Goal: Task Accomplishment & Management: Manage account settings

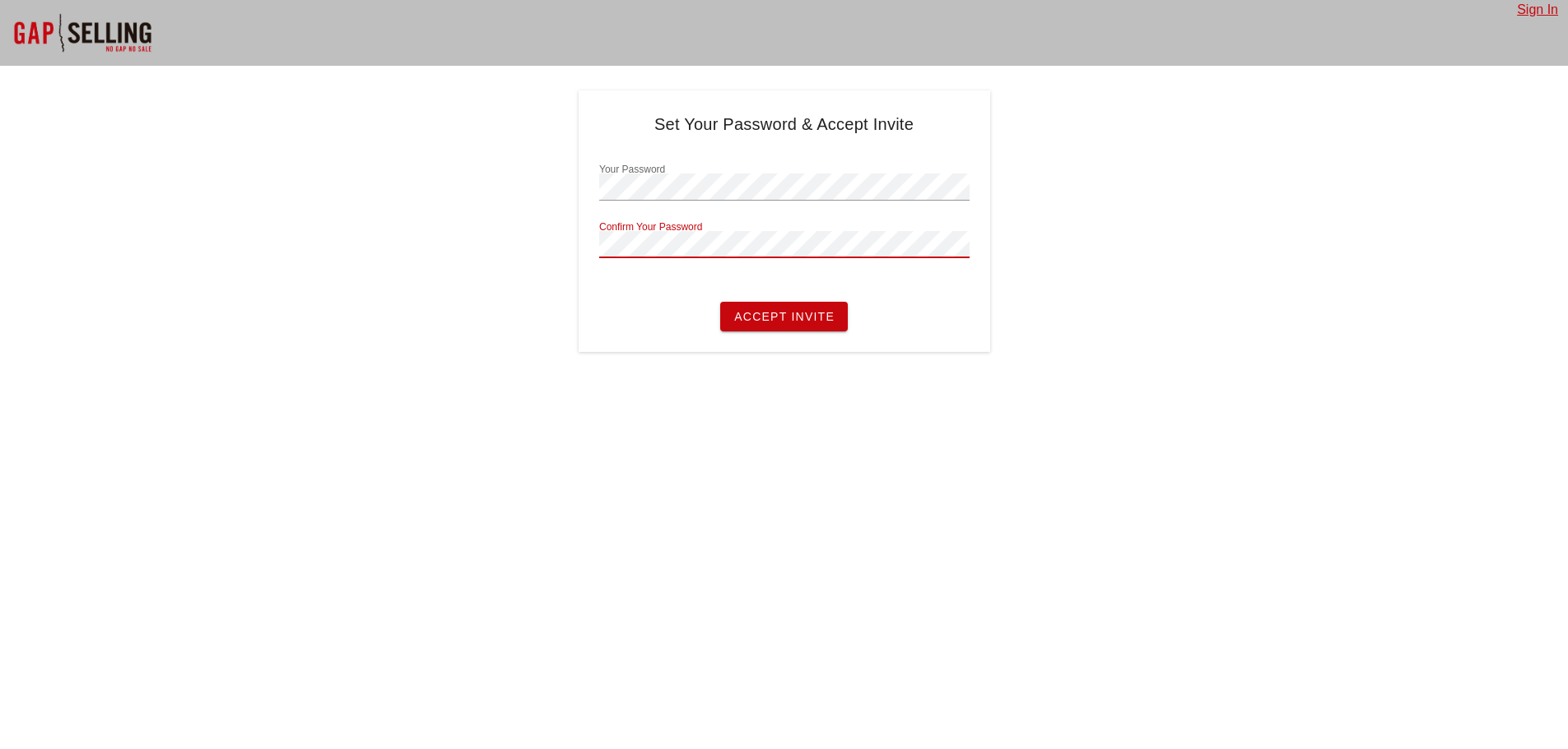
click at [771, 315] on span "Accept Invite" at bounding box center [784, 316] width 101 height 13
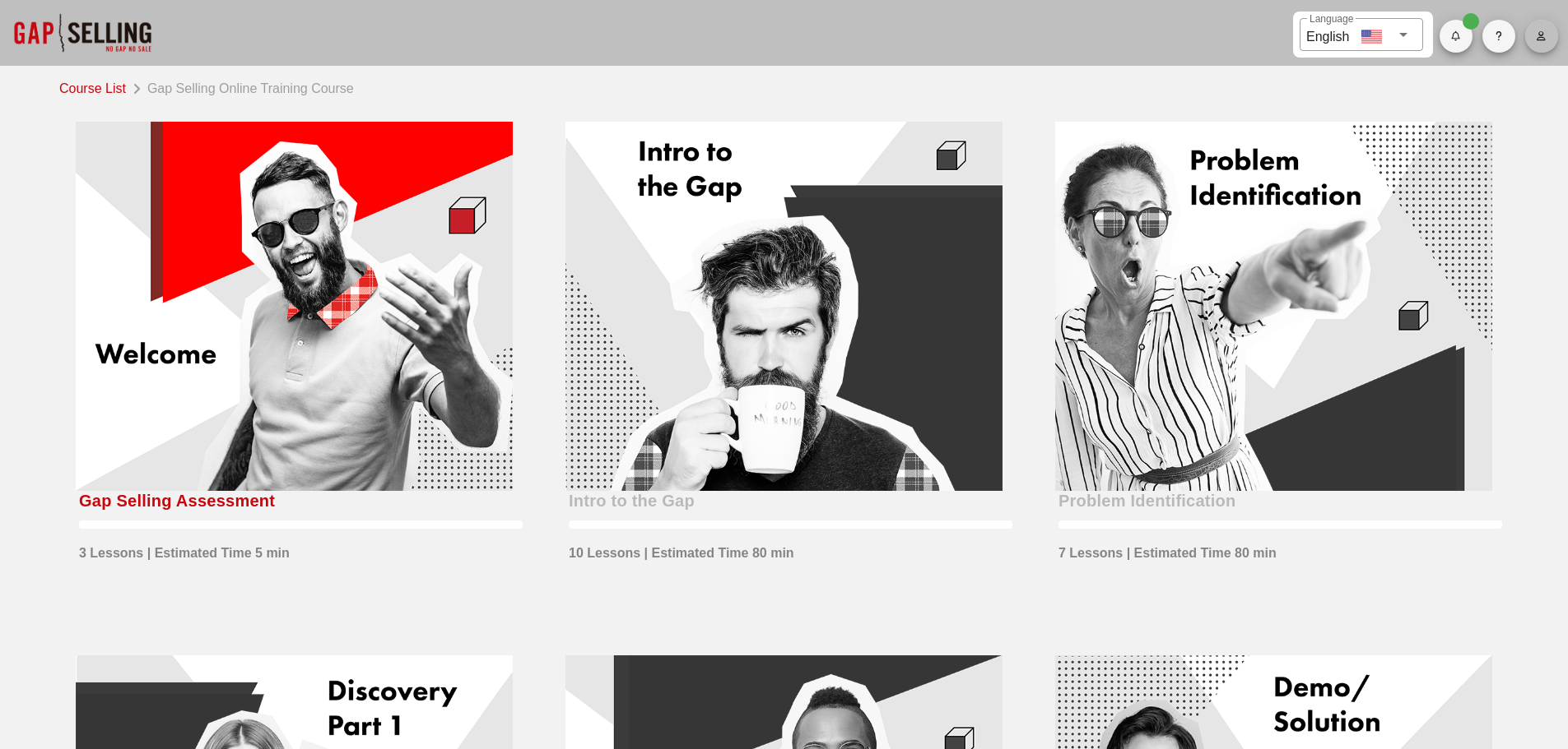
click at [1542, 35] on icon "button" at bounding box center [1540, 36] width 11 height 10
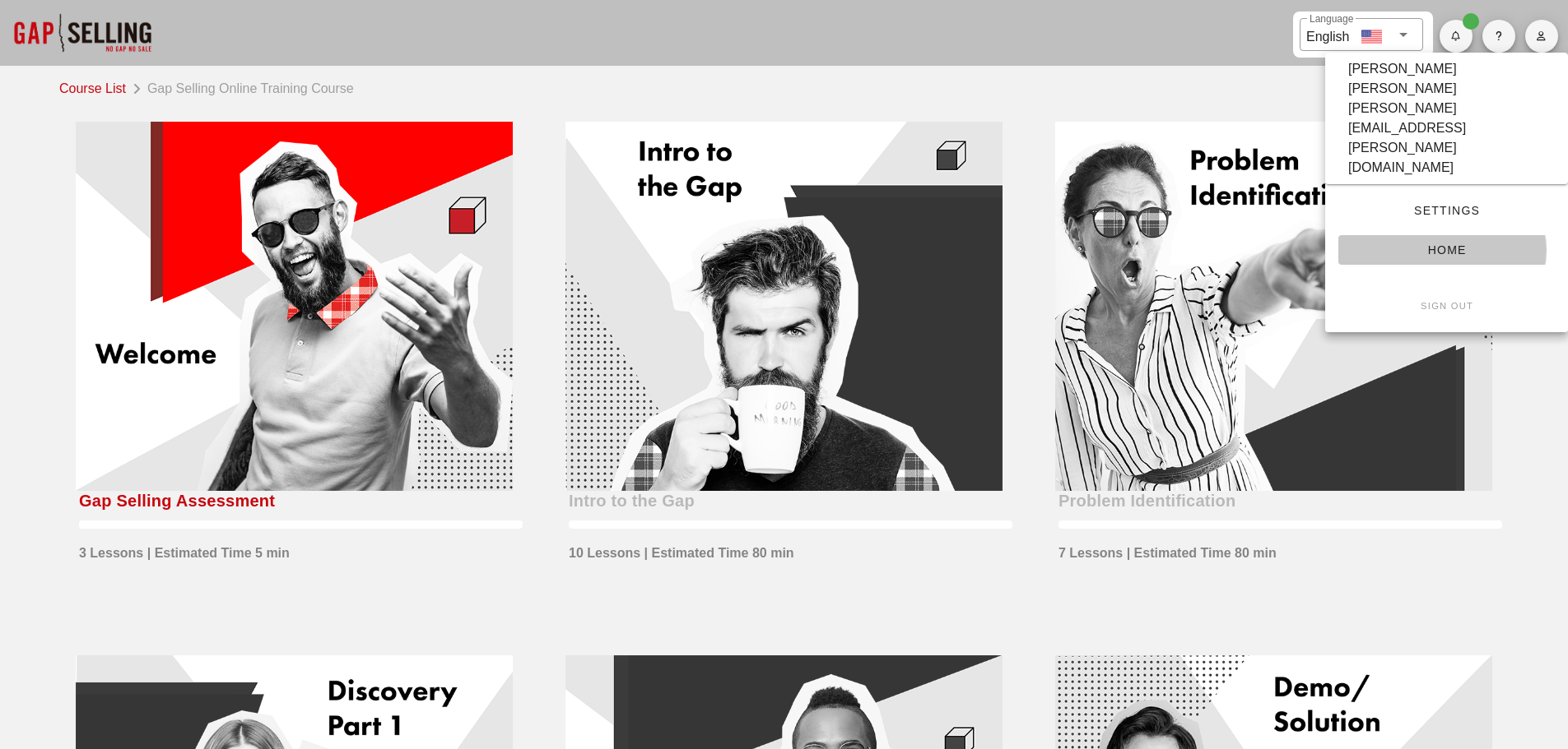
click at [1446, 243] on span "Home" at bounding box center [1446, 250] width 190 height 13
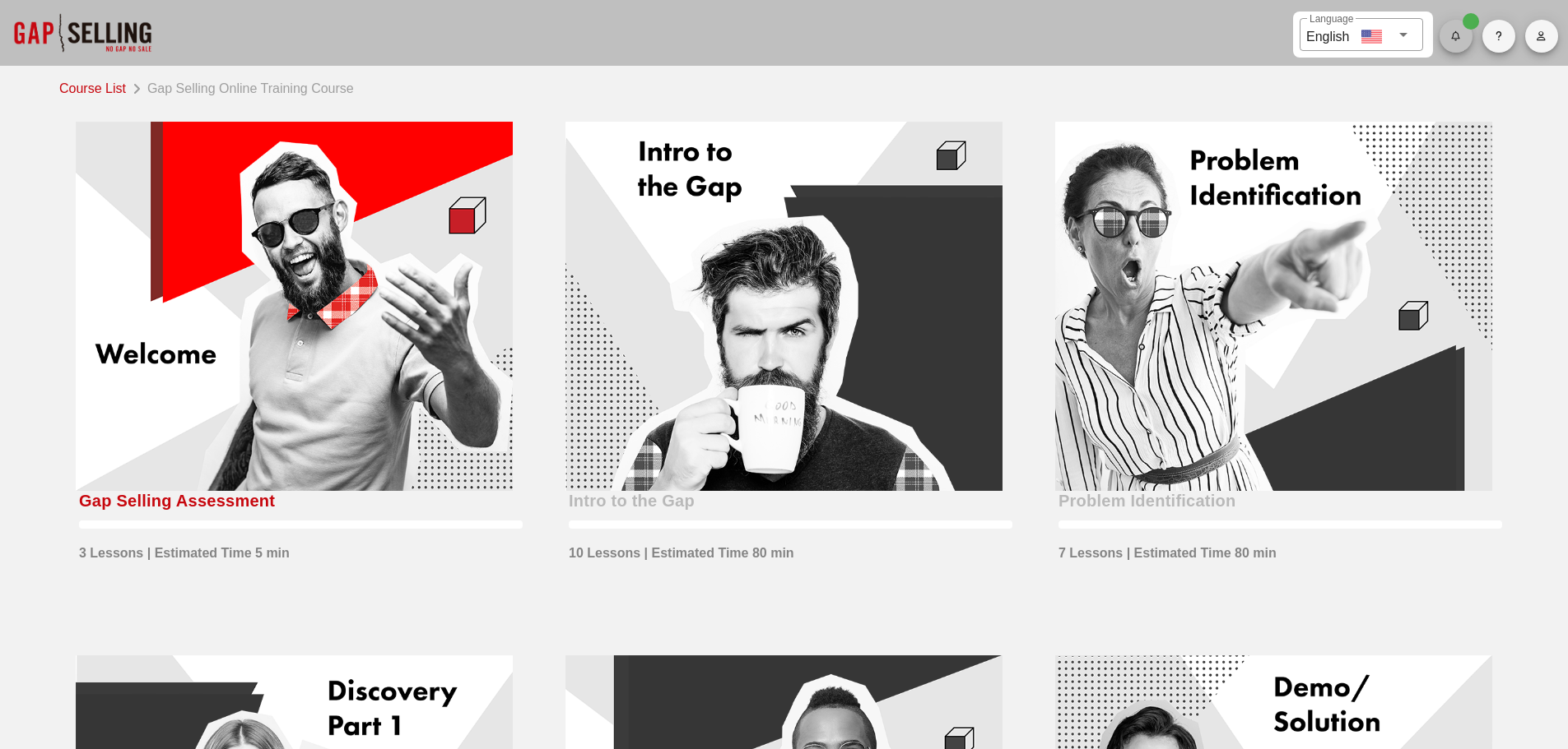
click at [1464, 36] on span "button" at bounding box center [1455, 36] width 33 height 10
click at [1530, 36] on span "button" at bounding box center [1540, 36] width 33 height 10
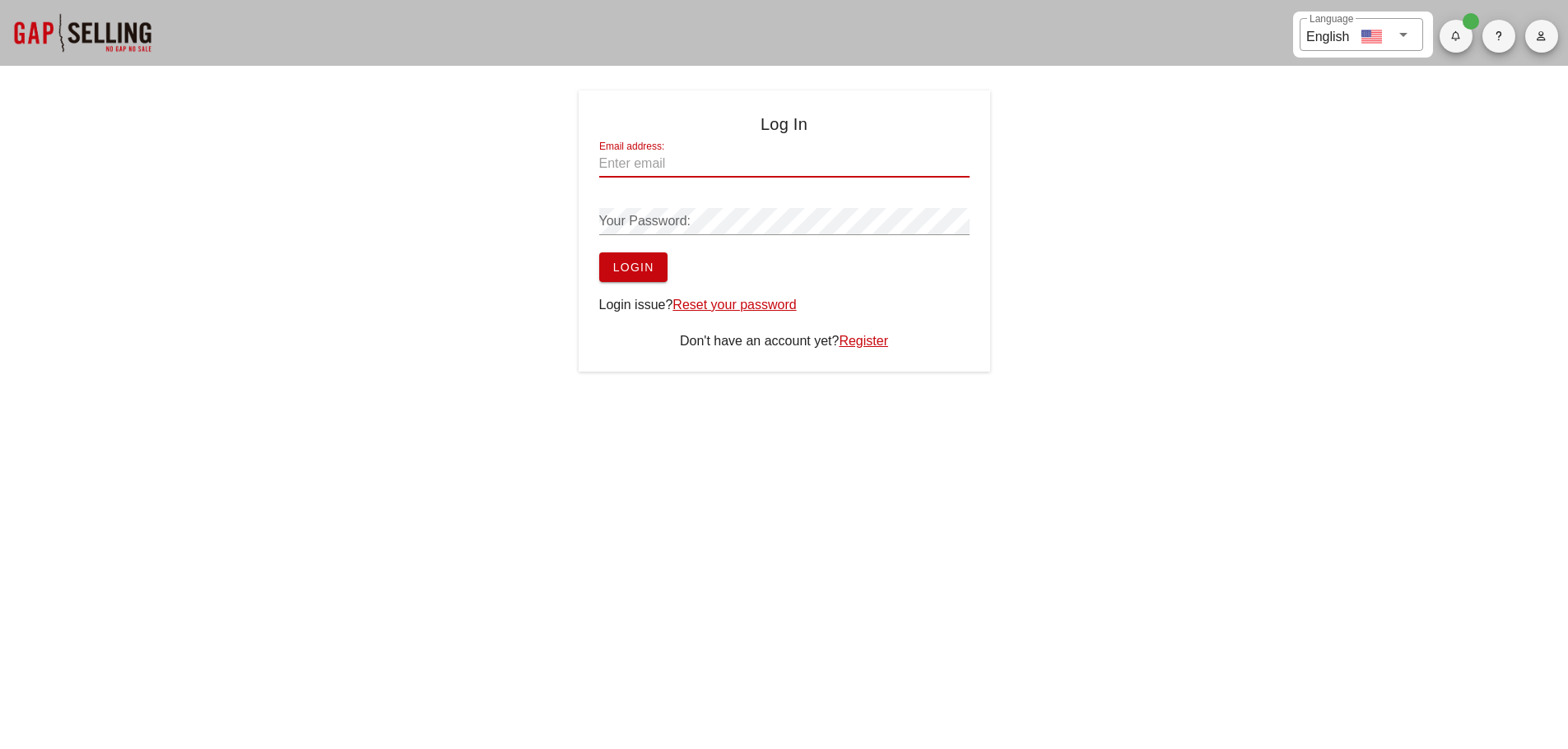
click at [635, 163] on input "Email address:" at bounding box center [784, 163] width 371 height 27
type input "[PERSON_NAME][EMAIL_ADDRESS][PERSON_NAME][DOMAIN_NAME]"
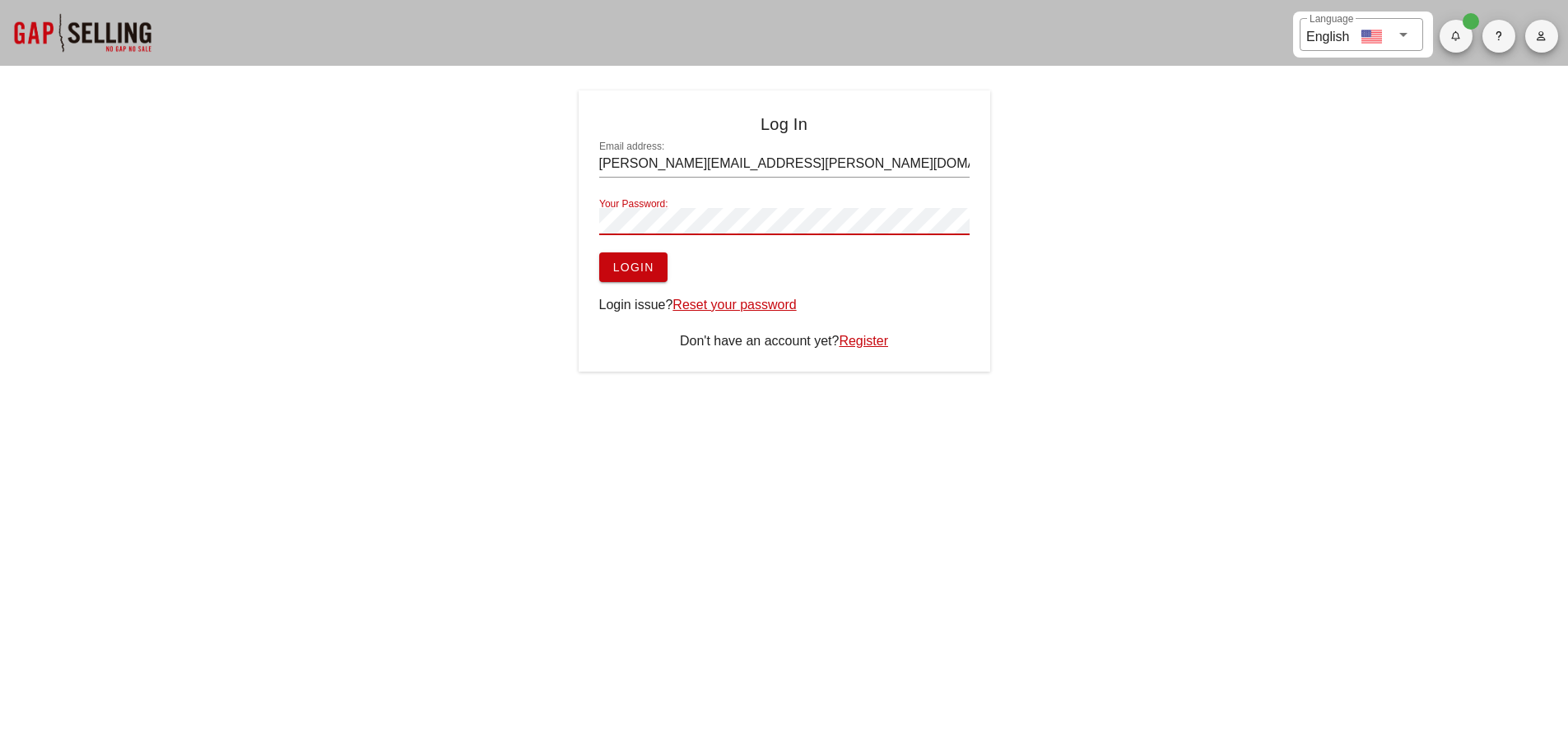
click at [641, 216] on div "Your Password:" at bounding box center [784, 221] width 371 height 27
click at [635, 267] on span "Login" at bounding box center [633, 267] width 42 height 13
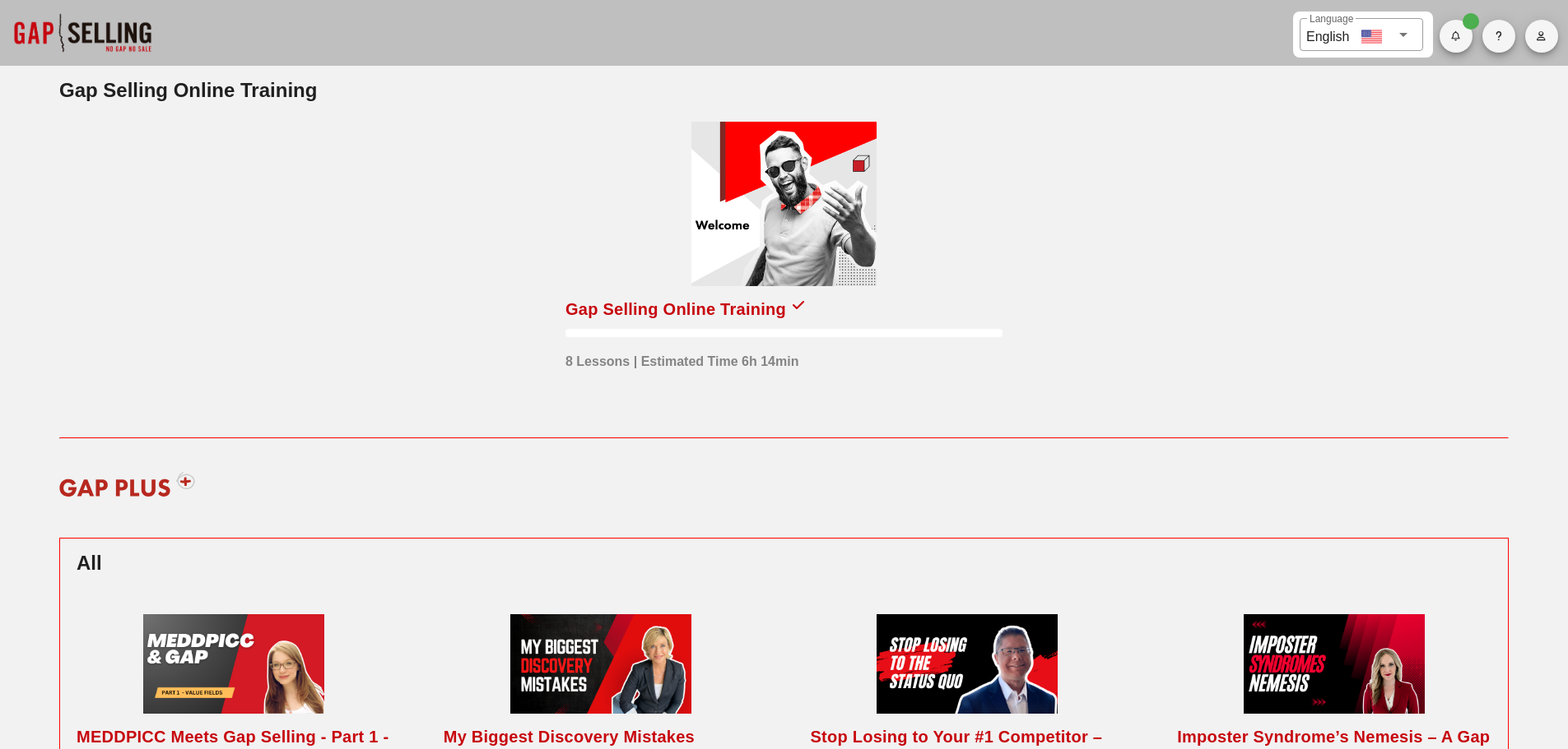
click at [1540, 33] on icon "button" at bounding box center [1540, 36] width 11 height 10
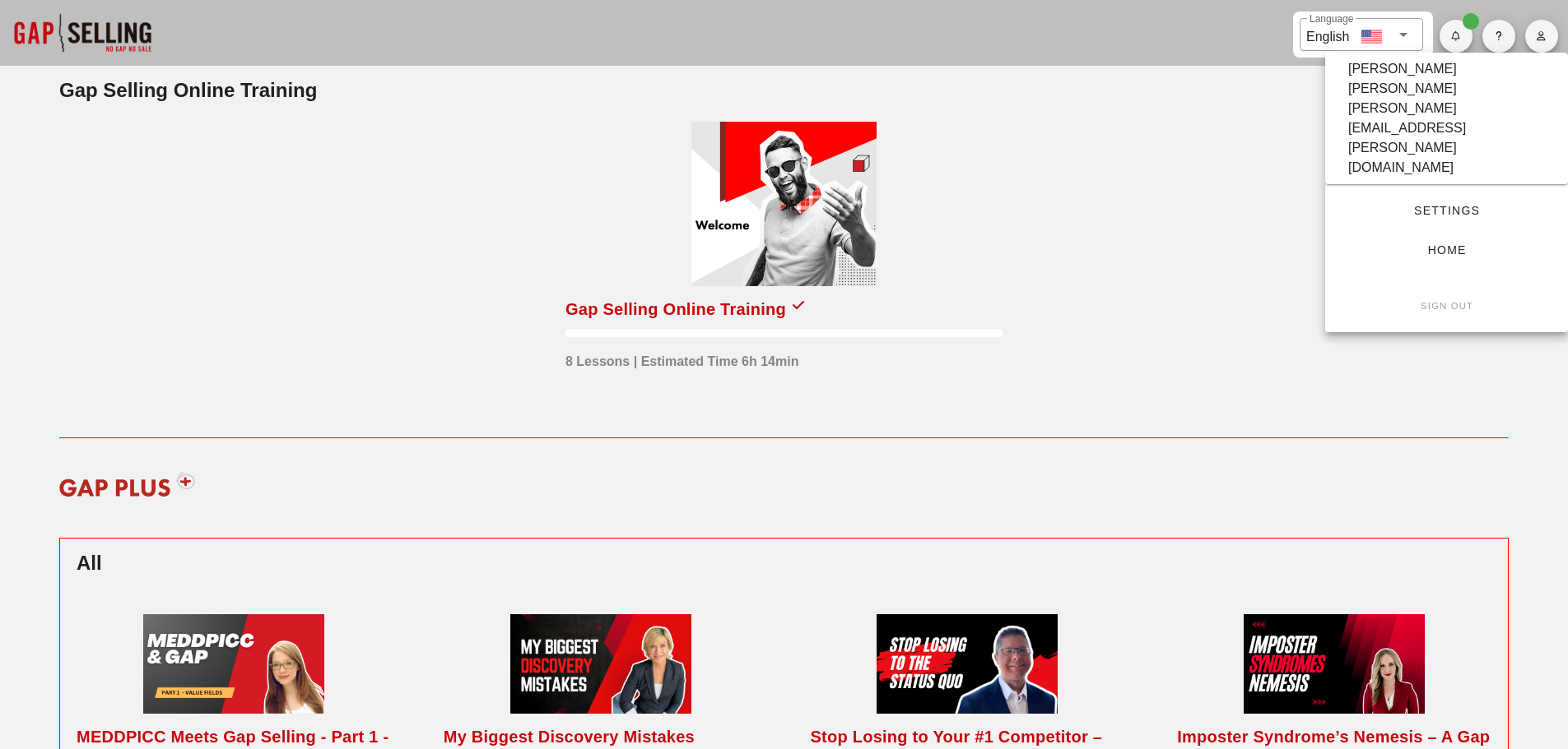
click at [137, 44] on div at bounding box center [82, 33] width 164 height 66
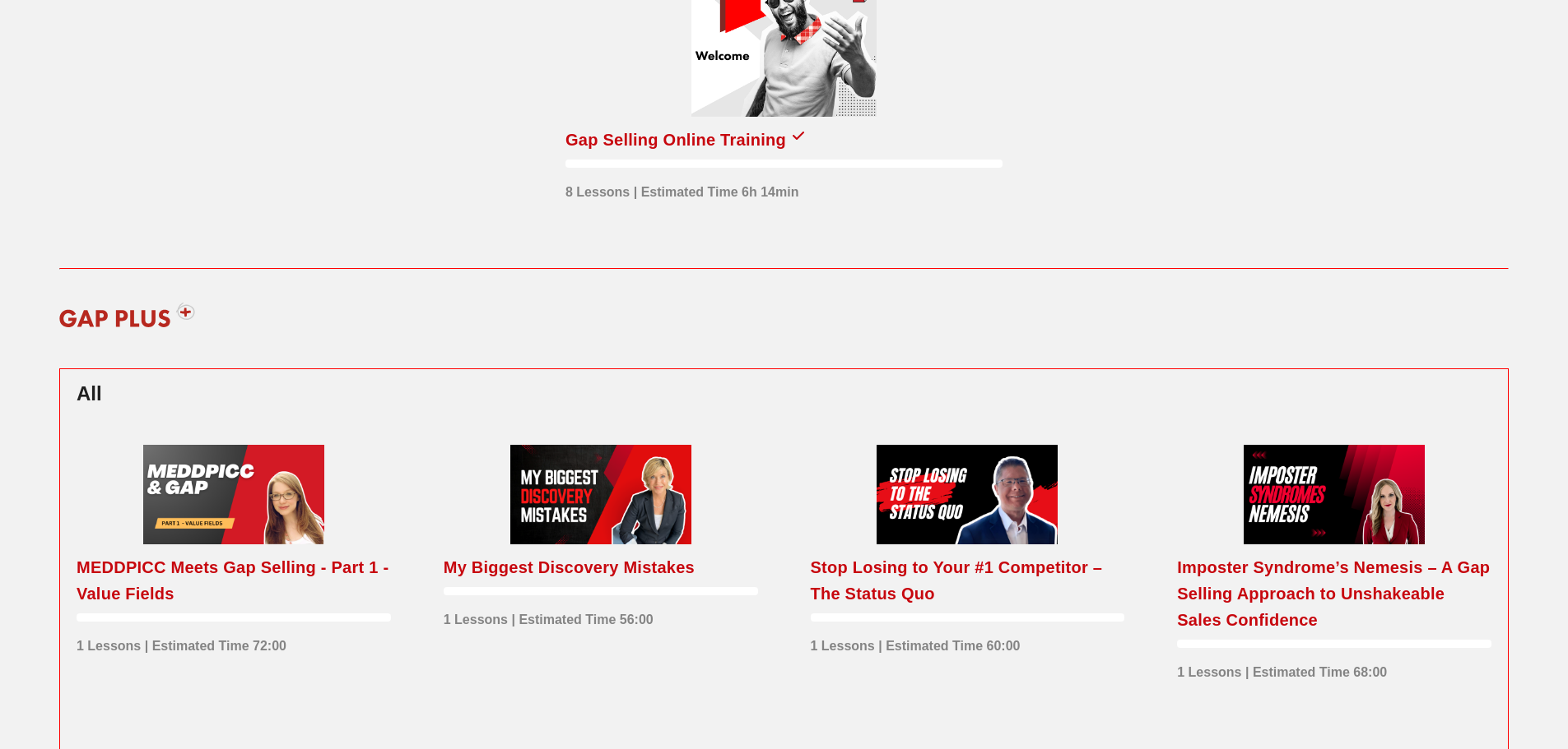
scroll to position [164, 0]
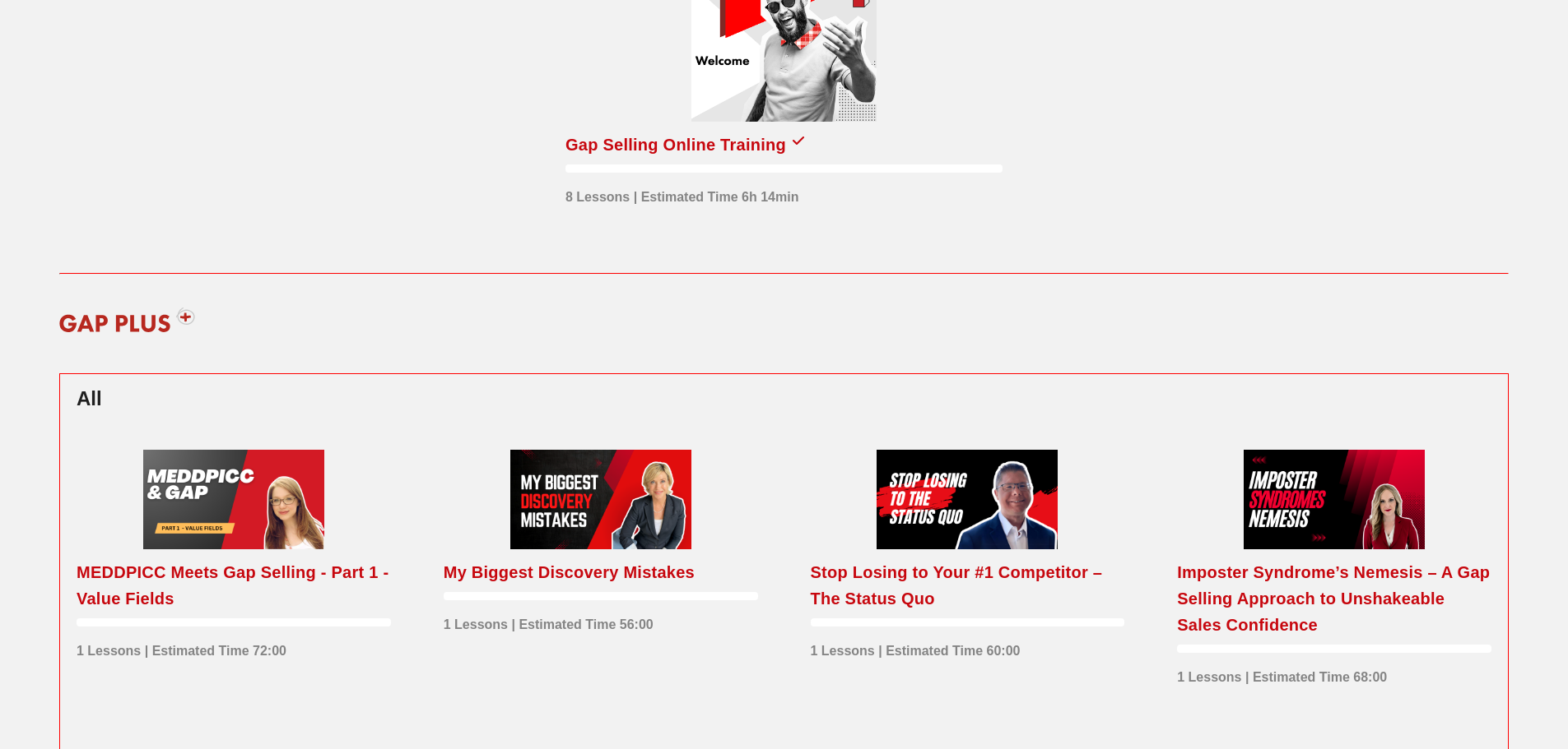
click at [184, 318] on img at bounding box center [127, 320] width 157 height 50
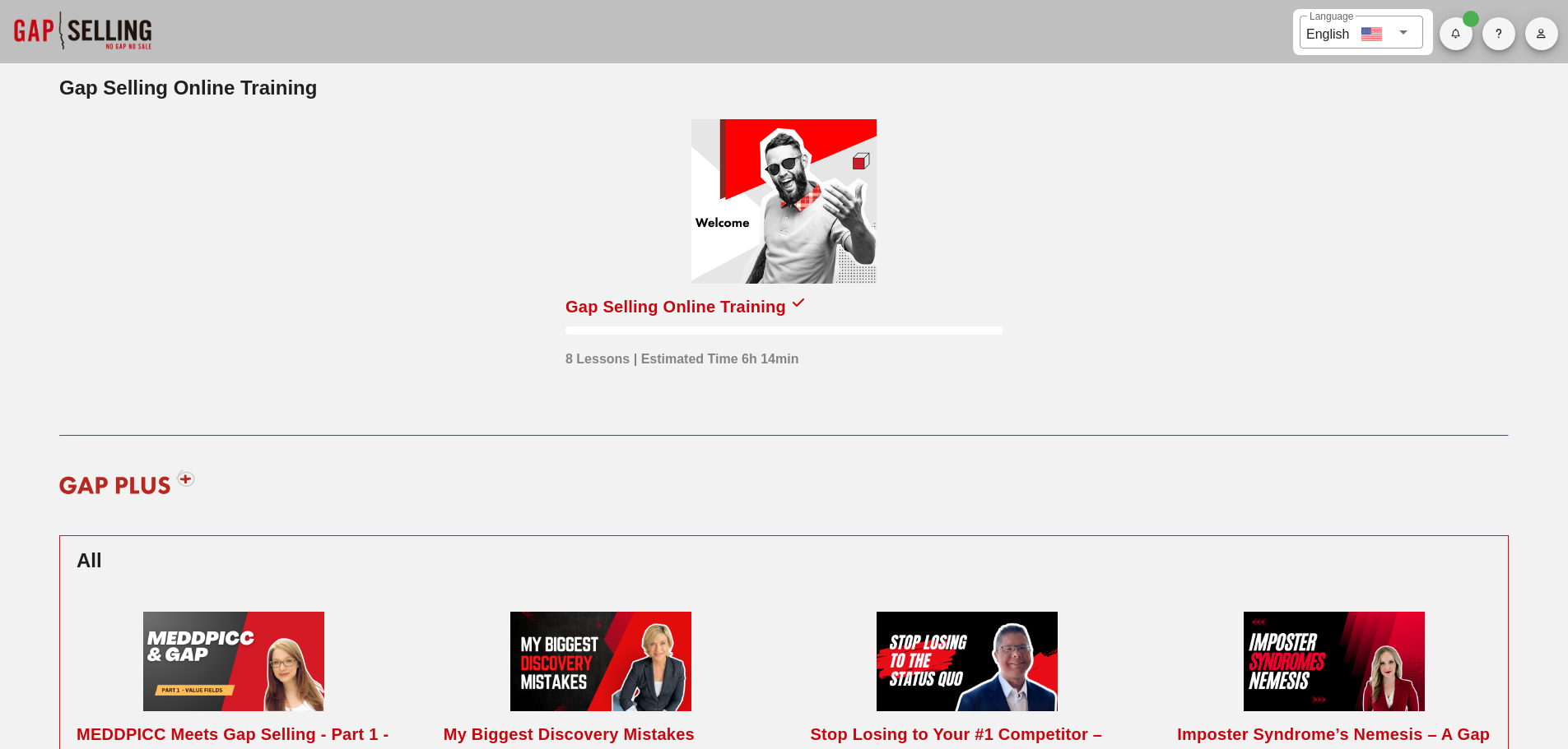
scroll to position [0, 0]
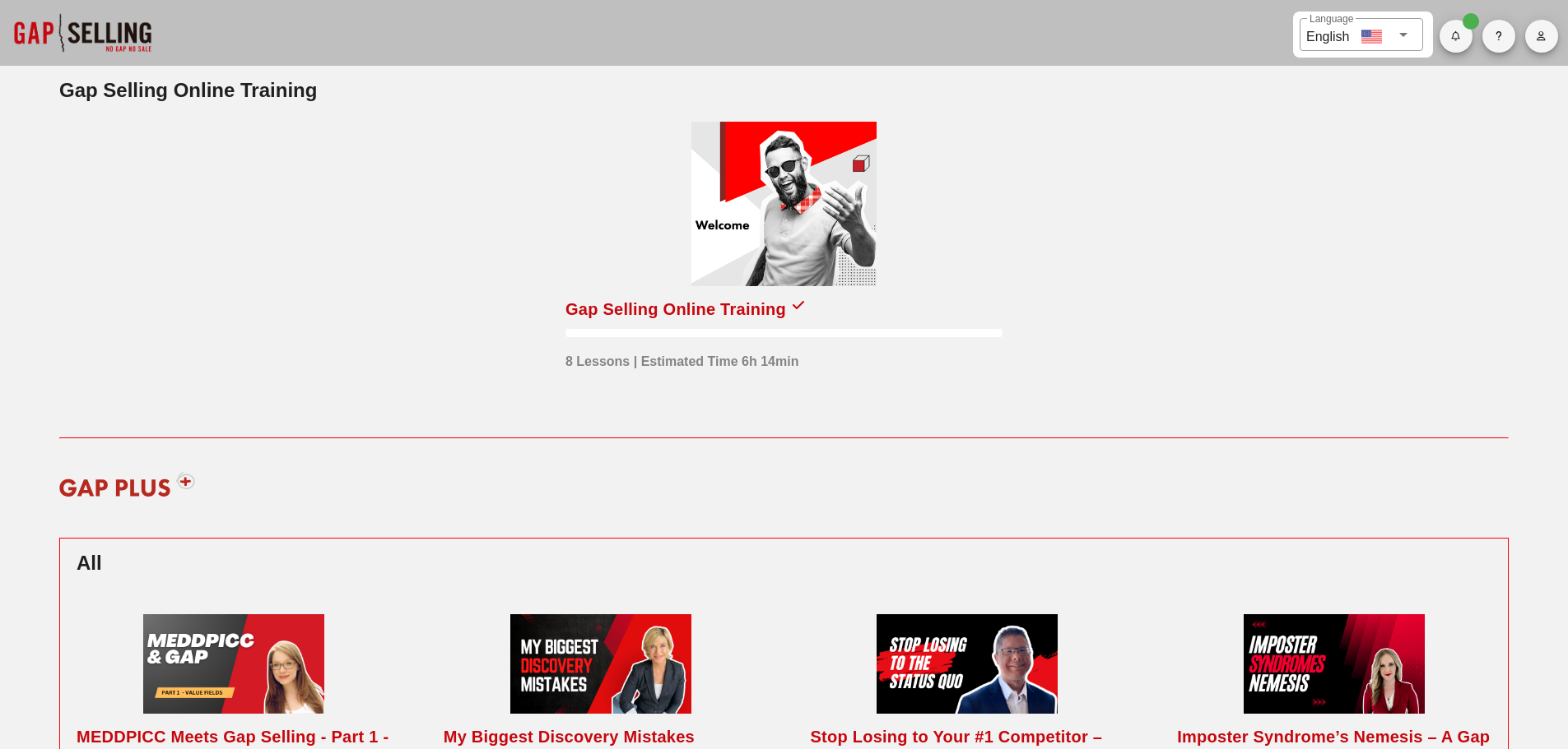
click at [787, 303] on div "Gap Selling Online Training" at bounding box center [784, 309] width 437 height 27
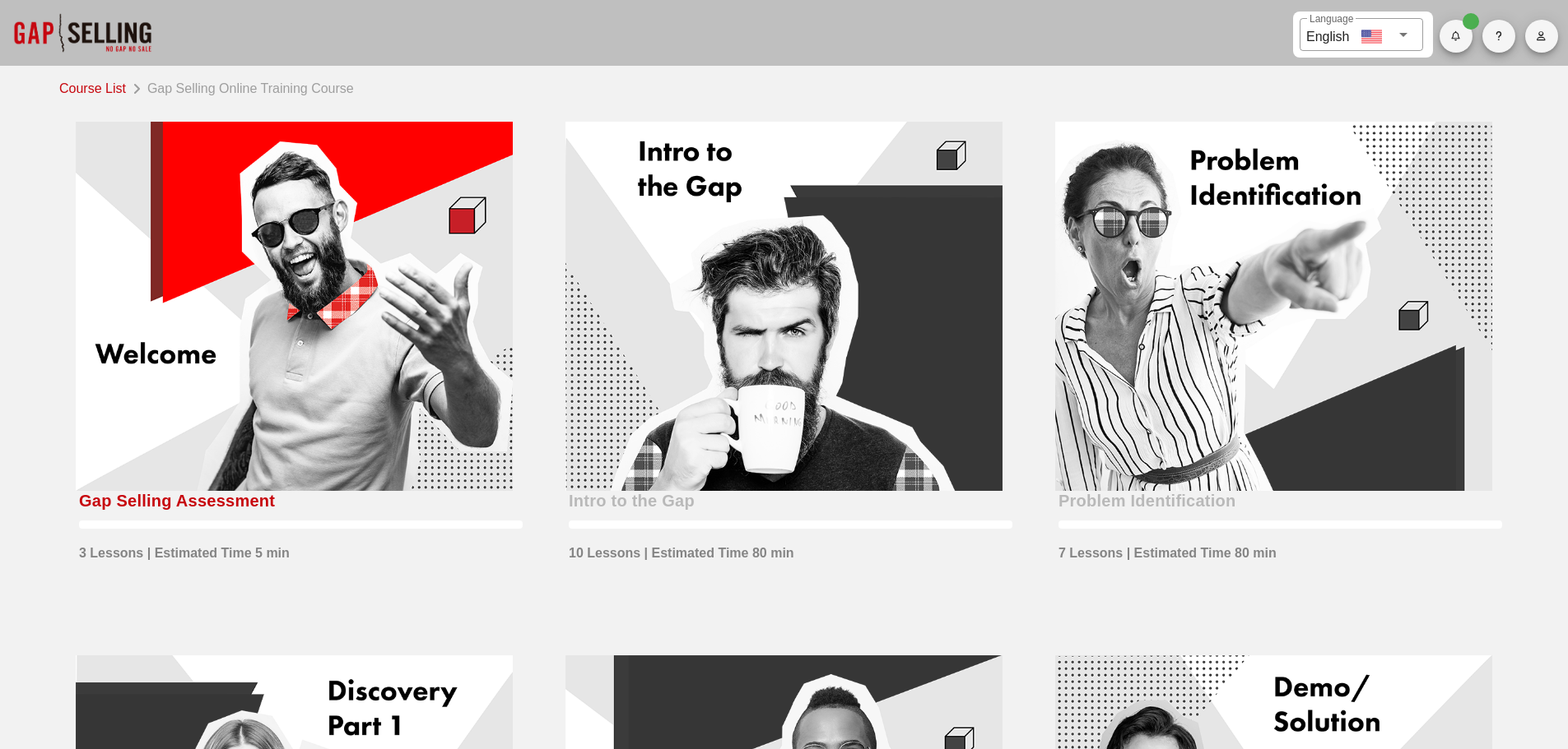
click at [1543, 28] on button "button" at bounding box center [1540, 36] width 33 height 33
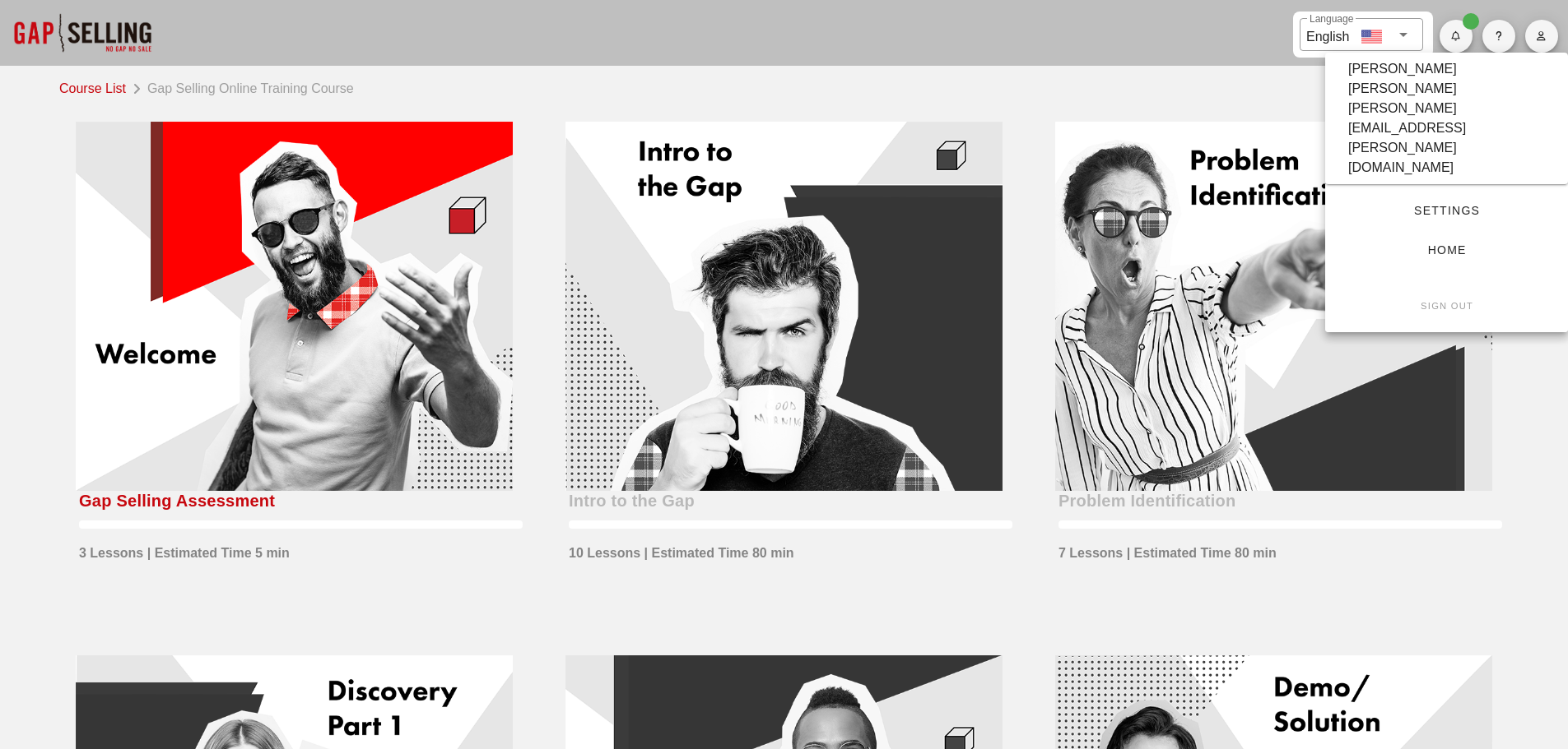
click at [1460, 204] on span "Settings" at bounding box center [1446, 211] width 190 height 13
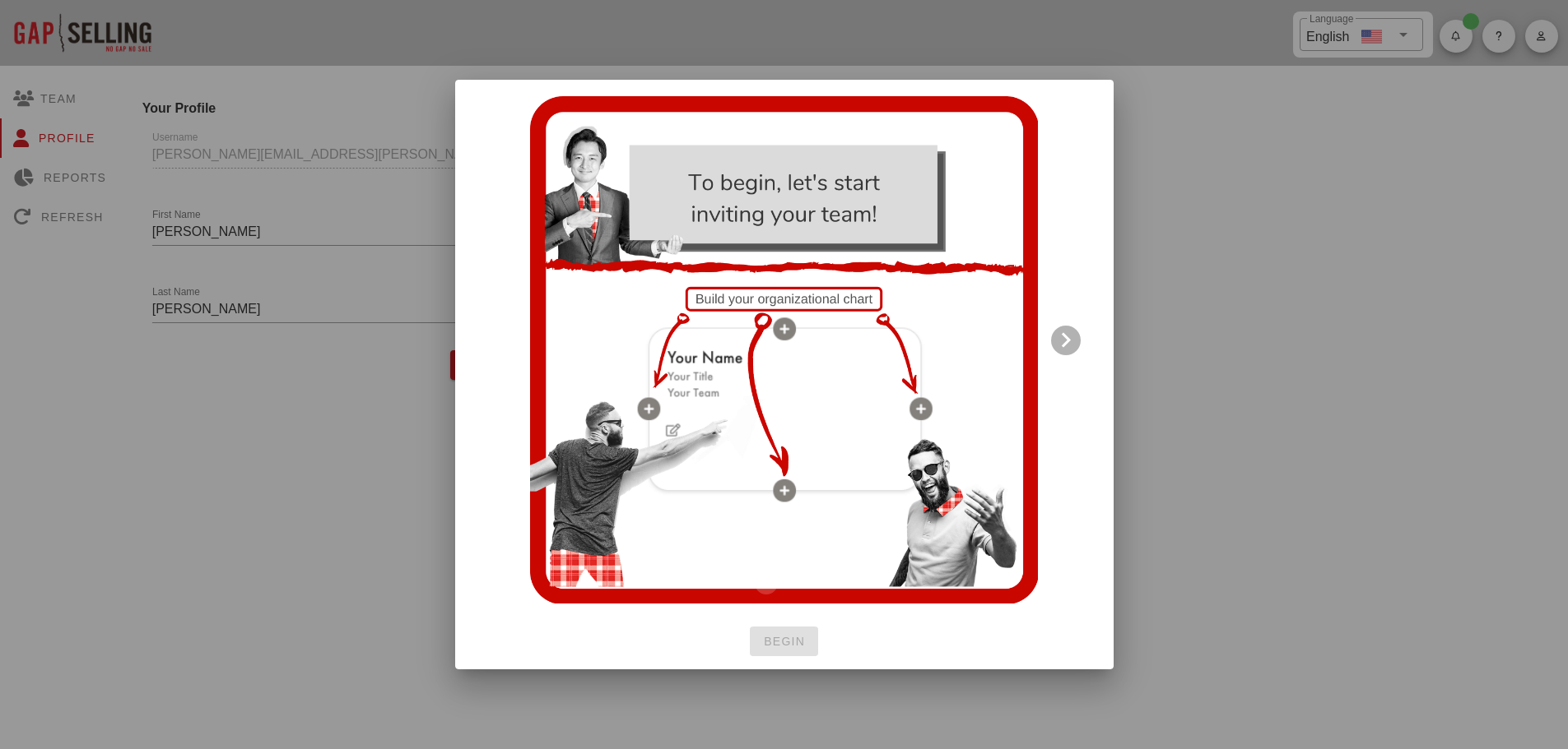
click at [1071, 339] on icon "Next visual" at bounding box center [1066, 340] width 20 height 20
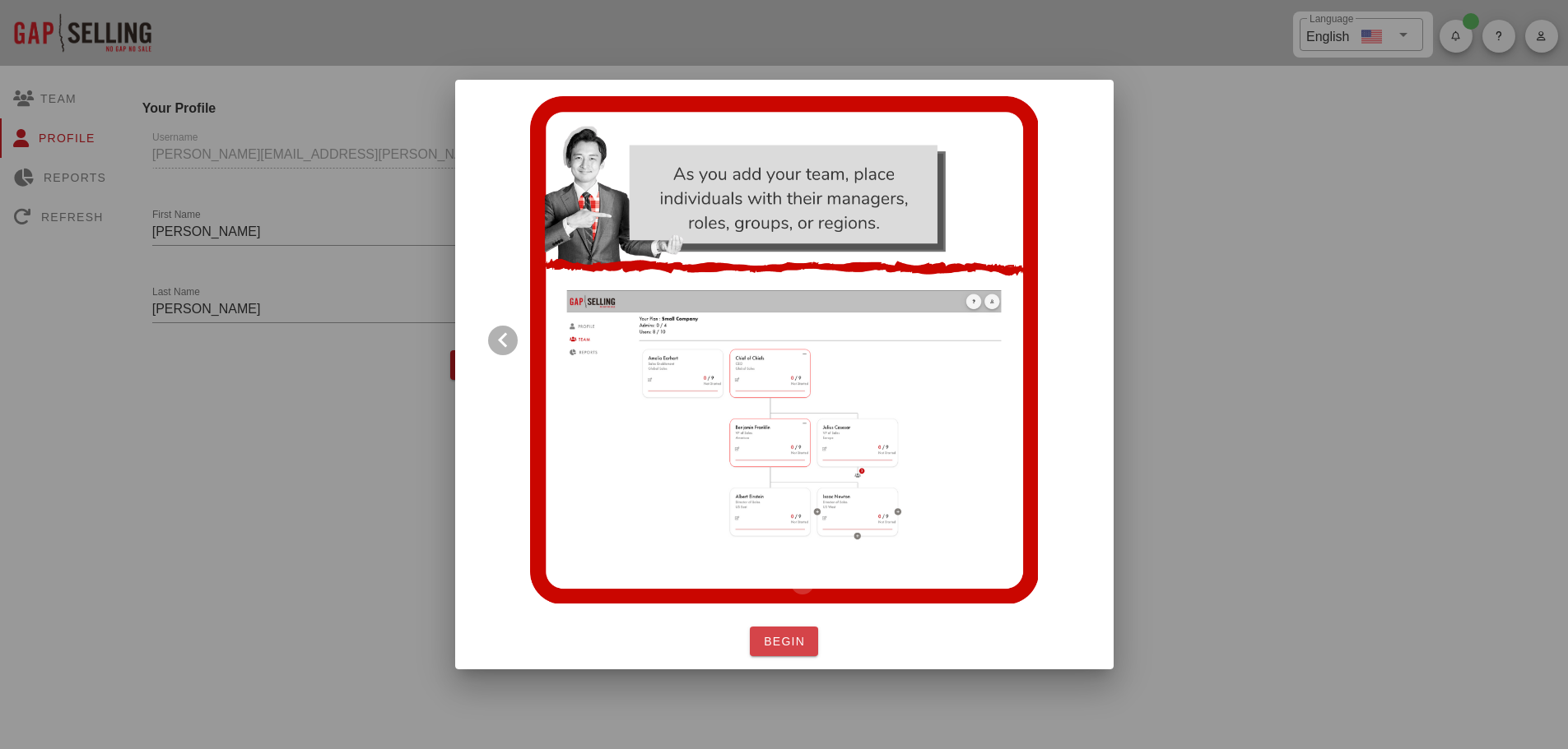
click at [785, 644] on span "Begin" at bounding box center [783, 641] width 42 height 13
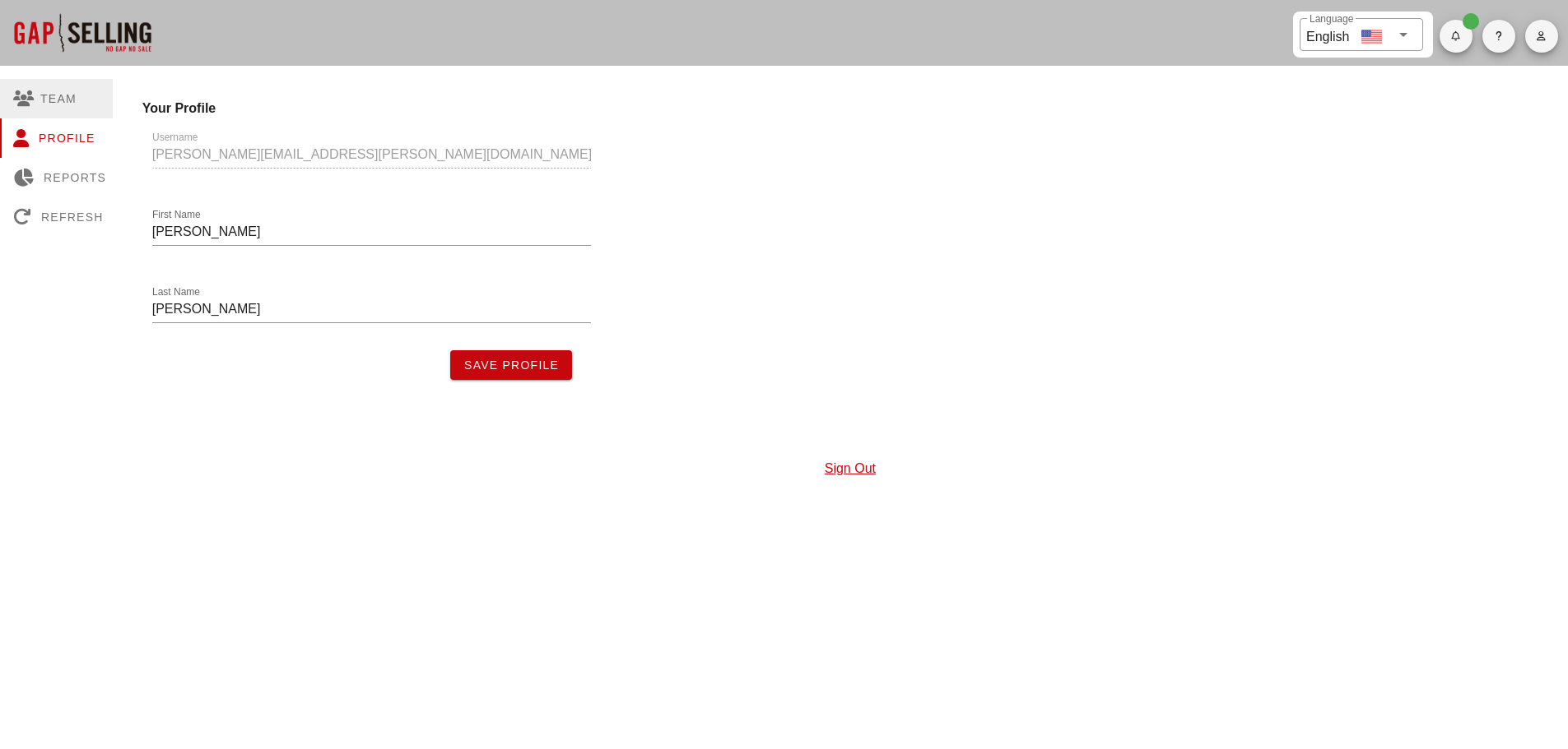
click at [67, 94] on div "Team" at bounding box center [60, 99] width 119 height 39
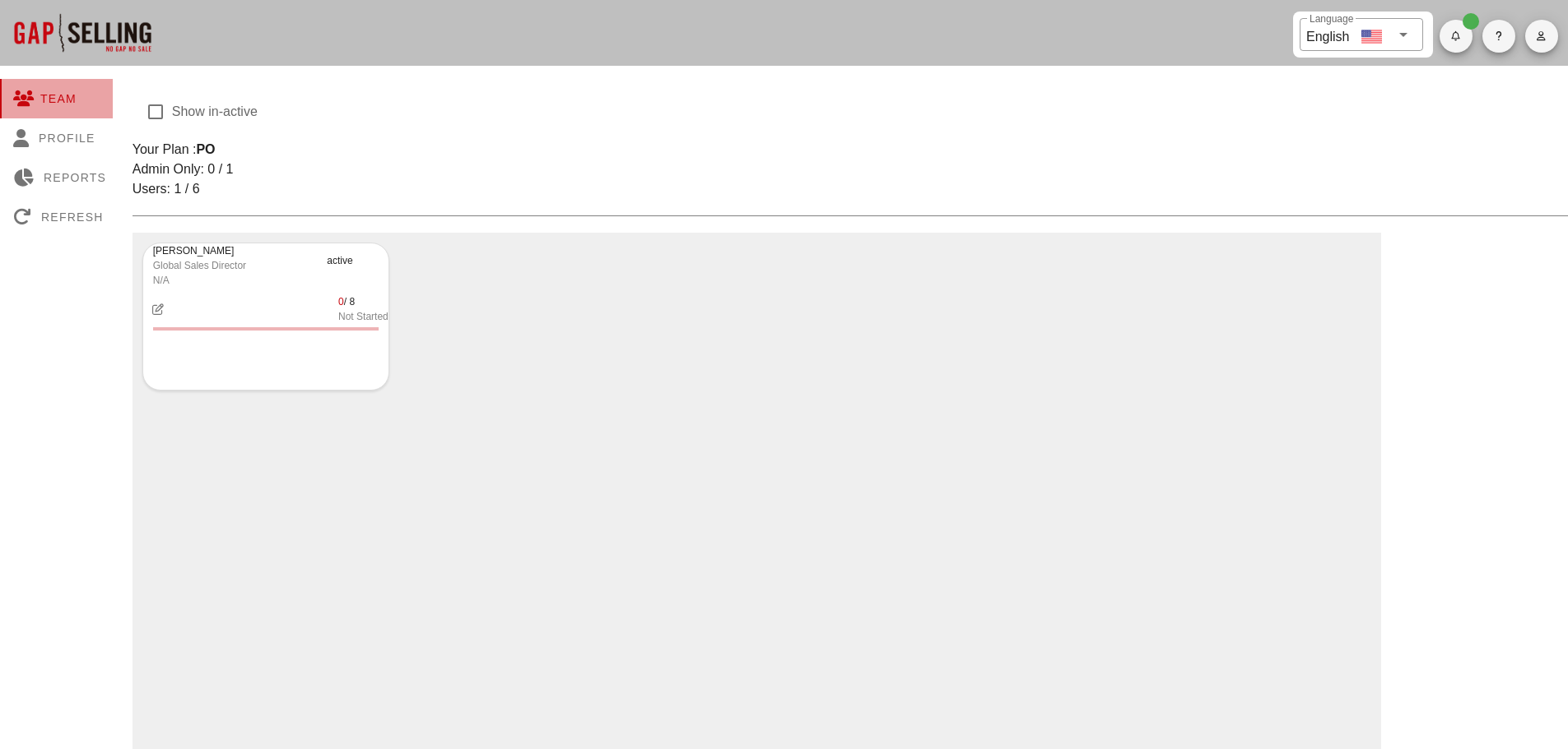
click at [53, 101] on div "Team" at bounding box center [60, 99] width 119 height 39
click at [264, 387] on icon at bounding box center [265, 389] width 9 height 10
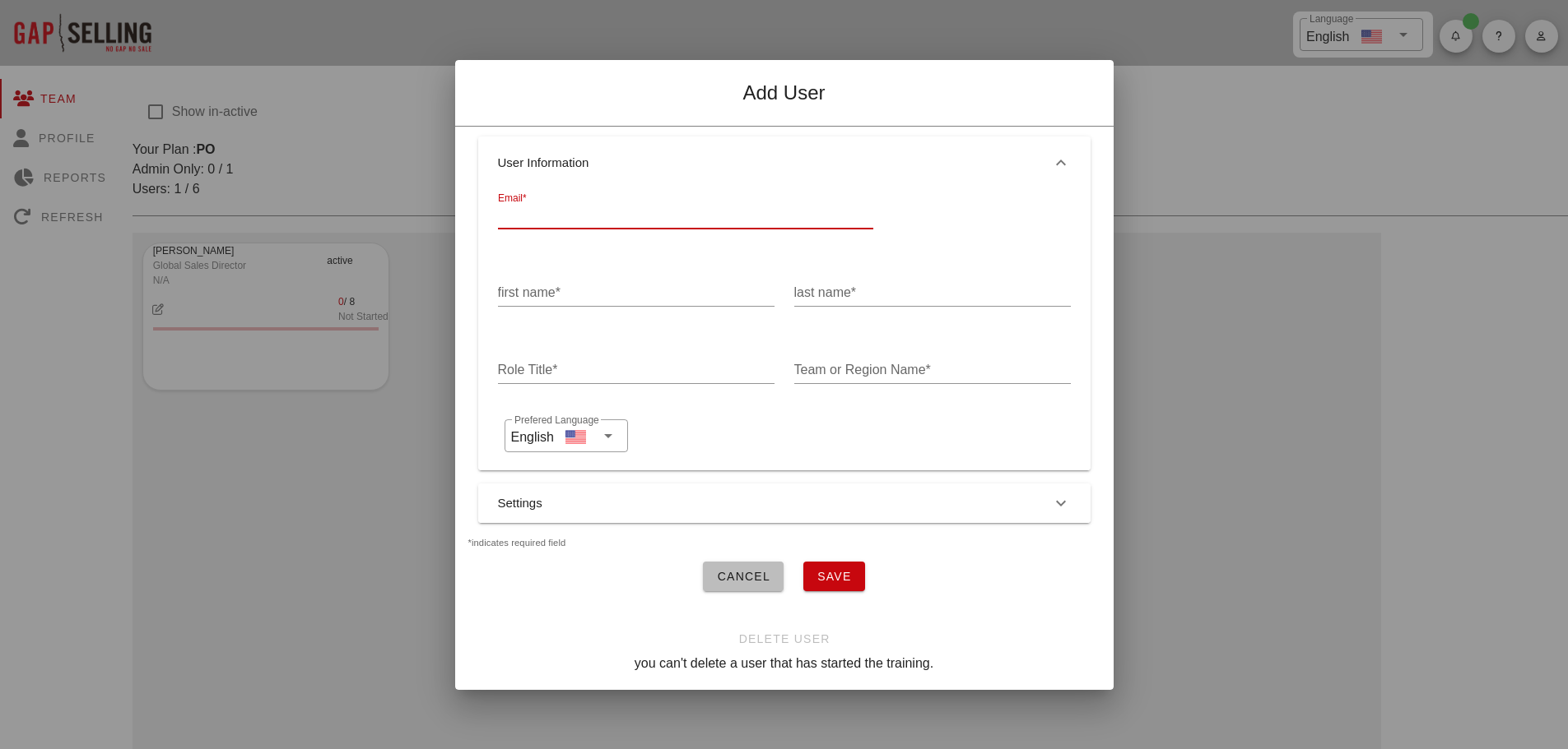
click at [522, 210] on input "Email*" at bounding box center [685, 216] width 375 height 27
click at [518, 211] on div "Email*" at bounding box center [685, 216] width 375 height 27
drag, startPoint x: 523, startPoint y: 211, endPoint x: 492, endPoint y: 205, distance: 31.6
click at [492, 205] on div "Email* st" at bounding box center [685, 218] width 395 height 77
type input "[PERSON_NAME][EMAIL_ADDRESS][PERSON_NAME][DOMAIN_NAME]"
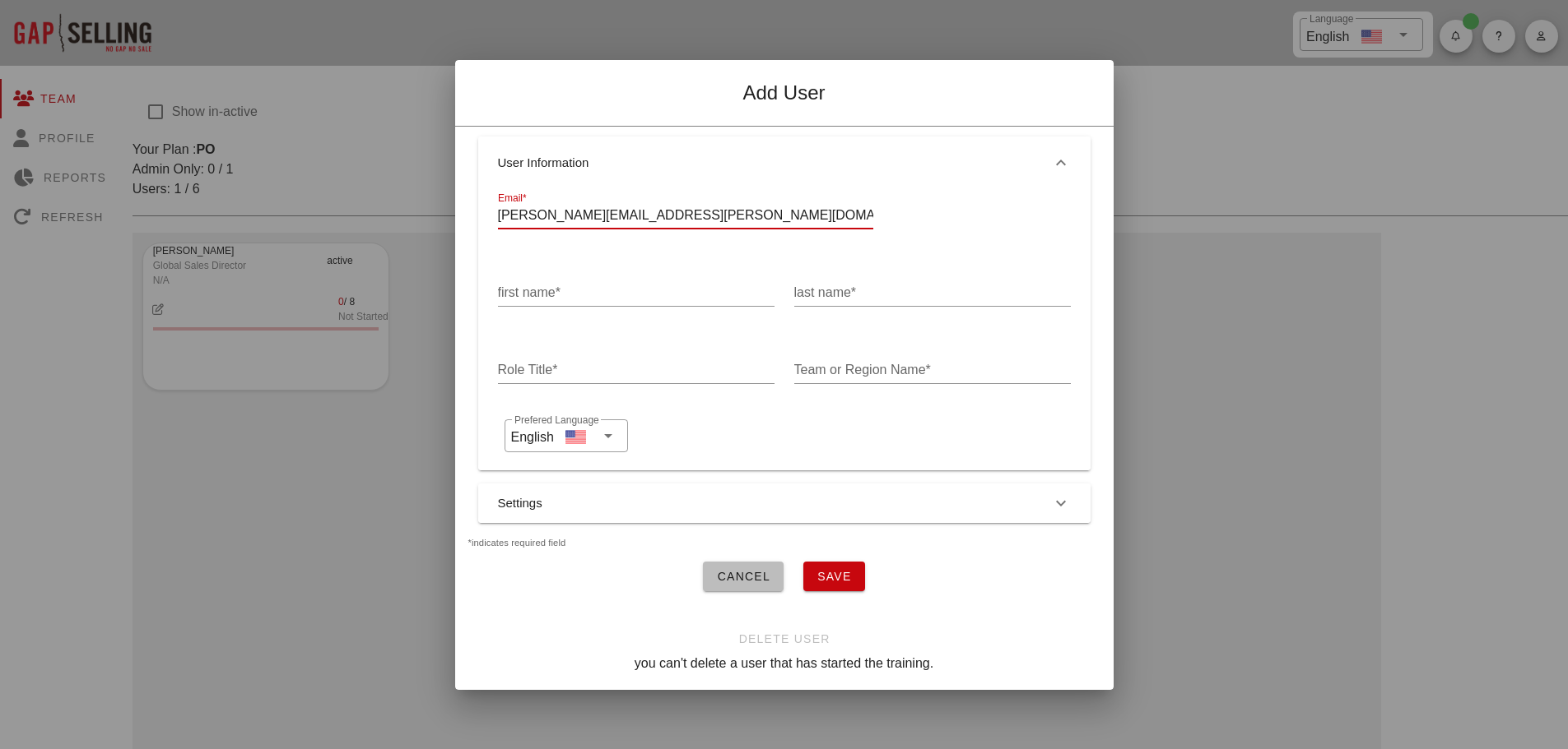
click at [540, 281] on div "first name*" at bounding box center [636, 293] width 276 height 27
type input "[PERSON_NAME]"
click at [845, 289] on input "last name*" at bounding box center [932, 293] width 276 height 27
type input "[PERSON_NAME]"
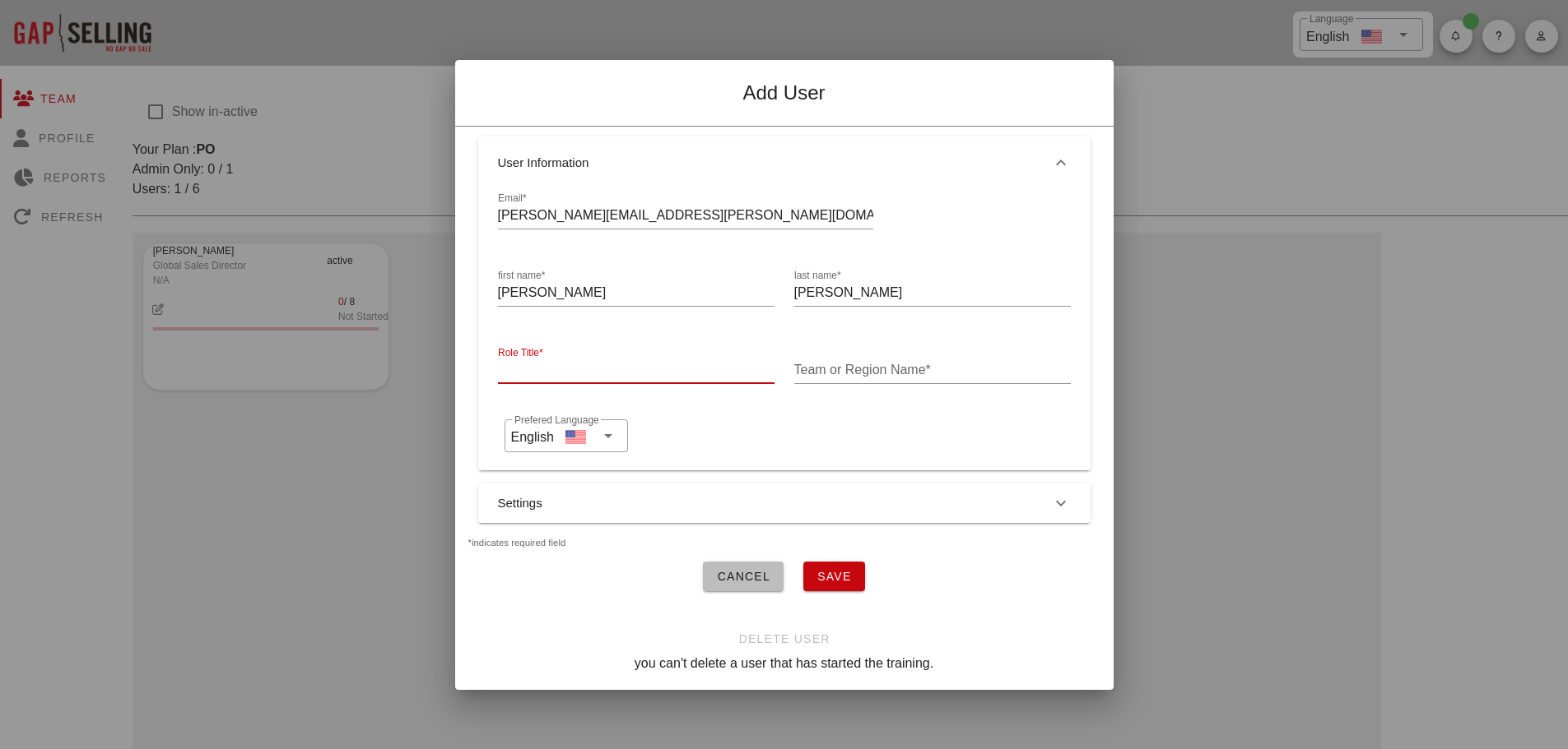
click at [525, 363] on input "Role Title*" at bounding box center [636, 371] width 276 height 27
drag, startPoint x: 548, startPoint y: 363, endPoint x: 499, endPoint y: 363, distance: 49.0
click at [499, 363] on input "Sales Te" at bounding box center [636, 371] width 276 height 27
type input "Territory Manager"
click at [820, 361] on input "Team or Region Name*" at bounding box center [932, 371] width 276 height 27
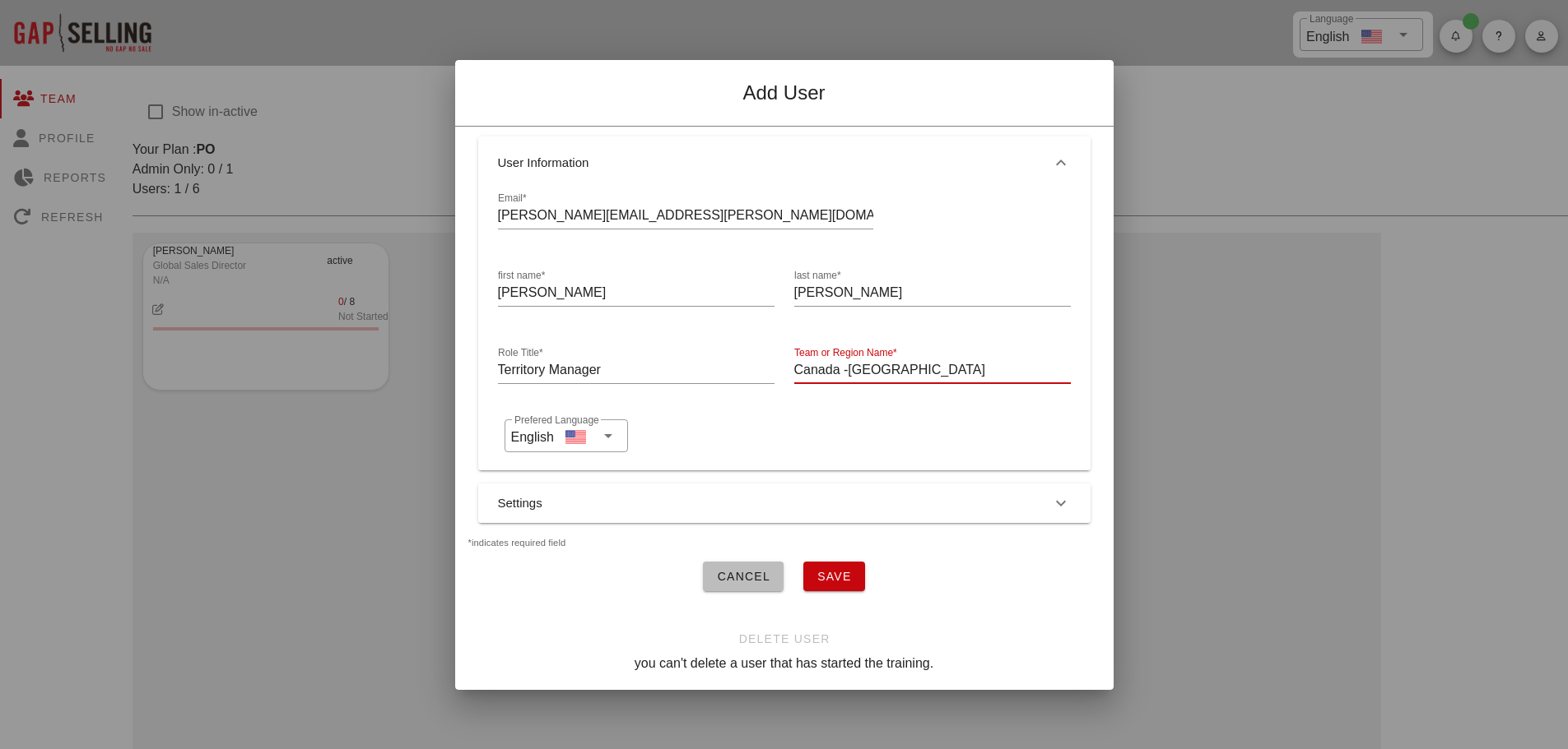
type input "Canada -[GEOGRAPHIC_DATA]"
click at [612, 426] on icon at bounding box center [608, 436] width 20 height 20
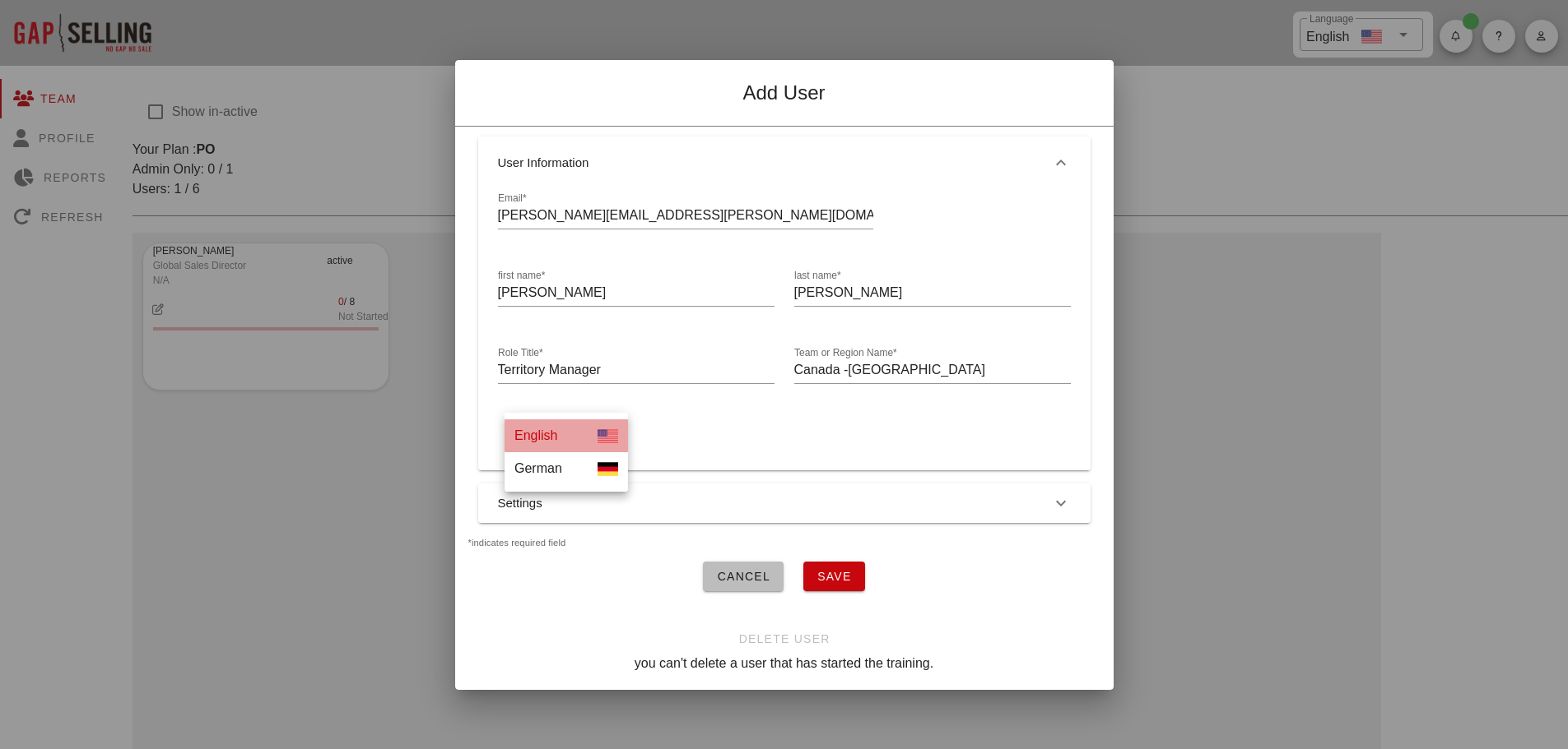
click at [612, 425] on div "English" at bounding box center [565, 435] width 124 height 33
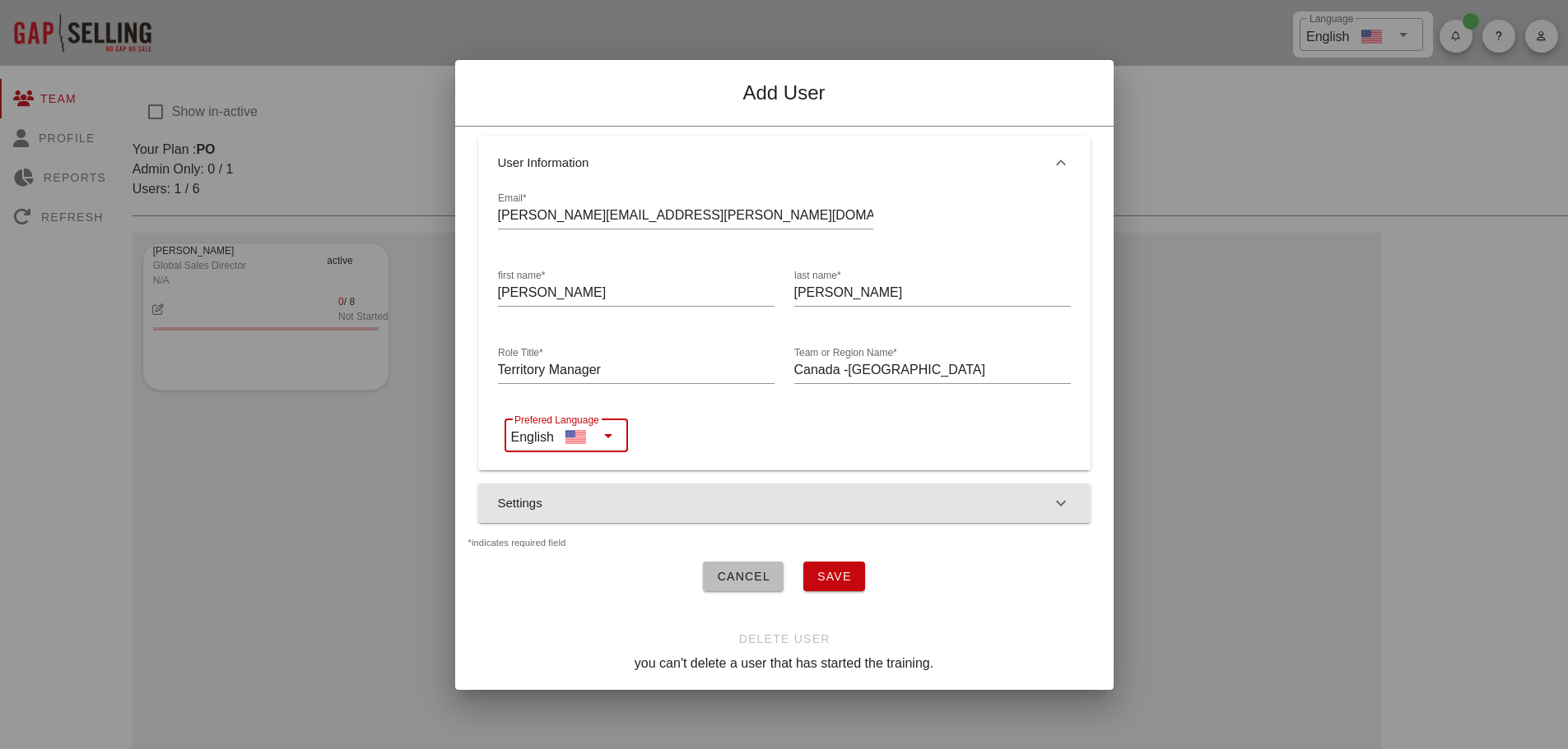
click at [1064, 493] on icon "button" at bounding box center [1060, 503] width 20 height 20
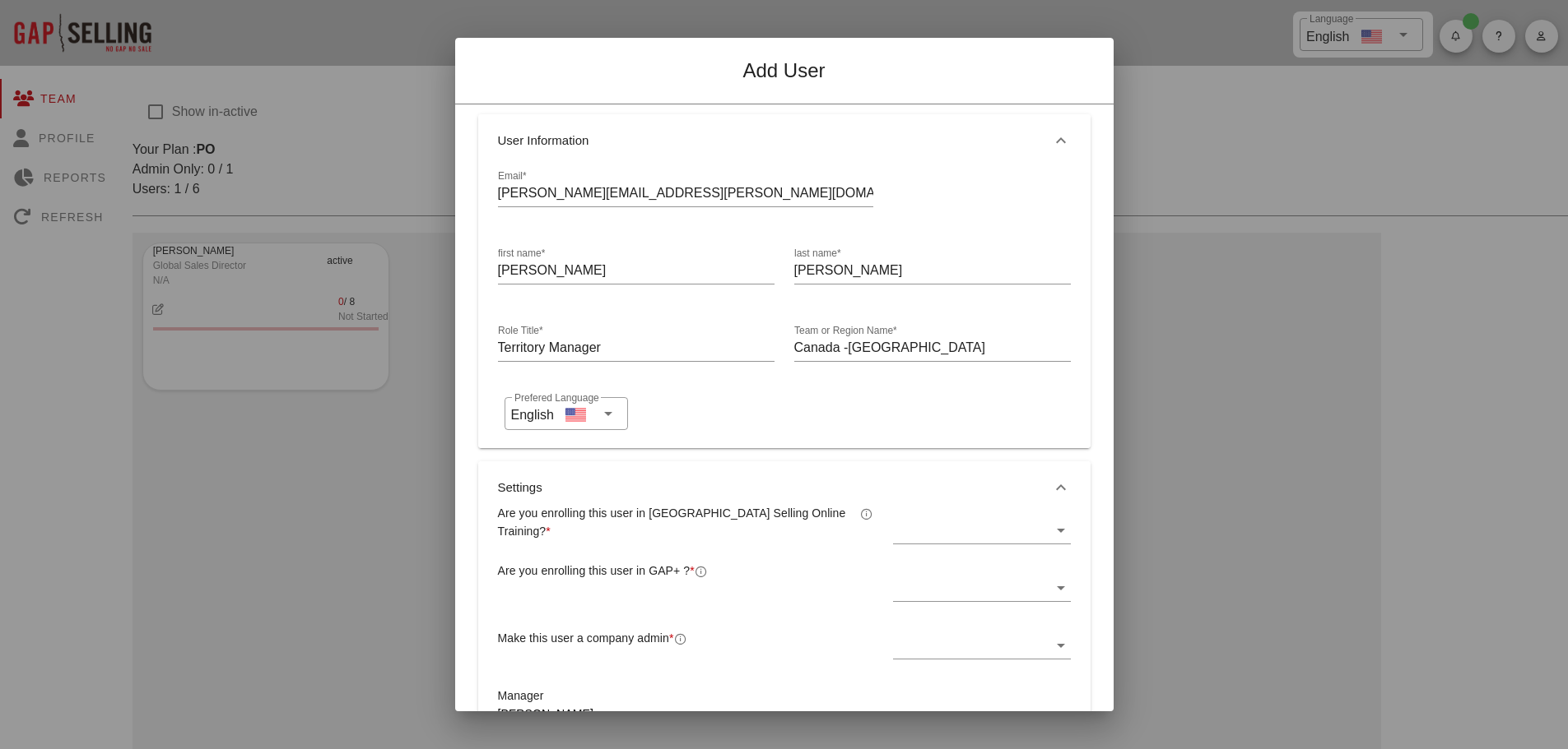
click at [1051, 526] on icon at bounding box center [1060, 530] width 20 height 20
click at [929, 540] on div "Yes" at bounding box center [972, 544] width 148 height 16
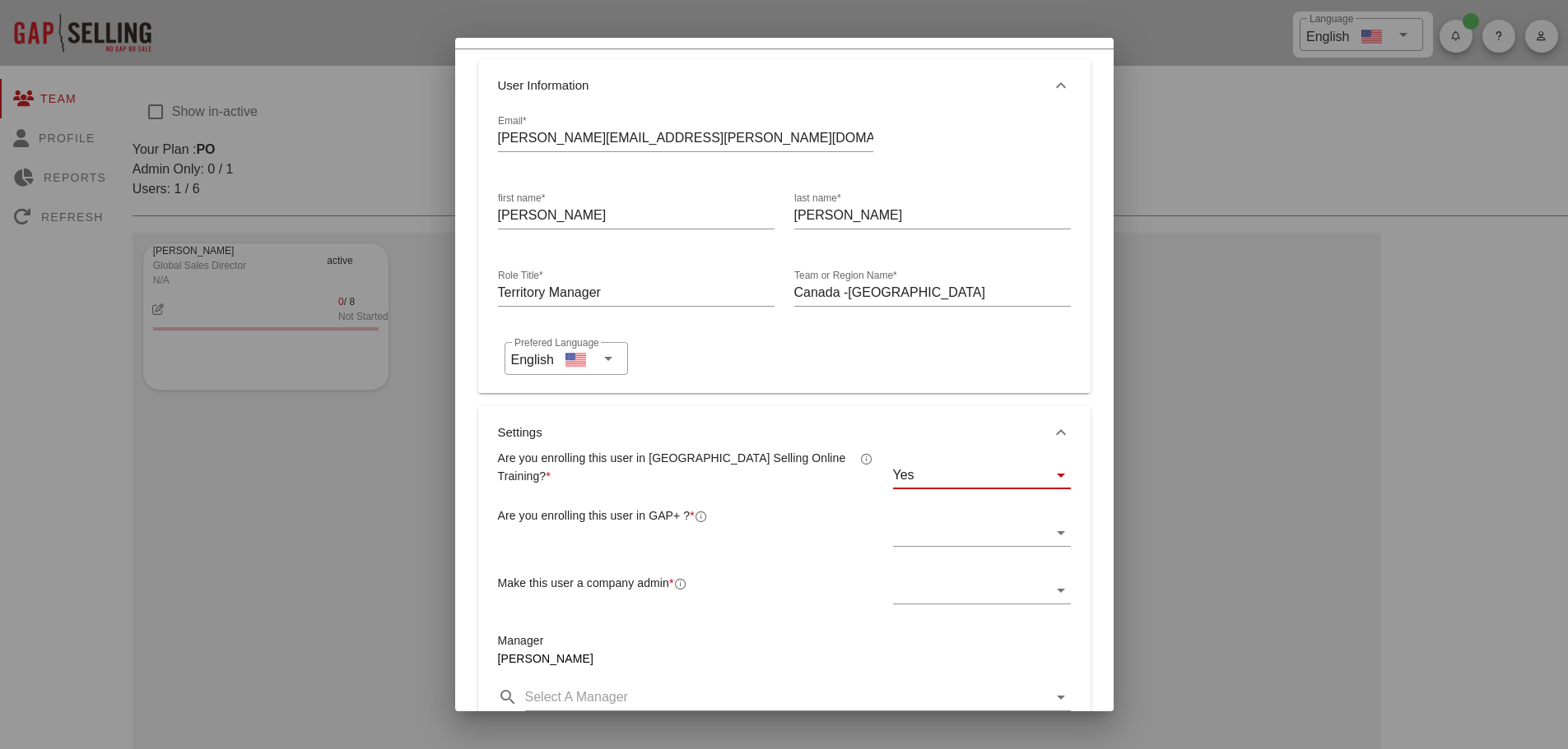
scroll to position [83, 0]
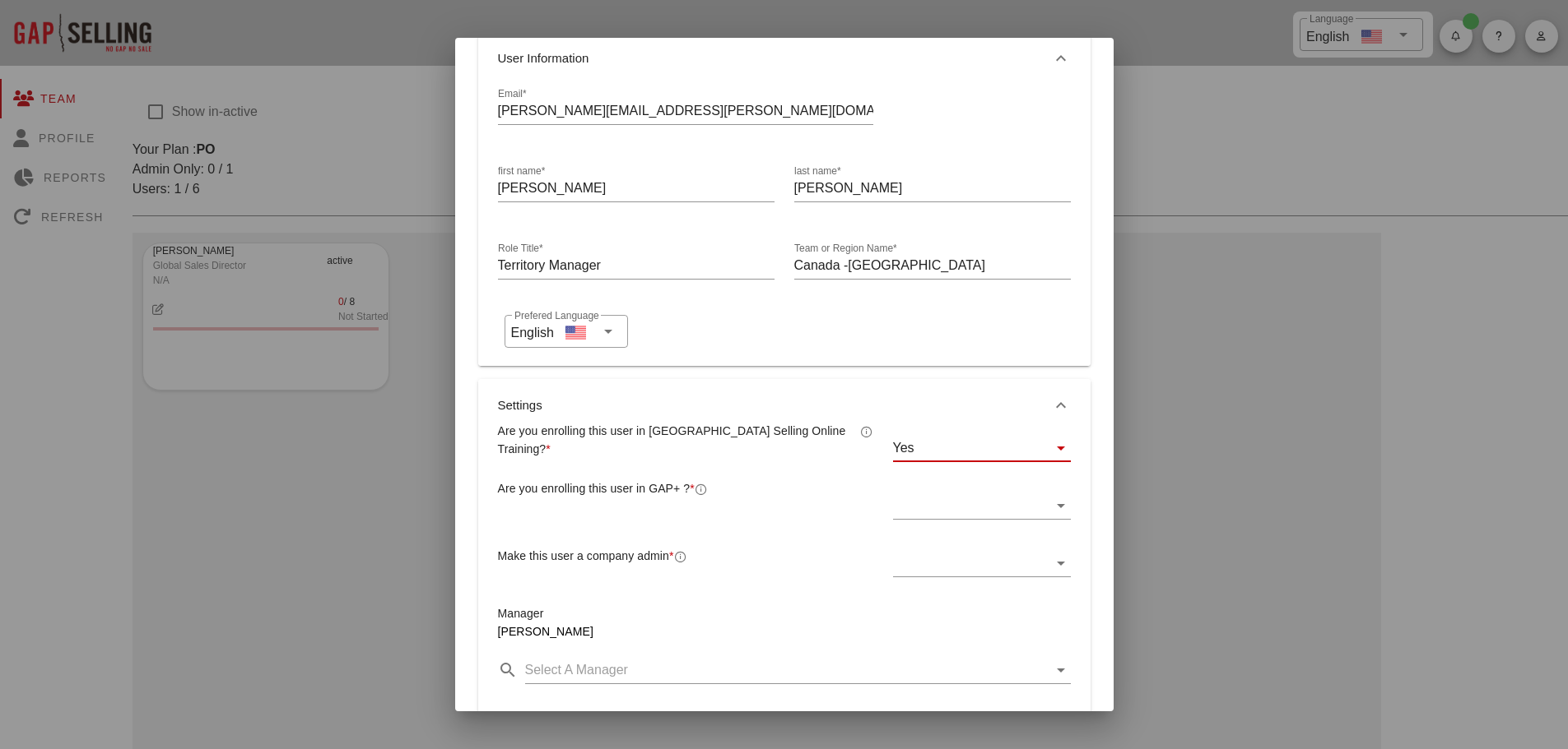
click at [1051, 498] on icon at bounding box center [1060, 506] width 20 height 20
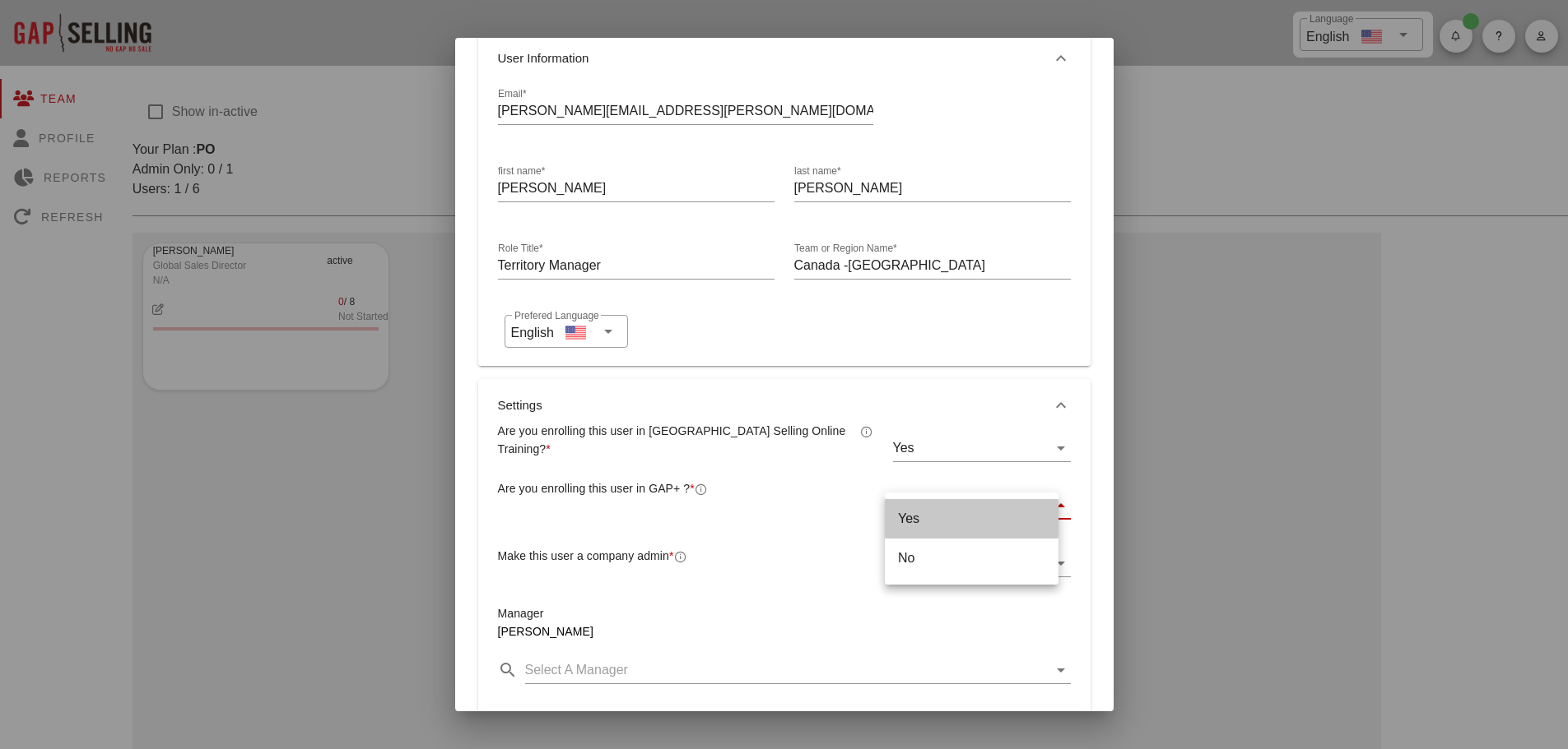
click at [921, 514] on div "Yes" at bounding box center [972, 519] width 148 height 16
click at [1051, 554] on icon at bounding box center [1060, 563] width 20 height 20
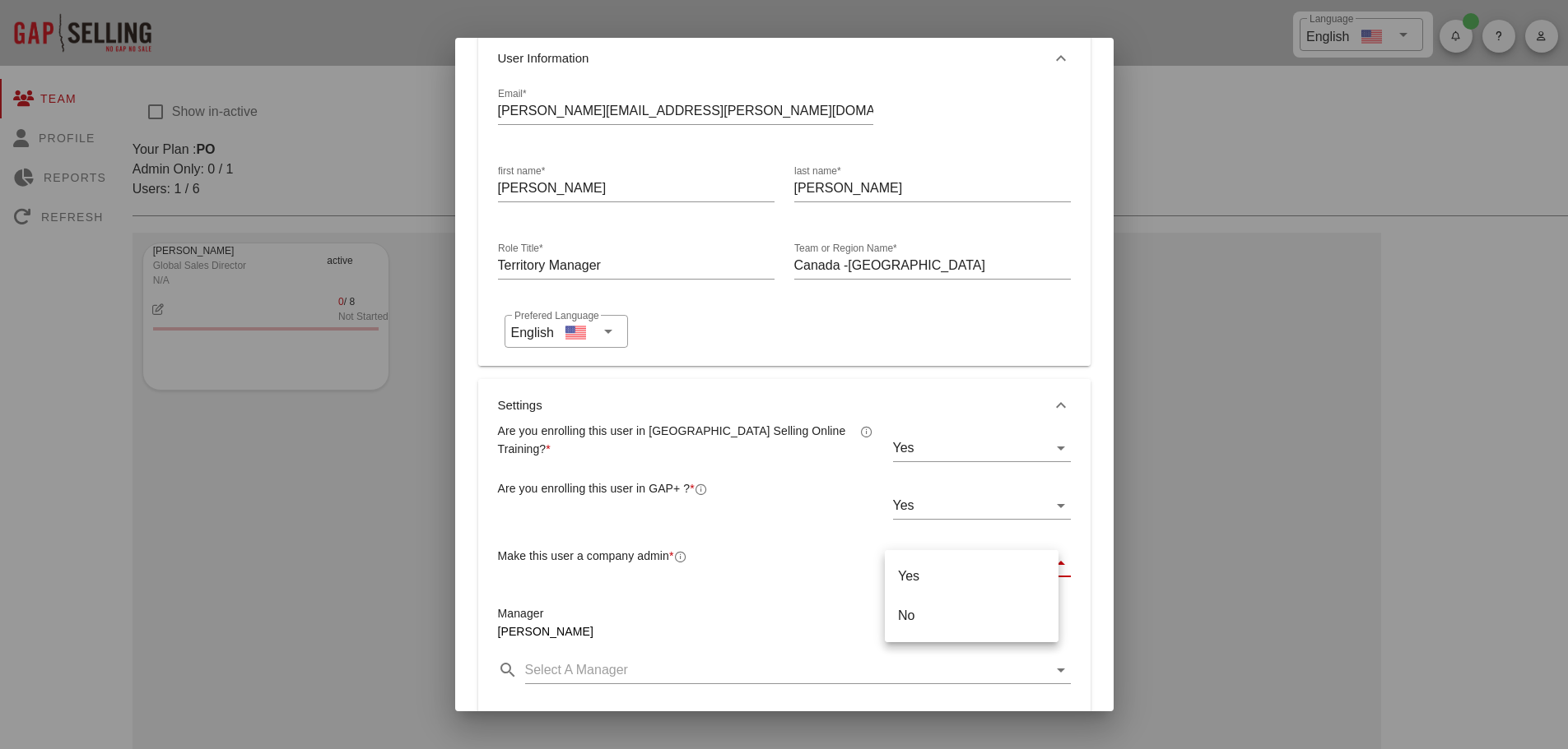
click at [908, 610] on div "No" at bounding box center [972, 616] width 148 height 16
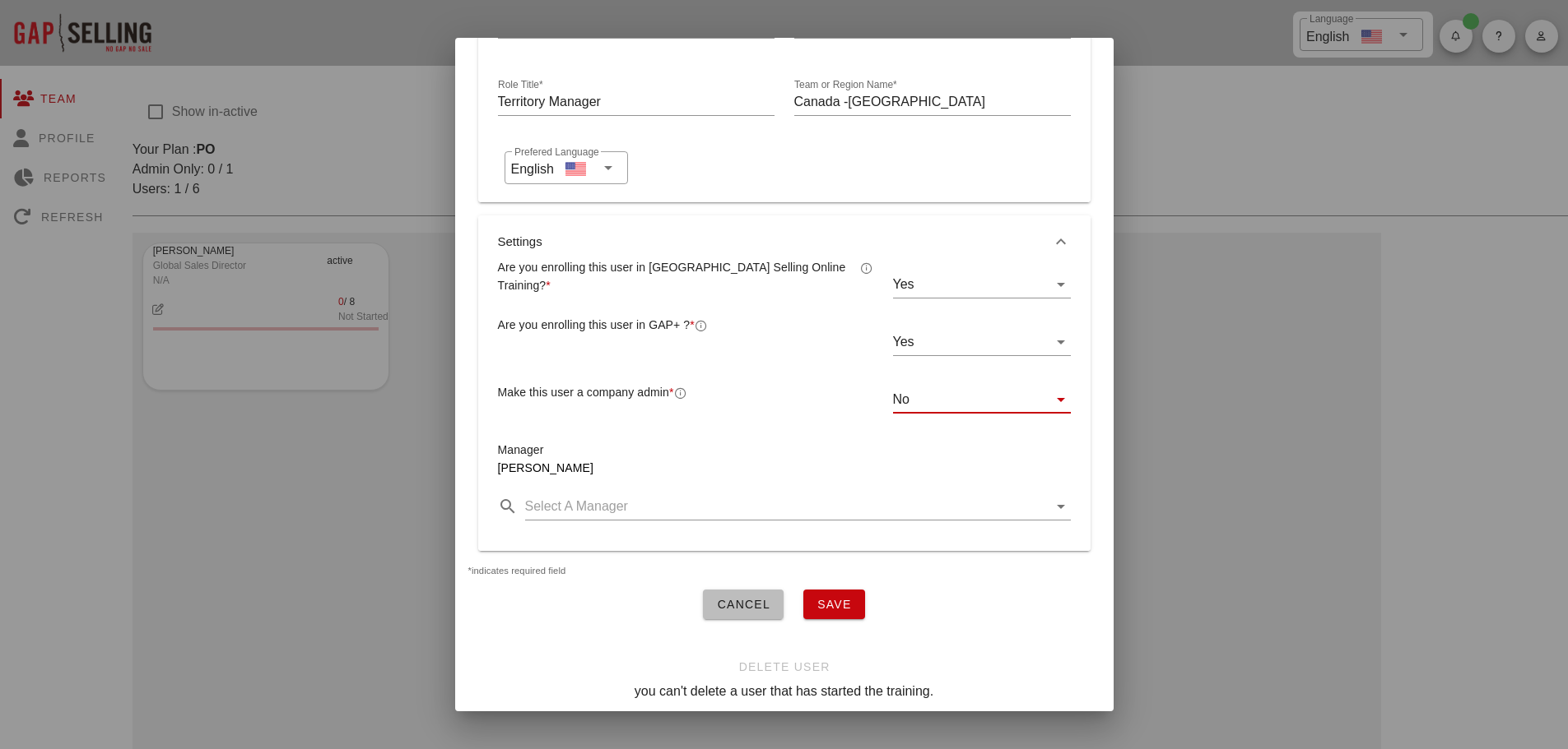
scroll to position [247, 0]
click at [1051, 503] on icon at bounding box center [1060, 506] width 20 height 20
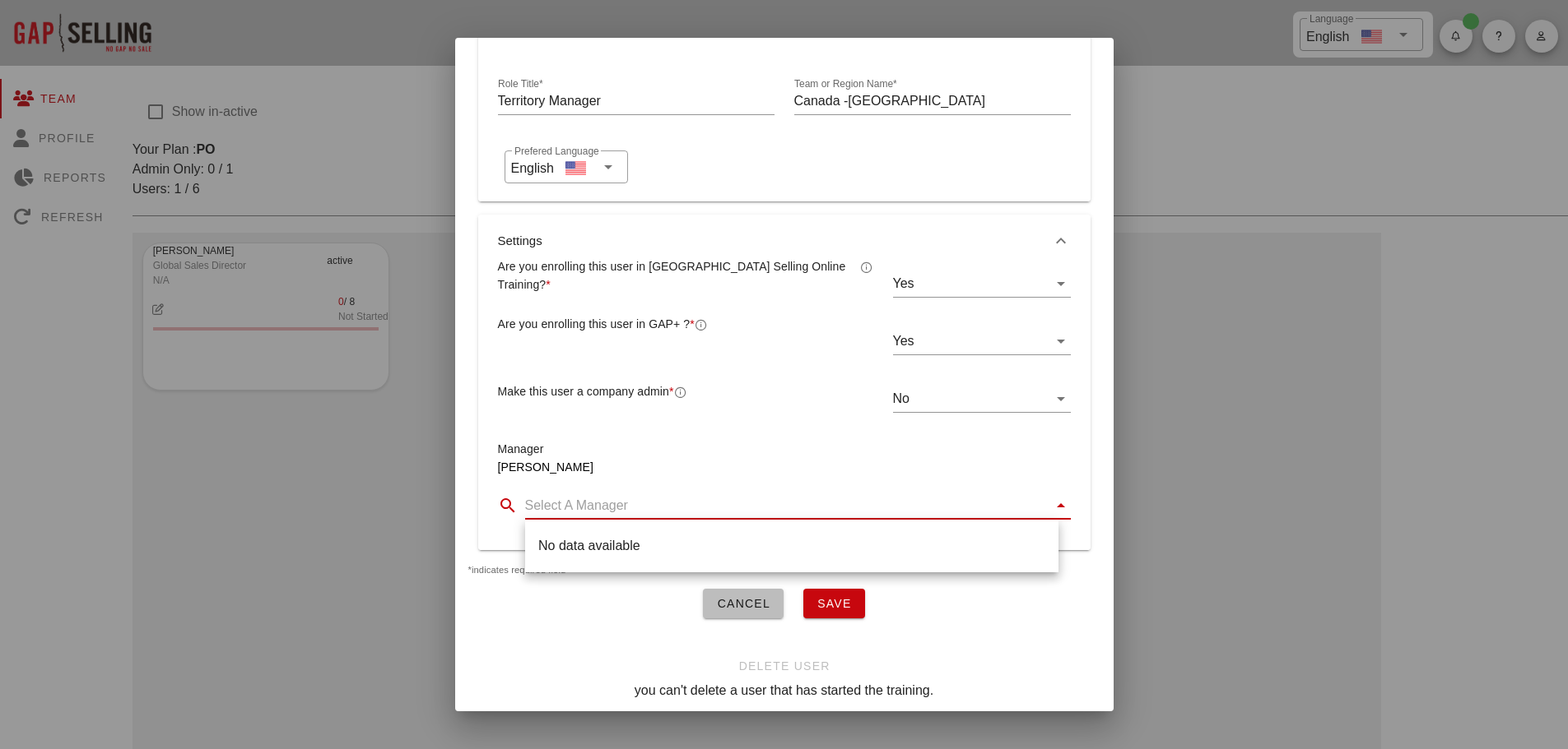
click at [1051, 503] on icon at bounding box center [1060, 506] width 20 height 20
click at [500, 99] on input "Territory Manager" at bounding box center [636, 101] width 276 height 27
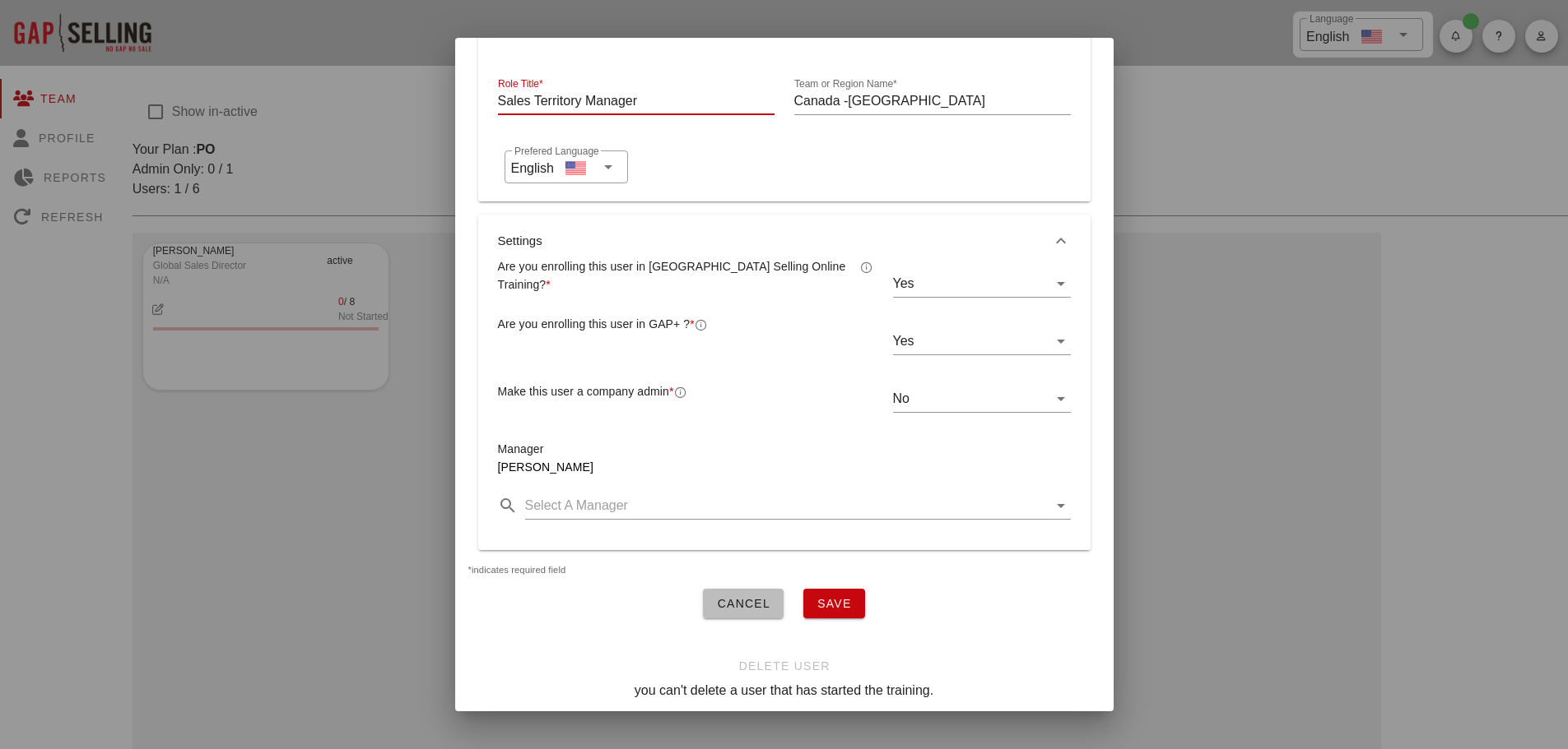
drag, startPoint x: 582, startPoint y: 101, endPoint x: 537, endPoint y: 97, distance: 45.2
click at [537, 97] on input "Sales Territory Manager" at bounding box center [636, 101] width 276 height 27
drag, startPoint x: 582, startPoint y: 99, endPoint x: 491, endPoint y: 98, distance: 91.0
click at [491, 98] on div "Role Title* Sales Account Manager" at bounding box center [636, 103] width 296 height 77
type input "Business Development Manager"
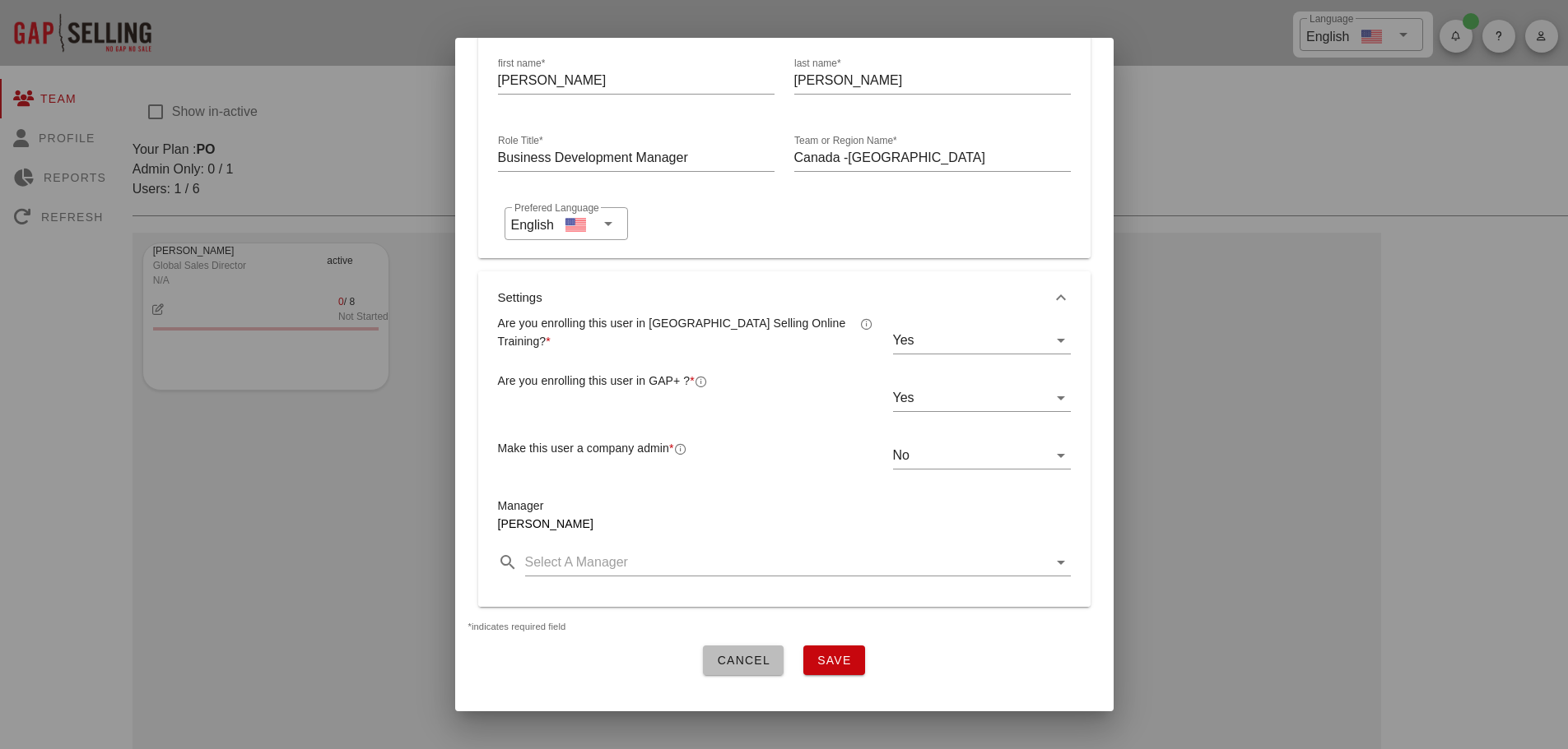
scroll to position [164, 0]
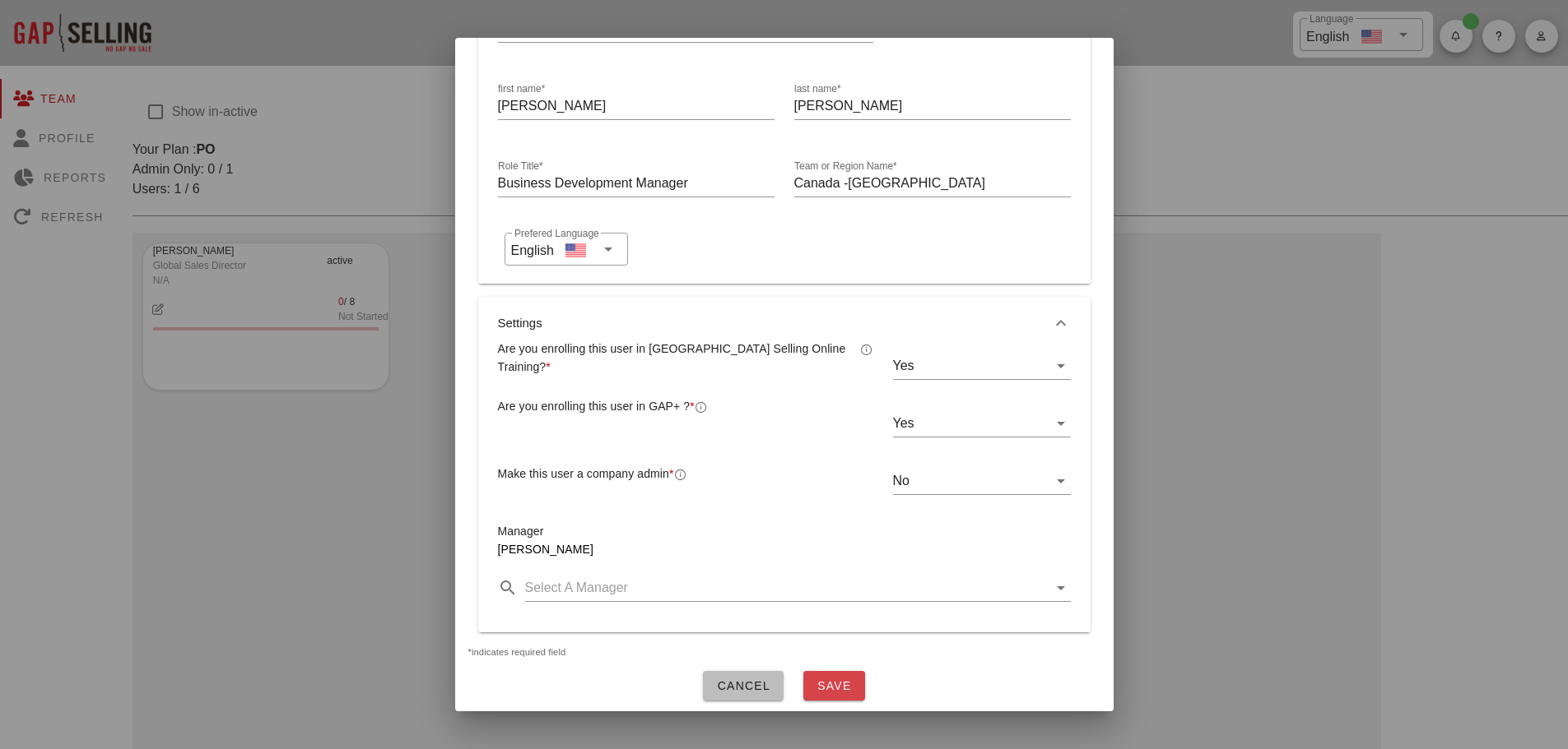
click at [840, 680] on span "Save" at bounding box center [834, 686] width 36 height 13
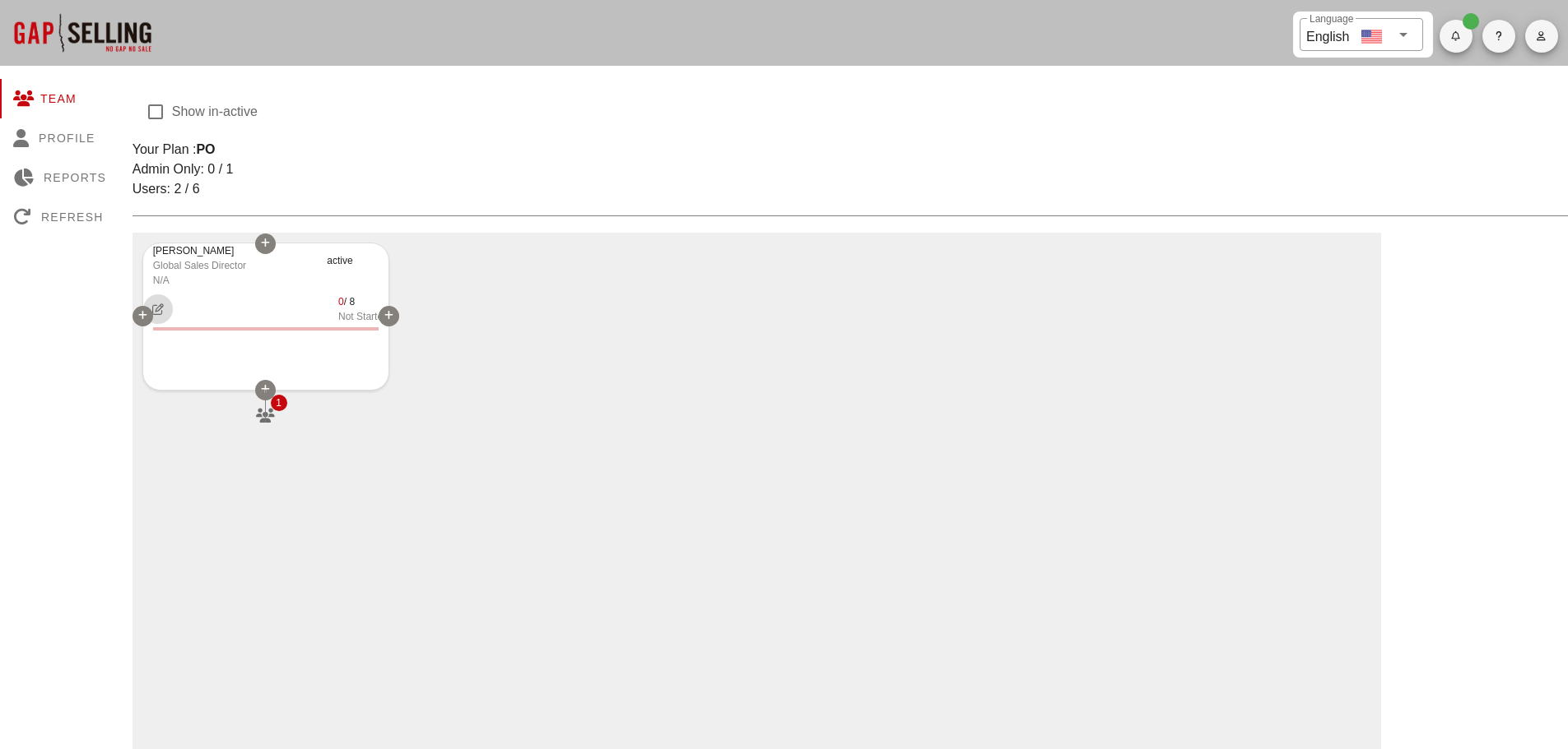
click at [157, 307] on icon "button" at bounding box center [157, 309] width 14 height 12
type input "[PERSON_NAME][EMAIL_ADDRESS][PERSON_NAME][DOMAIN_NAME]"
type input "[PERSON_NAME]"
type input "Global Sales Director"
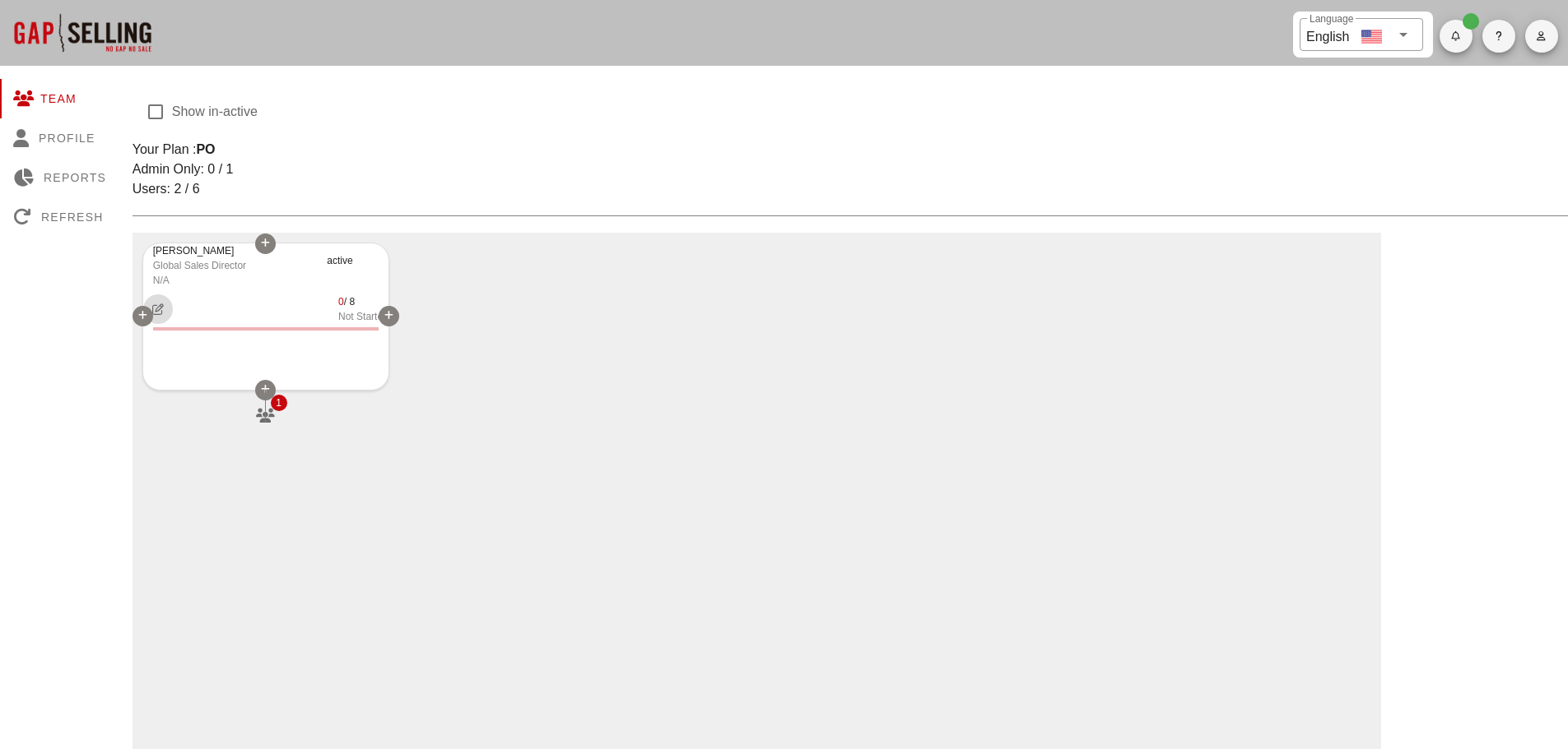
type input "N/A"
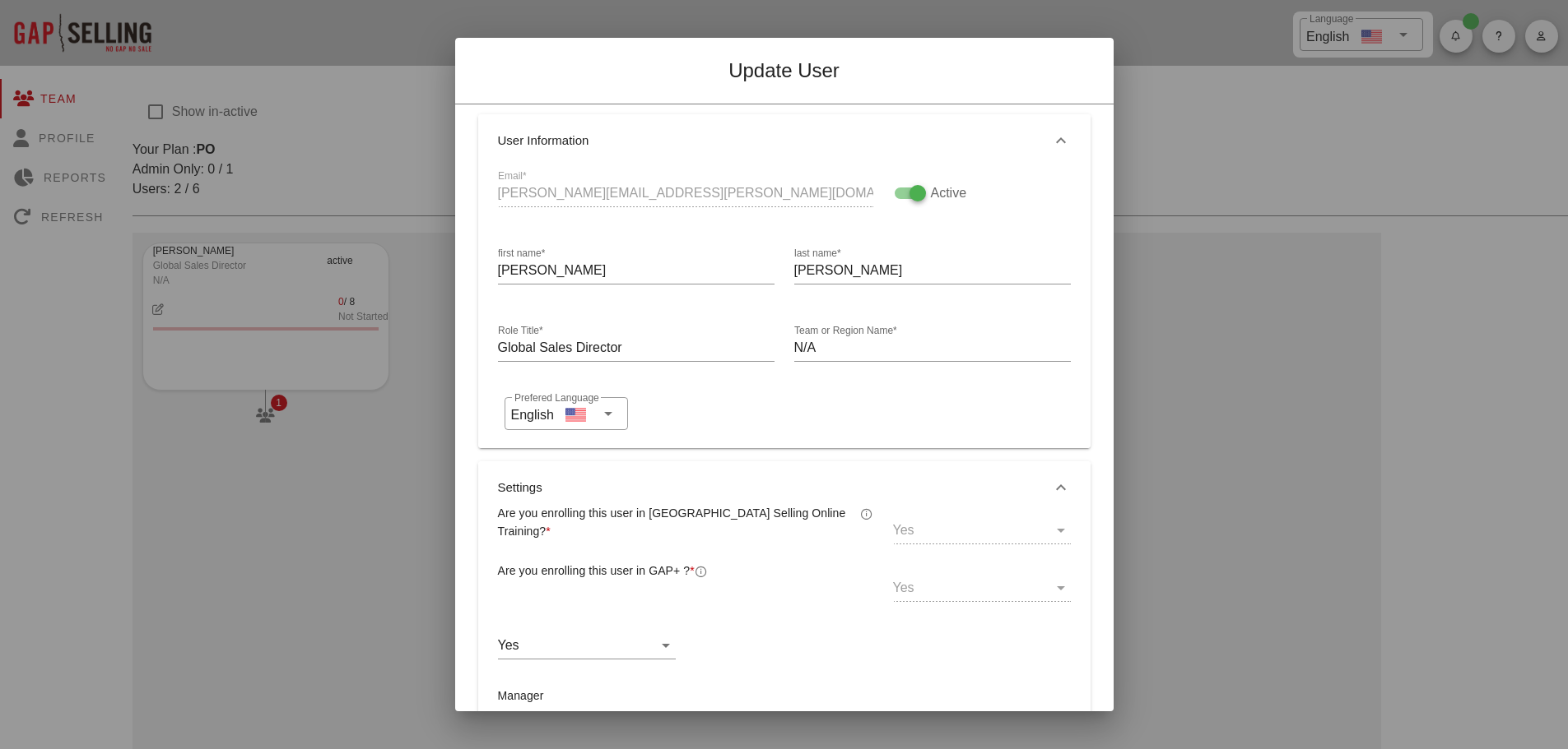
scroll to position [161, 0]
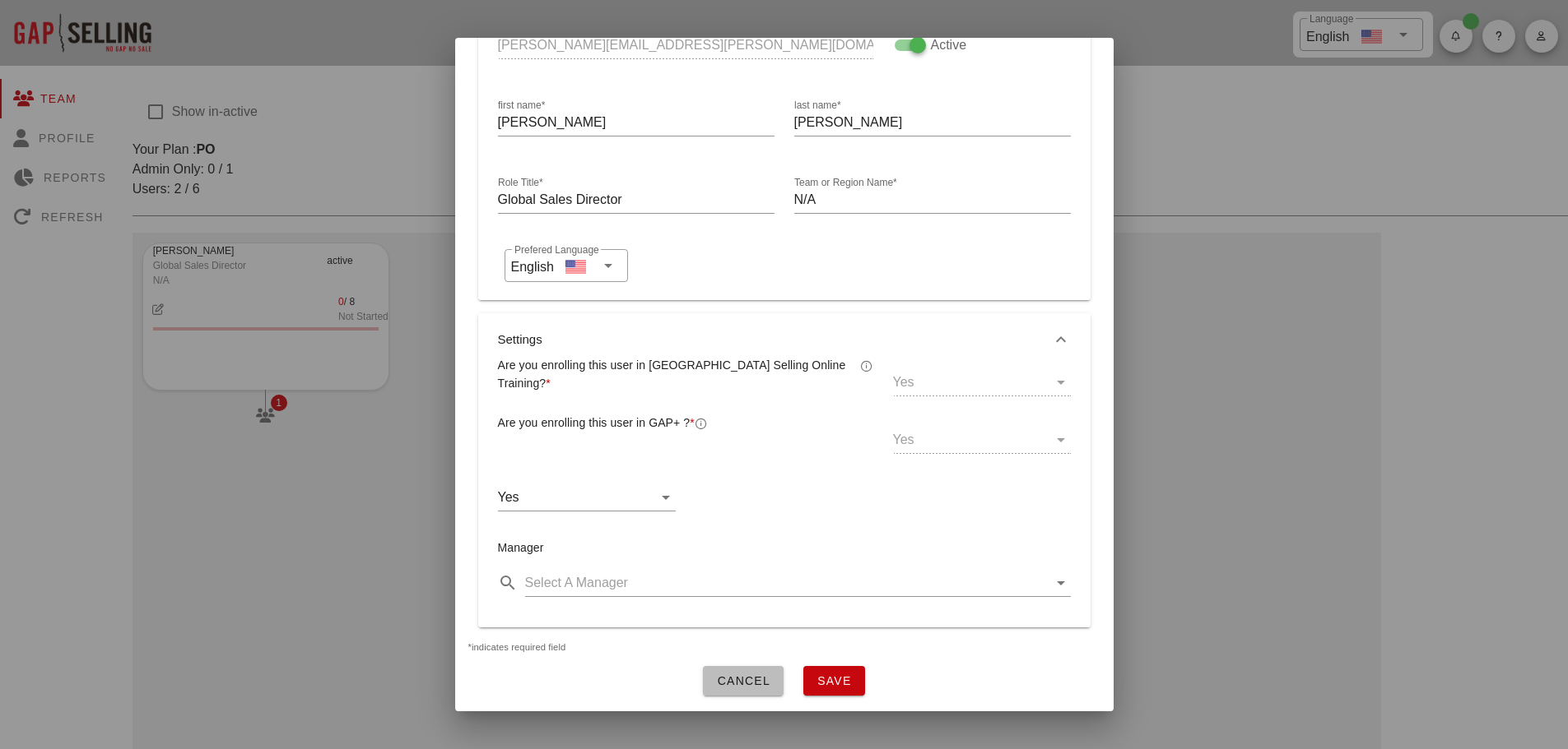
click at [747, 674] on span "Cancel" at bounding box center [742, 681] width 54 height 13
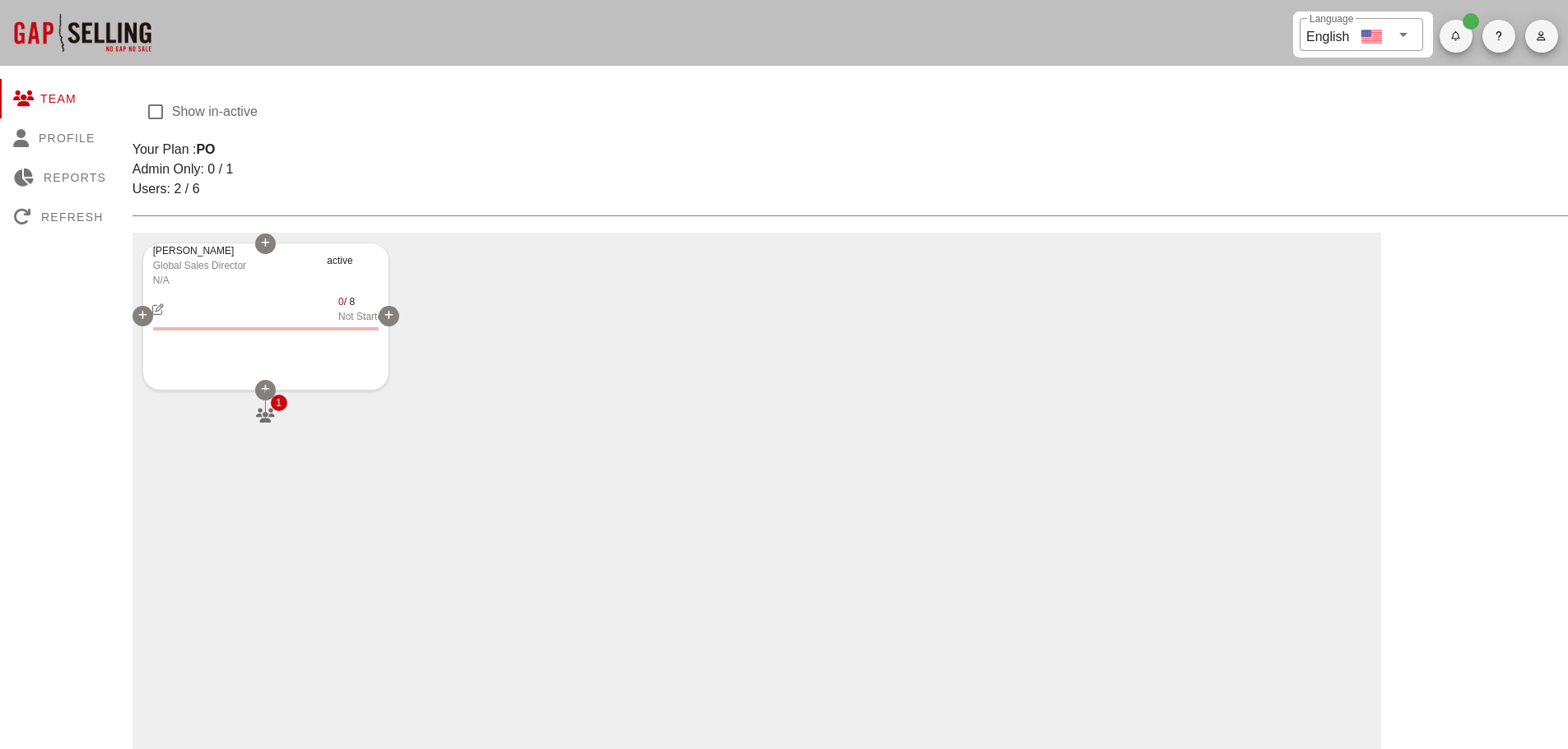
click at [264, 389] on icon at bounding box center [265, 389] width 9 height 10
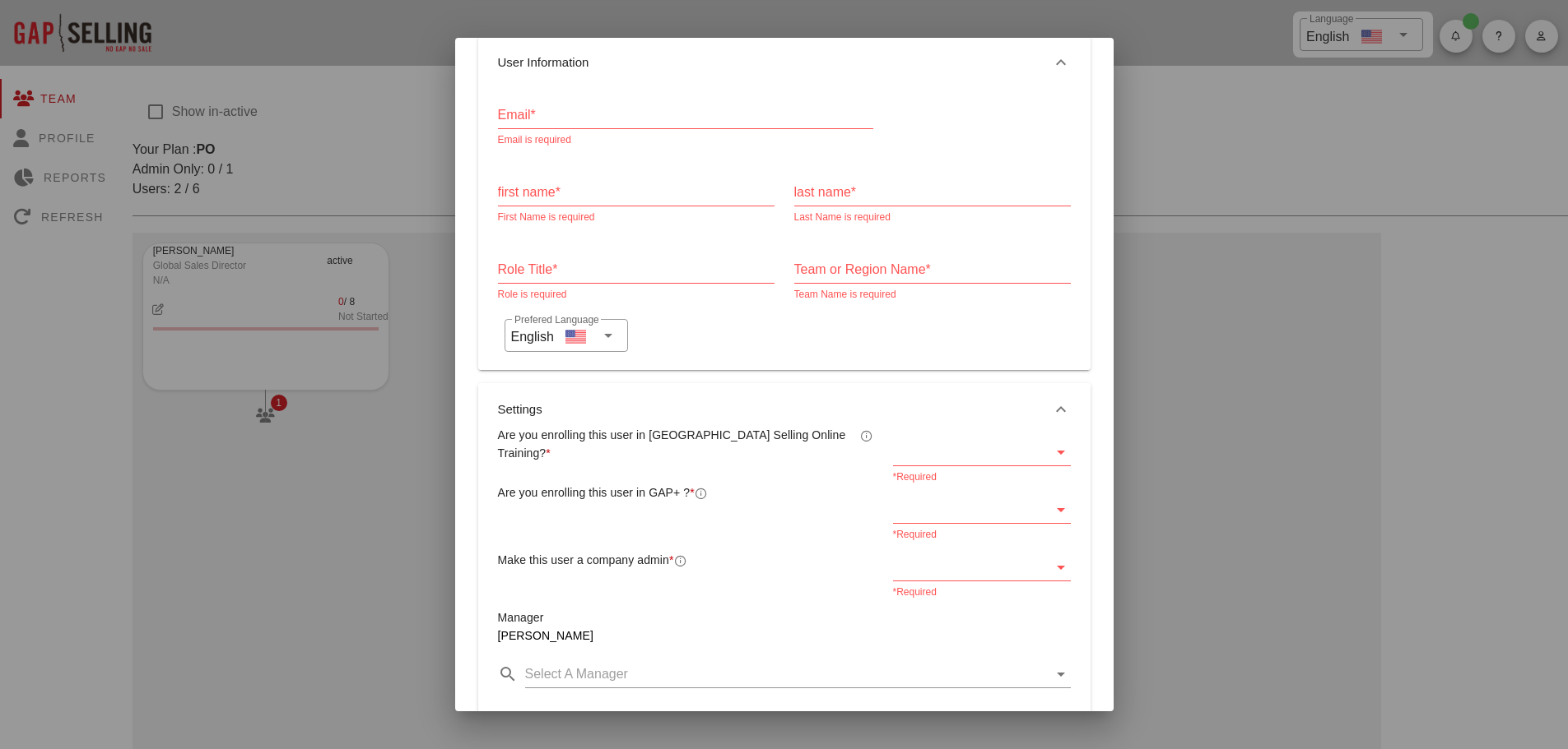
scroll to position [0, 0]
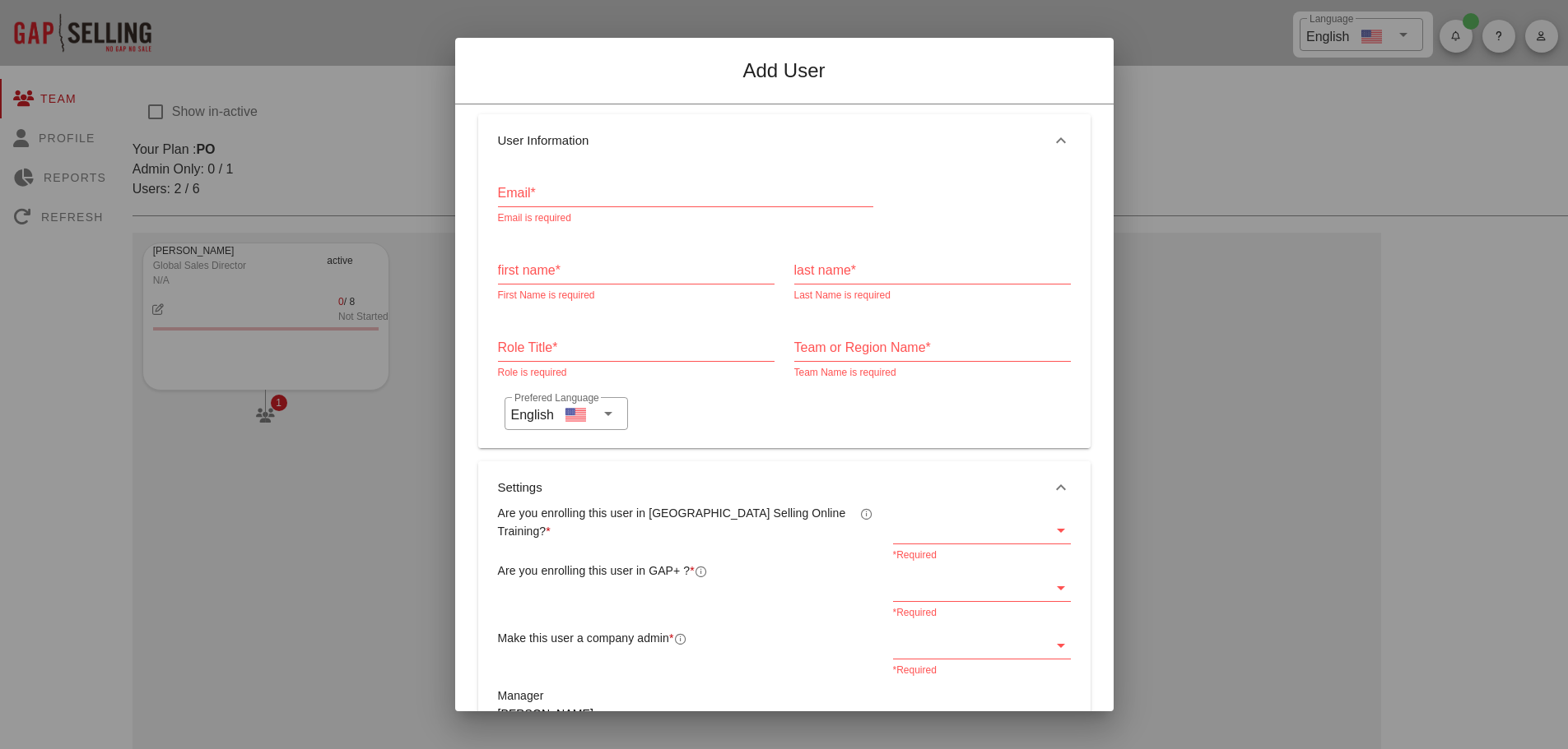
click at [524, 197] on input "Email*" at bounding box center [685, 194] width 375 height 27
click at [516, 183] on label "Email*" at bounding box center [512, 177] width 28 height 12
click at [516, 190] on input "Email*" at bounding box center [685, 194] width 375 height 27
type input "gary.theroux@magshield.com"
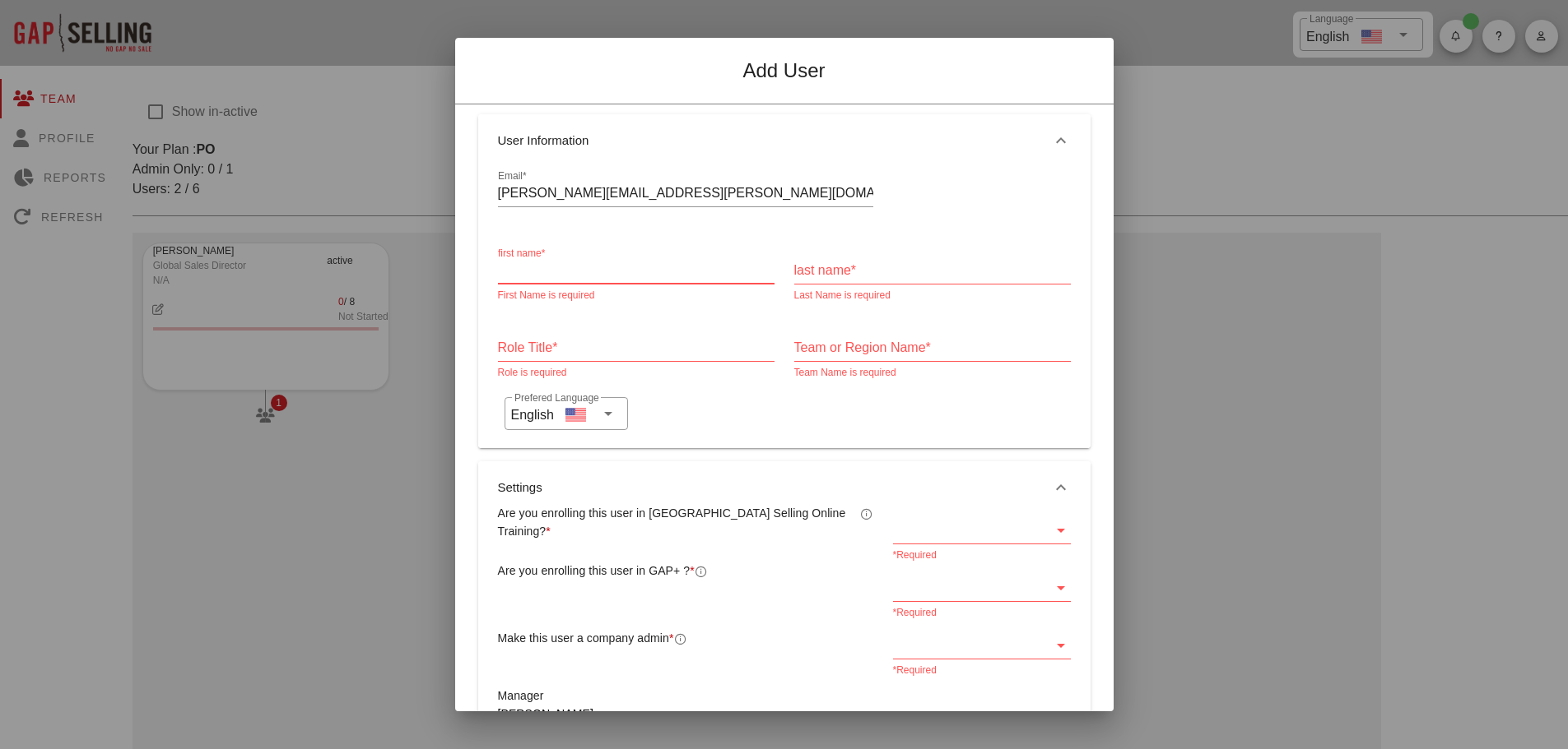
click at [532, 272] on input "first name*" at bounding box center [636, 271] width 276 height 27
type input "Gary"
click at [819, 272] on input "last name*" at bounding box center [932, 271] width 276 height 27
type input "Theroux"
click at [510, 347] on input "Role Title*" at bounding box center [636, 348] width 276 height 27
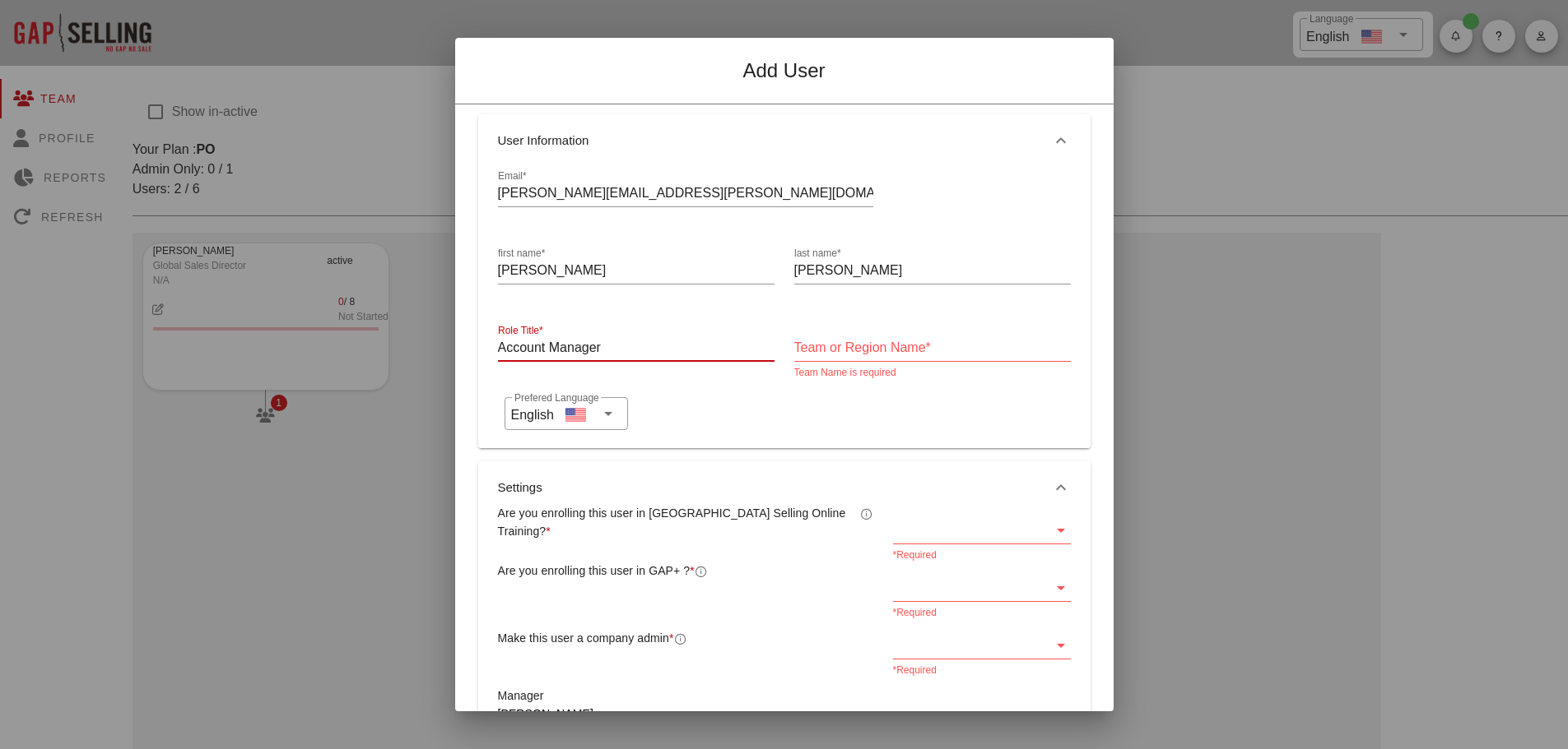
type input "Account Manager"
click at [820, 350] on input "Team or Region Name*" at bounding box center [932, 348] width 276 height 27
drag, startPoint x: 837, startPoint y: 347, endPoint x: 870, endPoint y: 344, distance: 33.1
click at [870, 344] on input "Canada -West" at bounding box center [932, 348] width 276 height 27
type input "Canada"
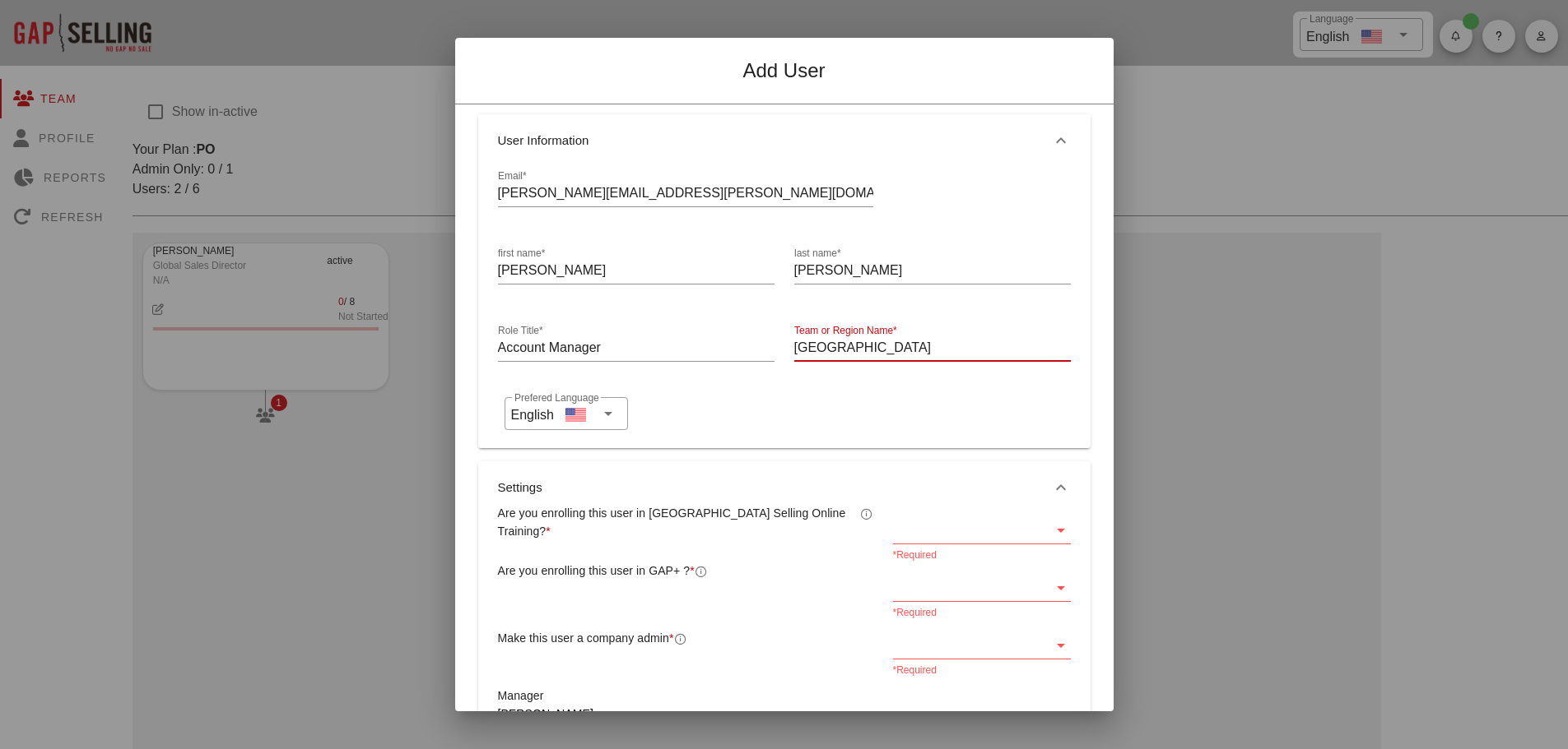
click at [1051, 528] on icon at bounding box center [1060, 530] width 20 height 20
click at [923, 542] on div "Yes" at bounding box center [972, 544] width 148 height 16
click at [1051, 587] on icon at bounding box center [1060, 588] width 20 height 20
click at [938, 601] on div "Yes" at bounding box center [972, 601] width 148 height 16
click at [1051, 643] on icon at bounding box center [1060, 646] width 20 height 20
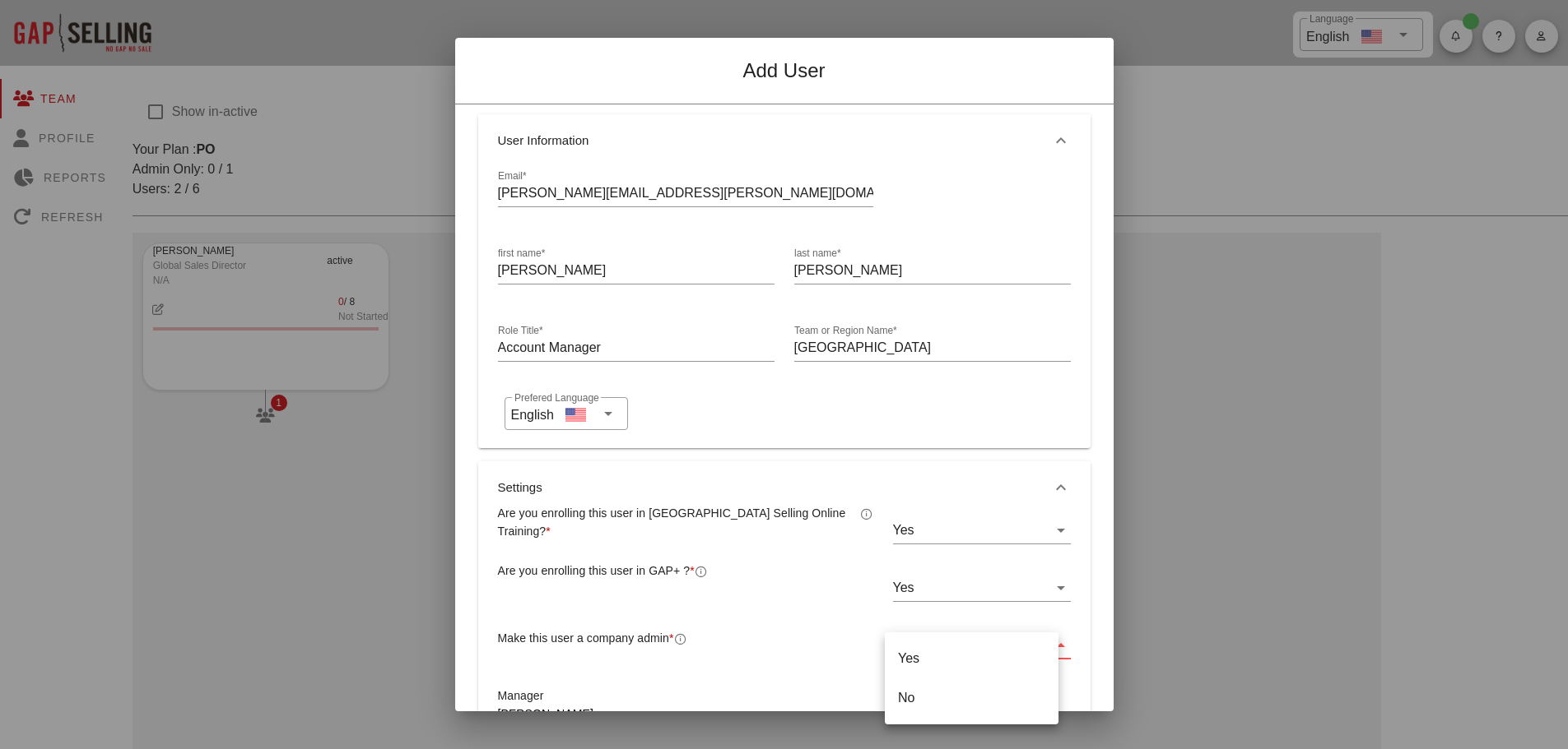
click at [916, 693] on div "No" at bounding box center [972, 698] width 148 height 16
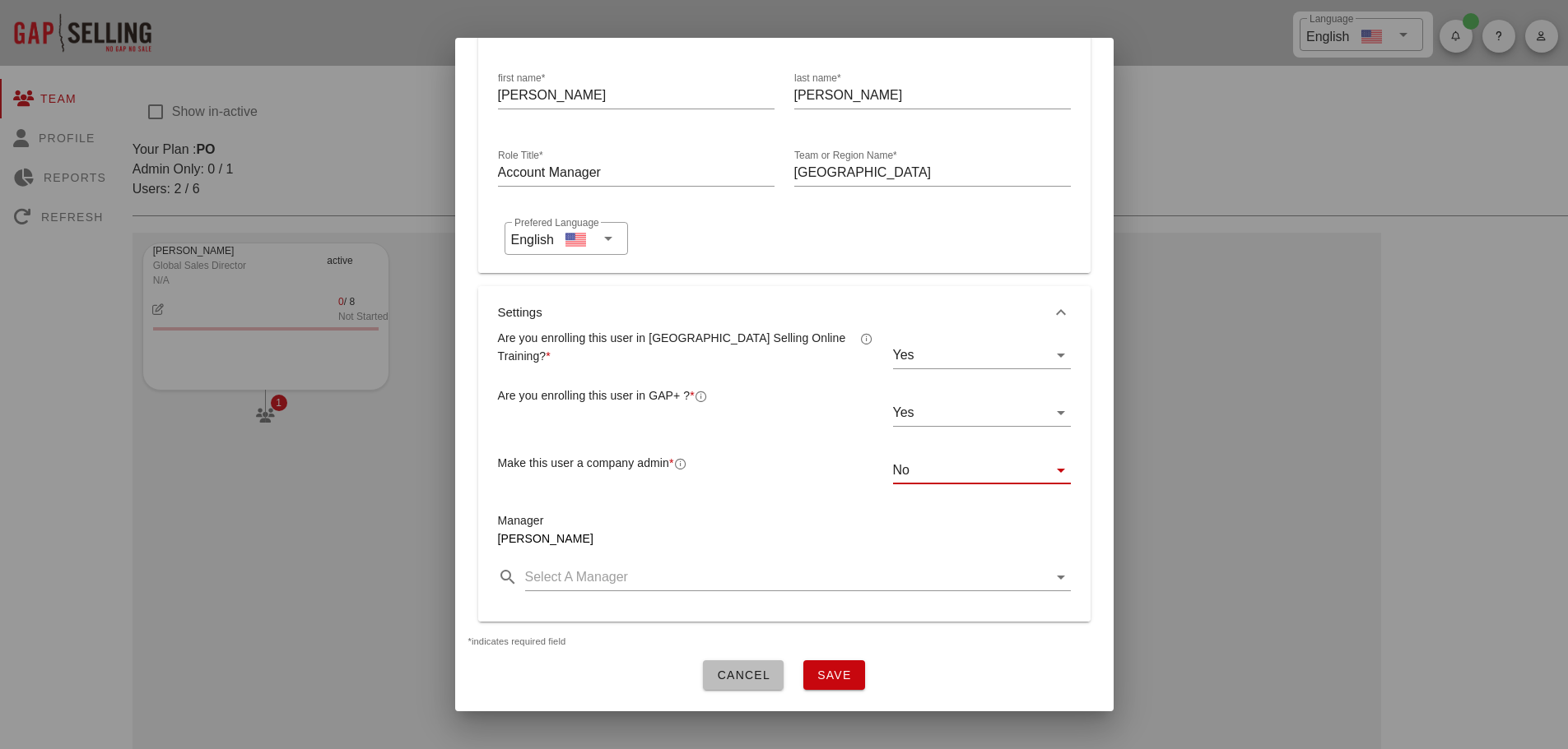
scroll to position [247, 0]
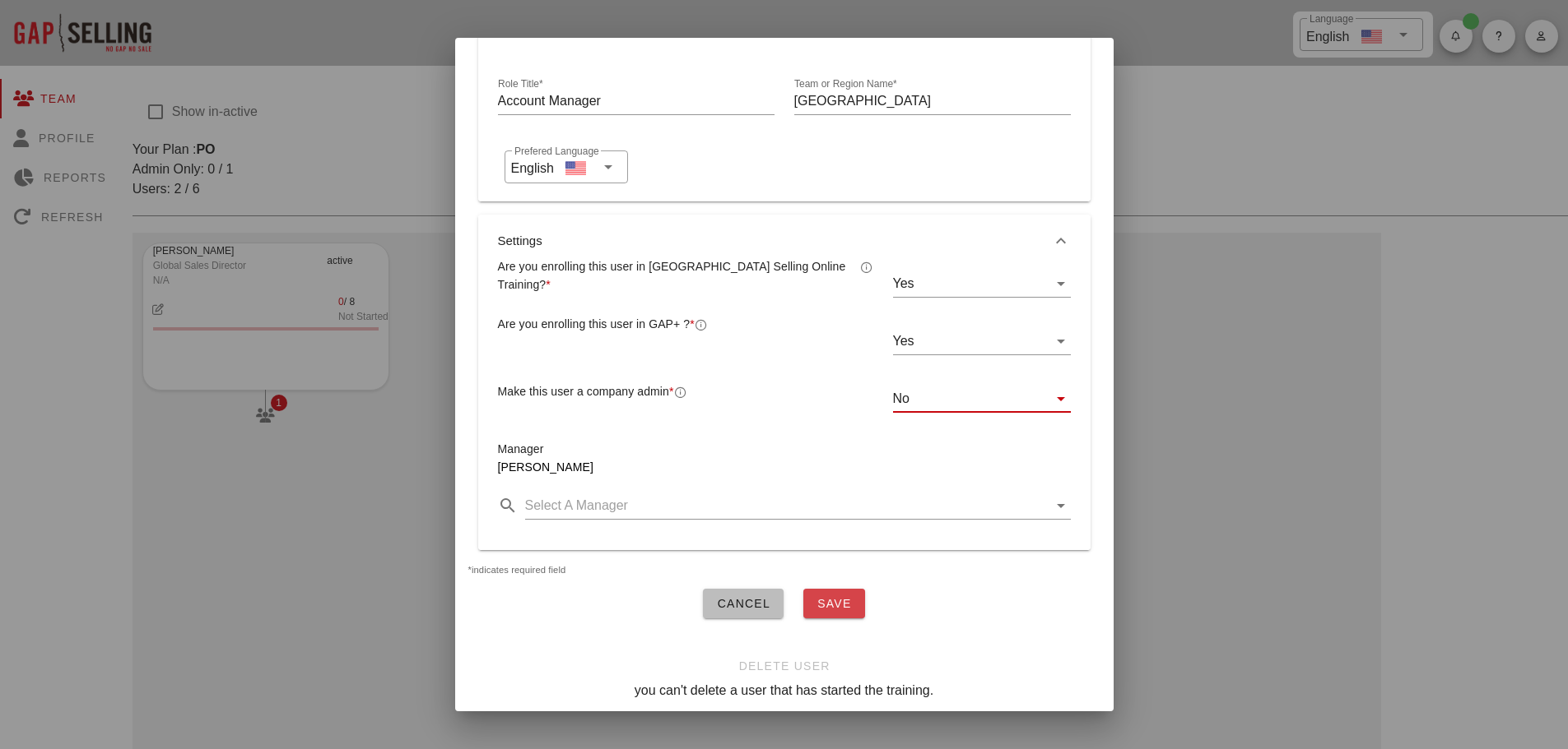
click at [834, 597] on span "Save" at bounding box center [834, 603] width 36 height 13
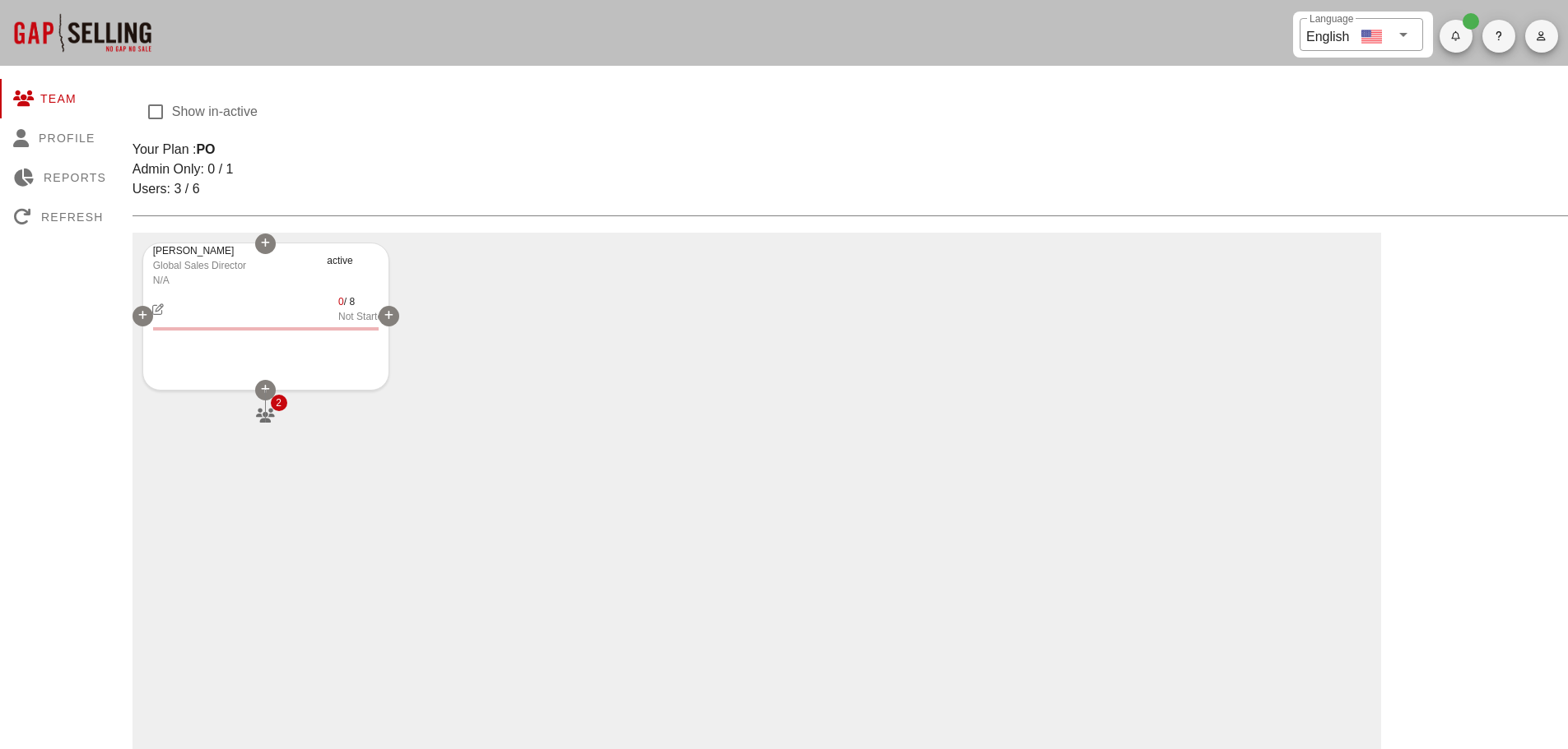
click at [267, 386] on icon at bounding box center [265, 389] width 9 height 10
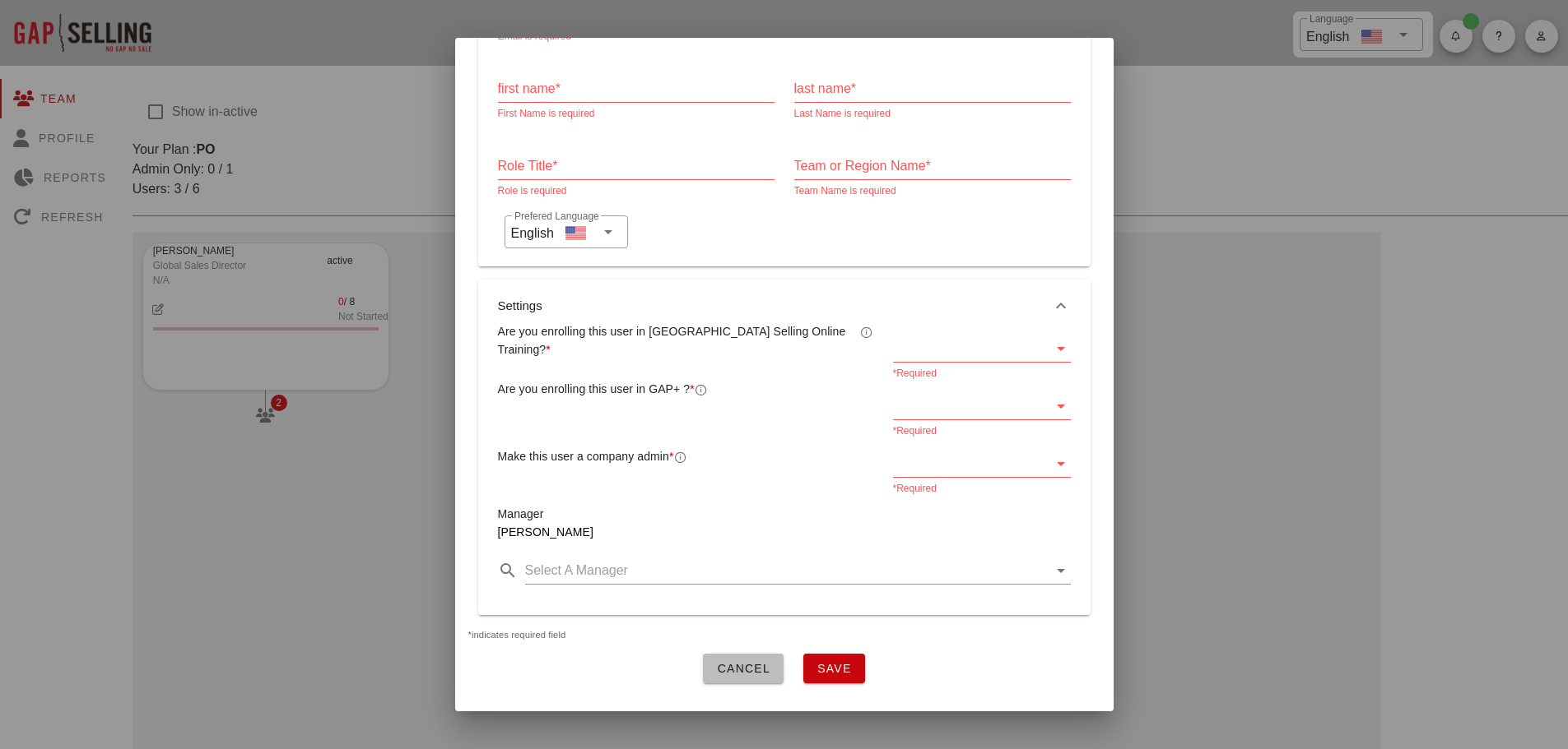
scroll to position [0, 0]
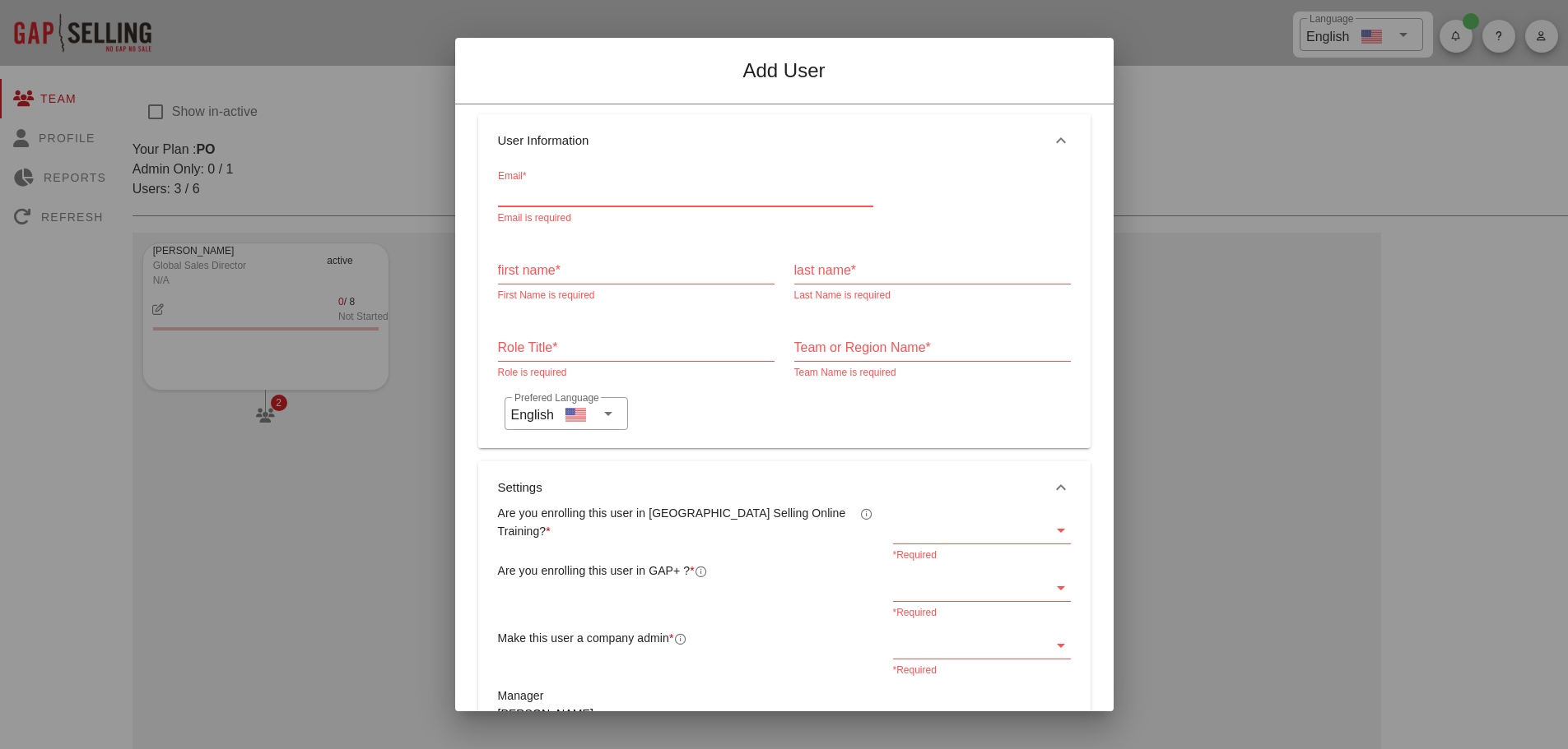
click at [536, 191] on input "Email*" at bounding box center [685, 194] width 375 height 27
click at [511, 195] on div "Email*" at bounding box center [685, 194] width 375 height 27
type input "simon.lewis@magshield.com"
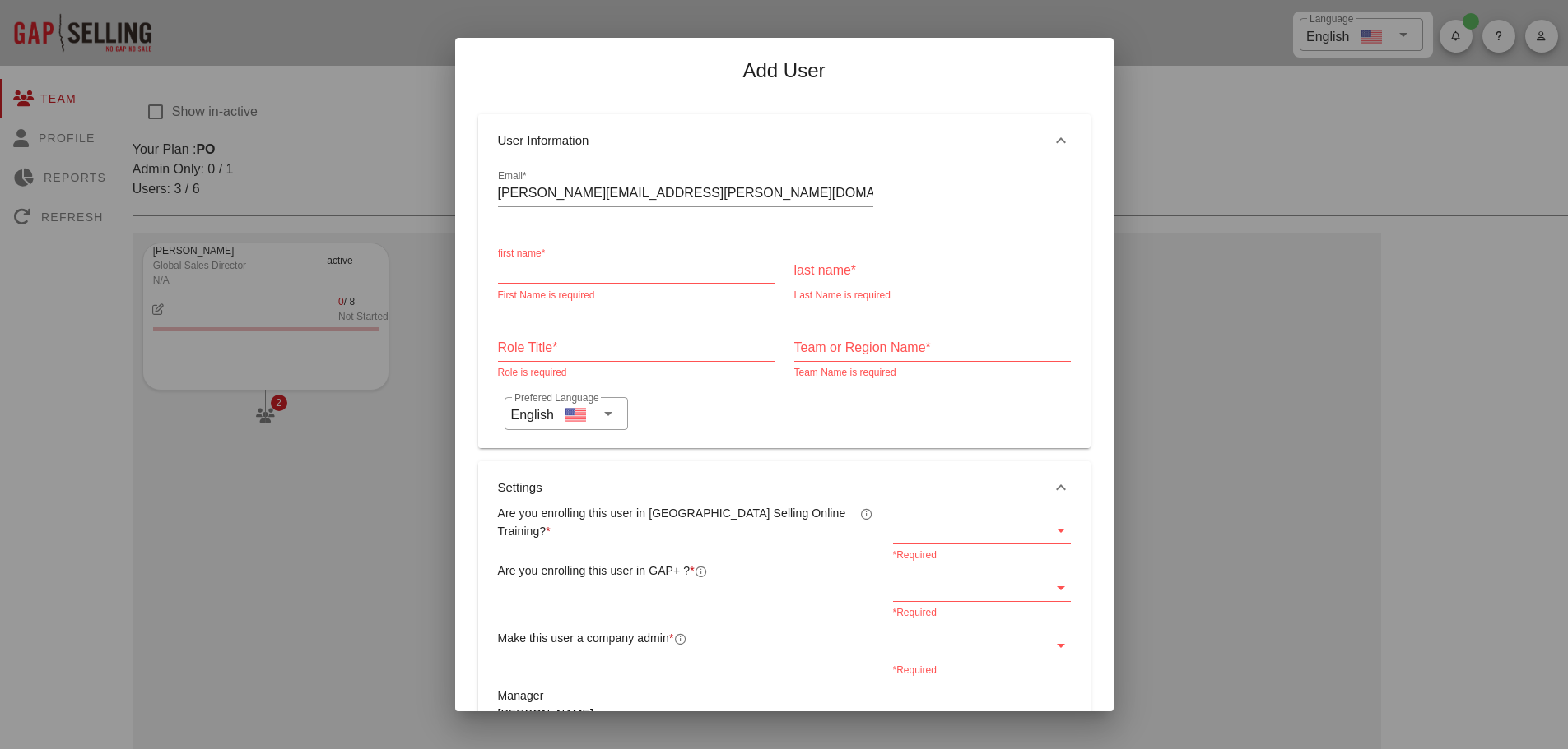
click at [528, 272] on input "first name*" at bounding box center [636, 271] width 276 height 27
type input "Simon"
click at [807, 275] on input "last name*" at bounding box center [932, 271] width 276 height 27
type input "Lewis"
click at [520, 349] on input "Role Title*" at bounding box center [636, 348] width 276 height 27
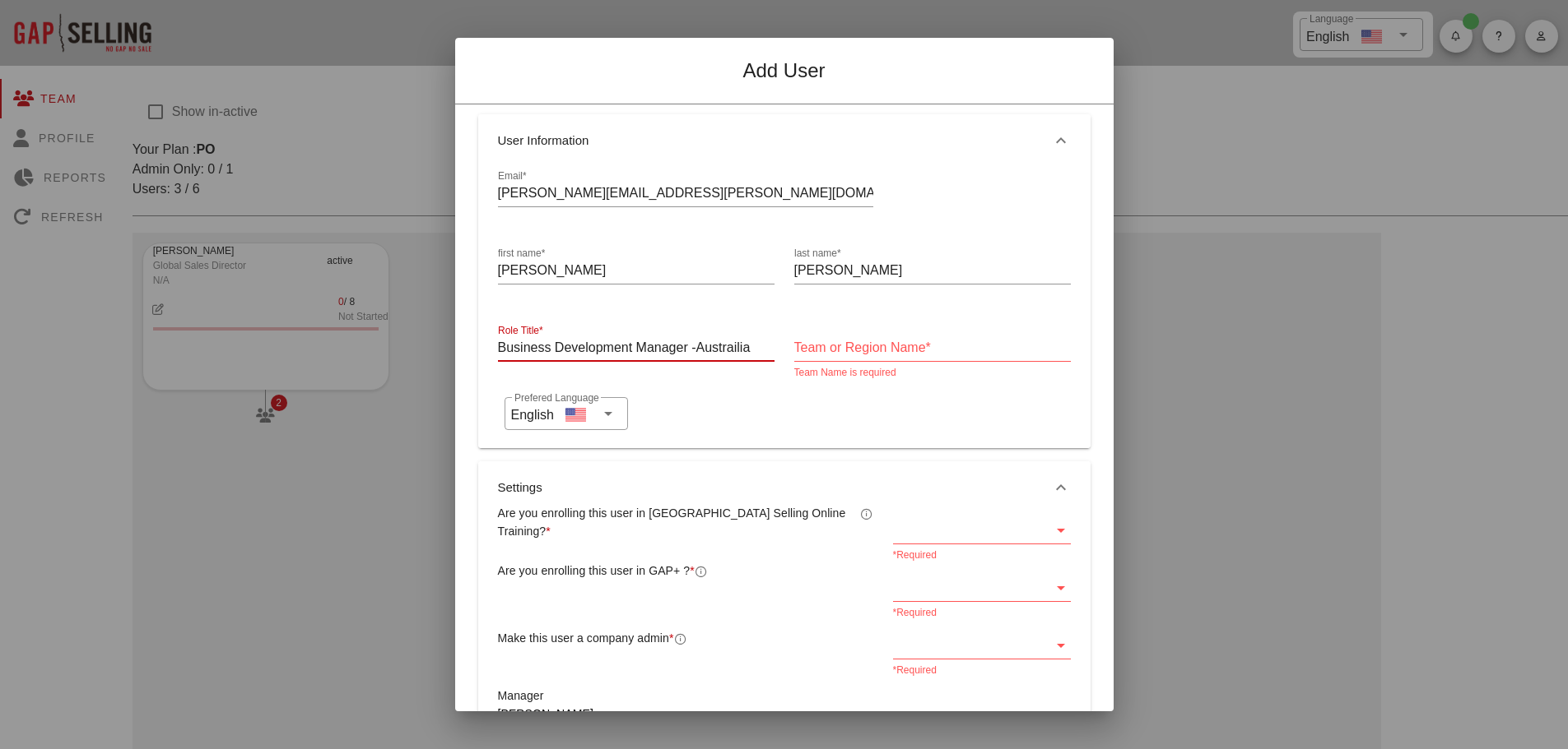
drag, startPoint x: 704, startPoint y: 347, endPoint x: 755, endPoint y: 345, distance: 51.0
click at [755, 345] on input "Business Development Manager -Austrailia" at bounding box center [636, 348] width 276 height 27
type input "Business Development Manager"
click at [795, 344] on input "Team or Region Name*" at bounding box center [932, 348] width 276 height 27
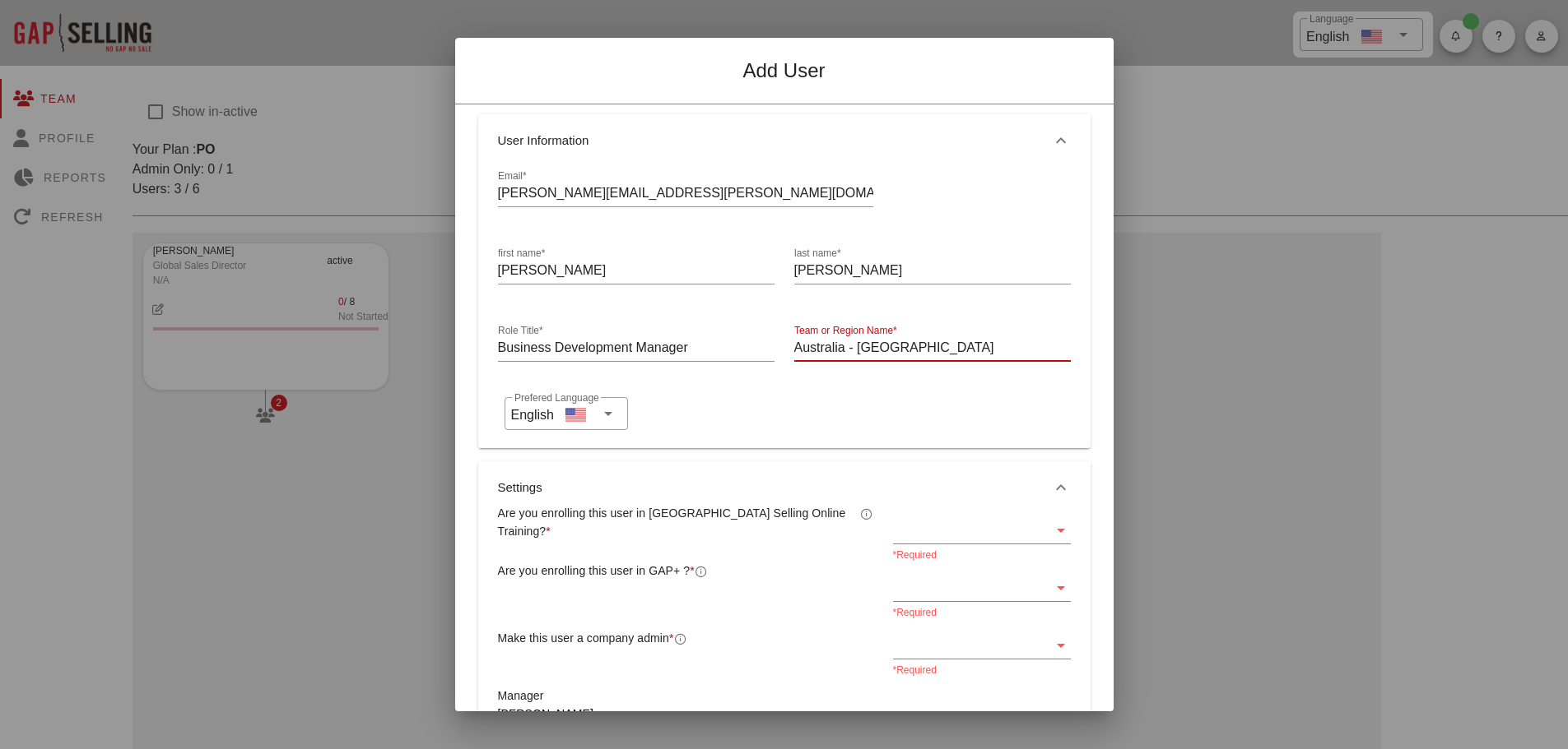
click at [1051, 527] on icon at bounding box center [1060, 530] width 20 height 20
click at [947, 541] on div "Yes" at bounding box center [972, 544] width 148 height 16
click at [1051, 582] on icon at bounding box center [1060, 588] width 20 height 20
click at [911, 601] on div "Yes" at bounding box center [972, 601] width 148 height 16
click at [1051, 647] on icon at bounding box center [1060, 646] width 20 height 20
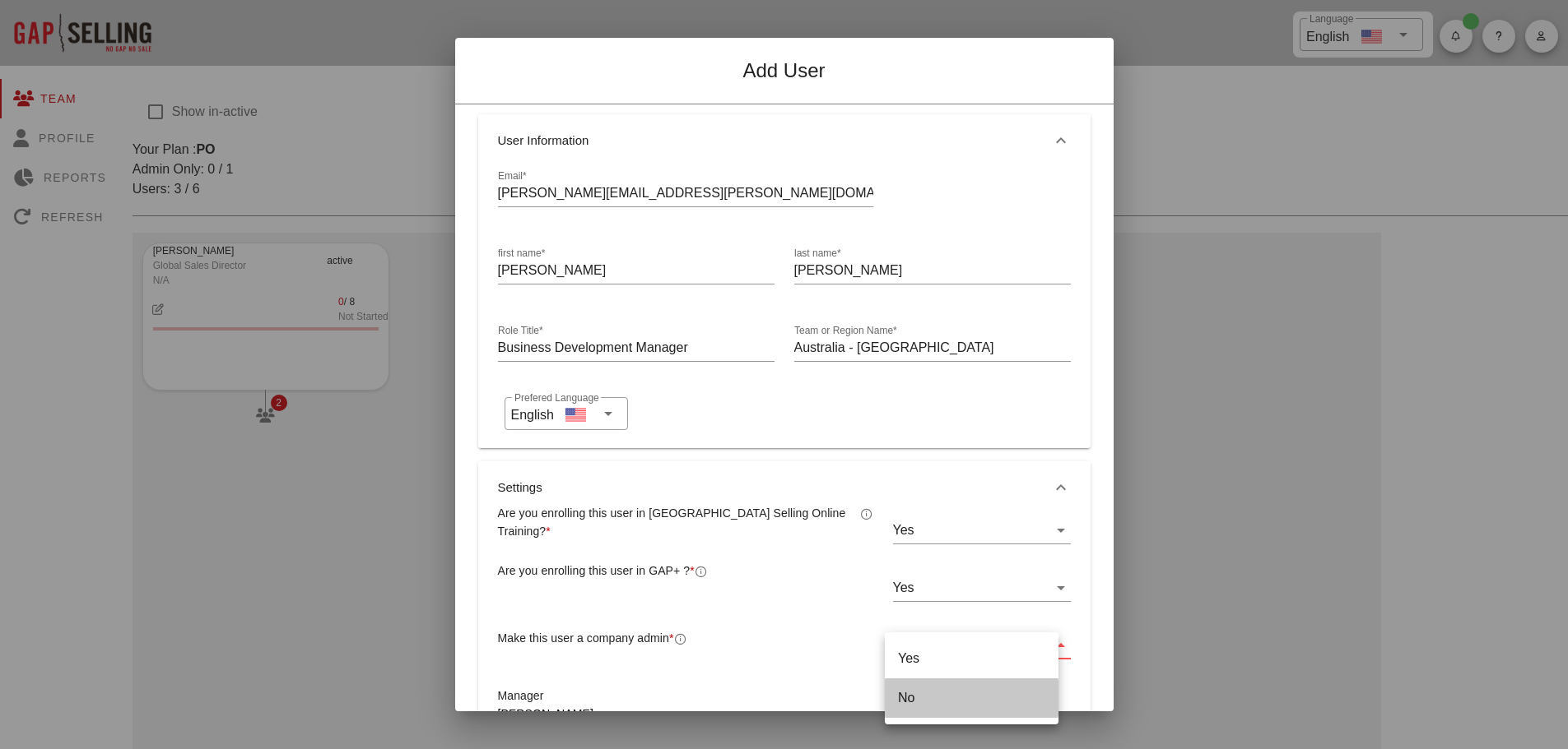
click at [927, 696] on div "No" at bounding box center [972, 698] width 148 height 16
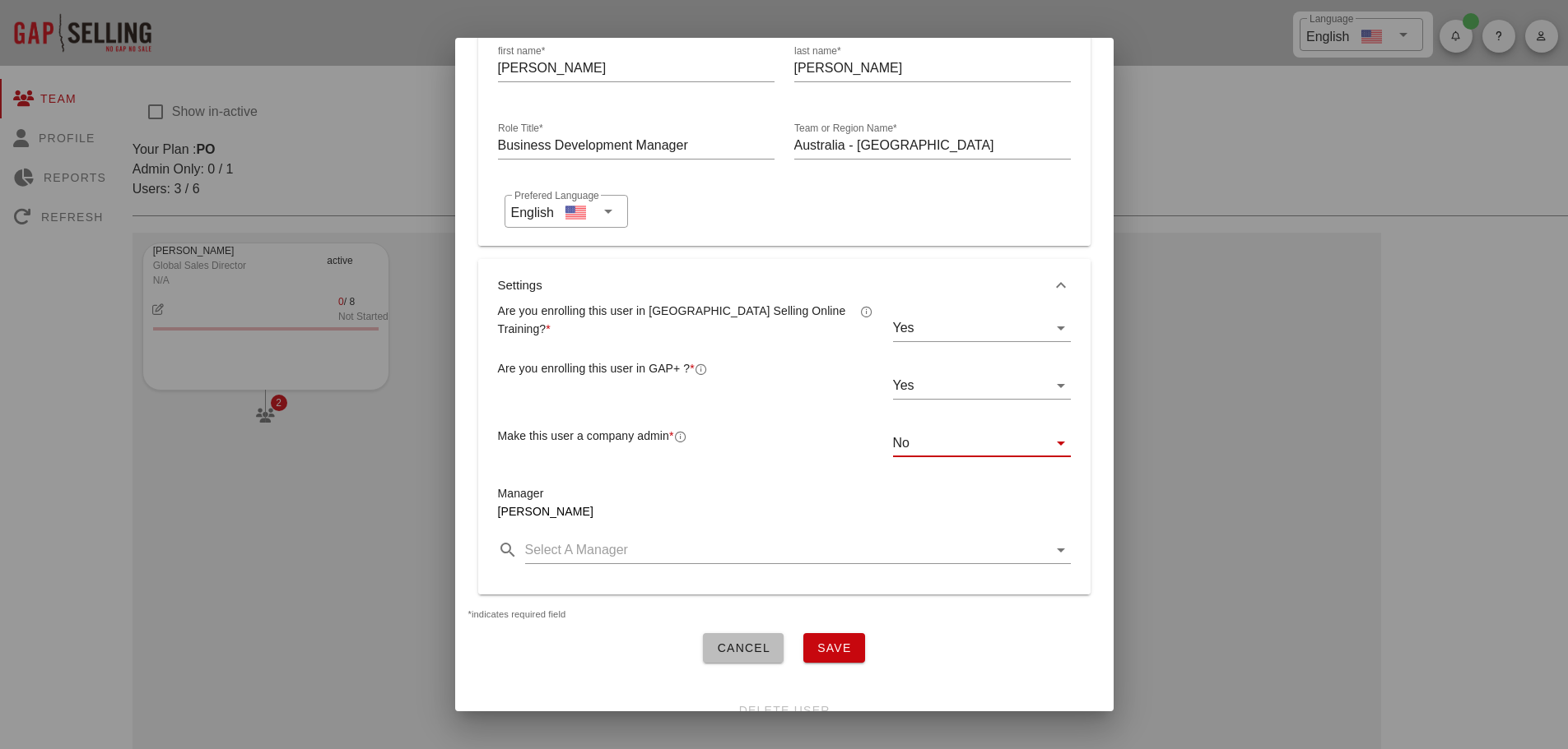
scroll to position [164, 0]
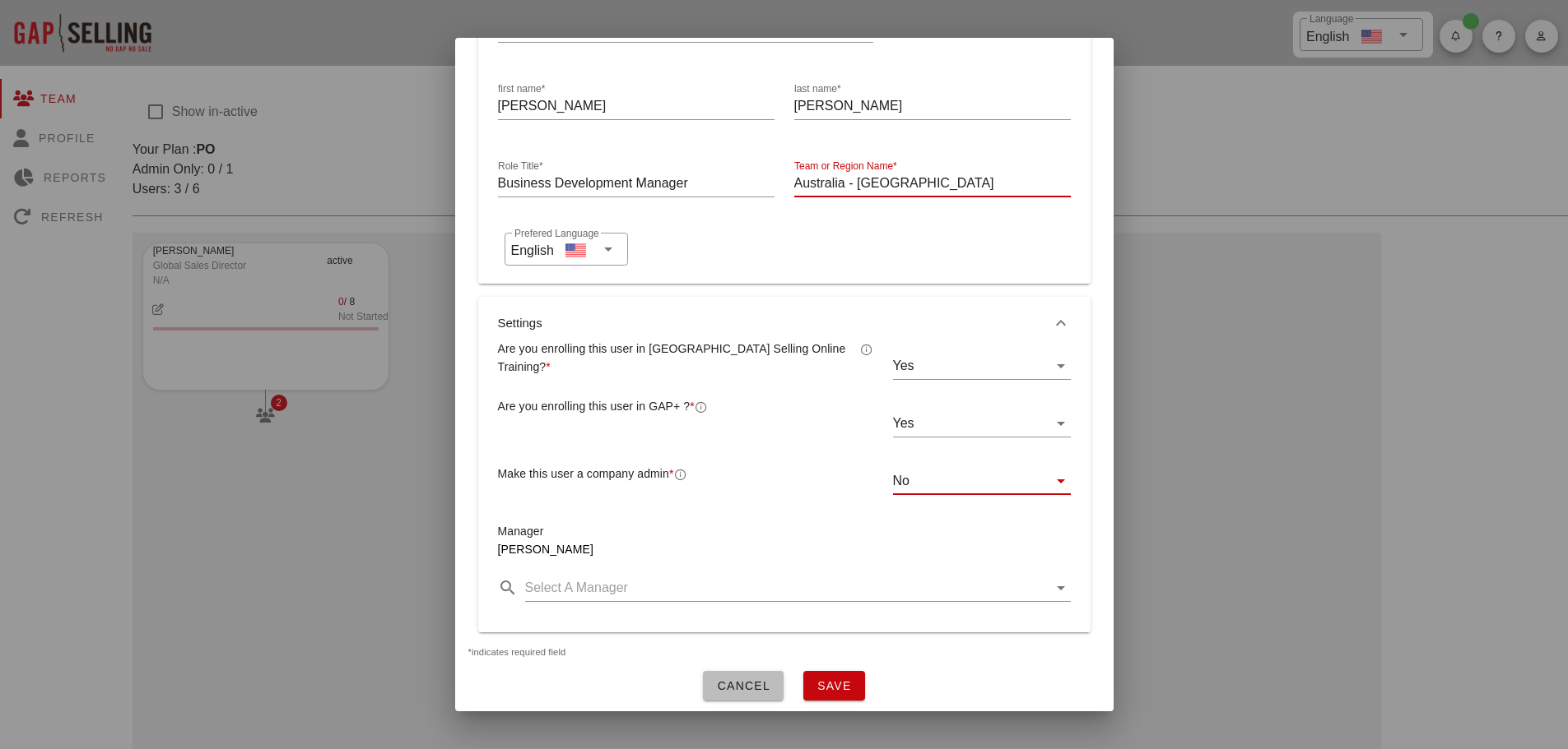
drag, startPoint x: 852, startPoint y: 183, endPoint x: 887, endPoint y: 179, distance: 35.2
click at [887, 179] on input "Australia - West" at bounding box center [932, 184] width 276 height 27
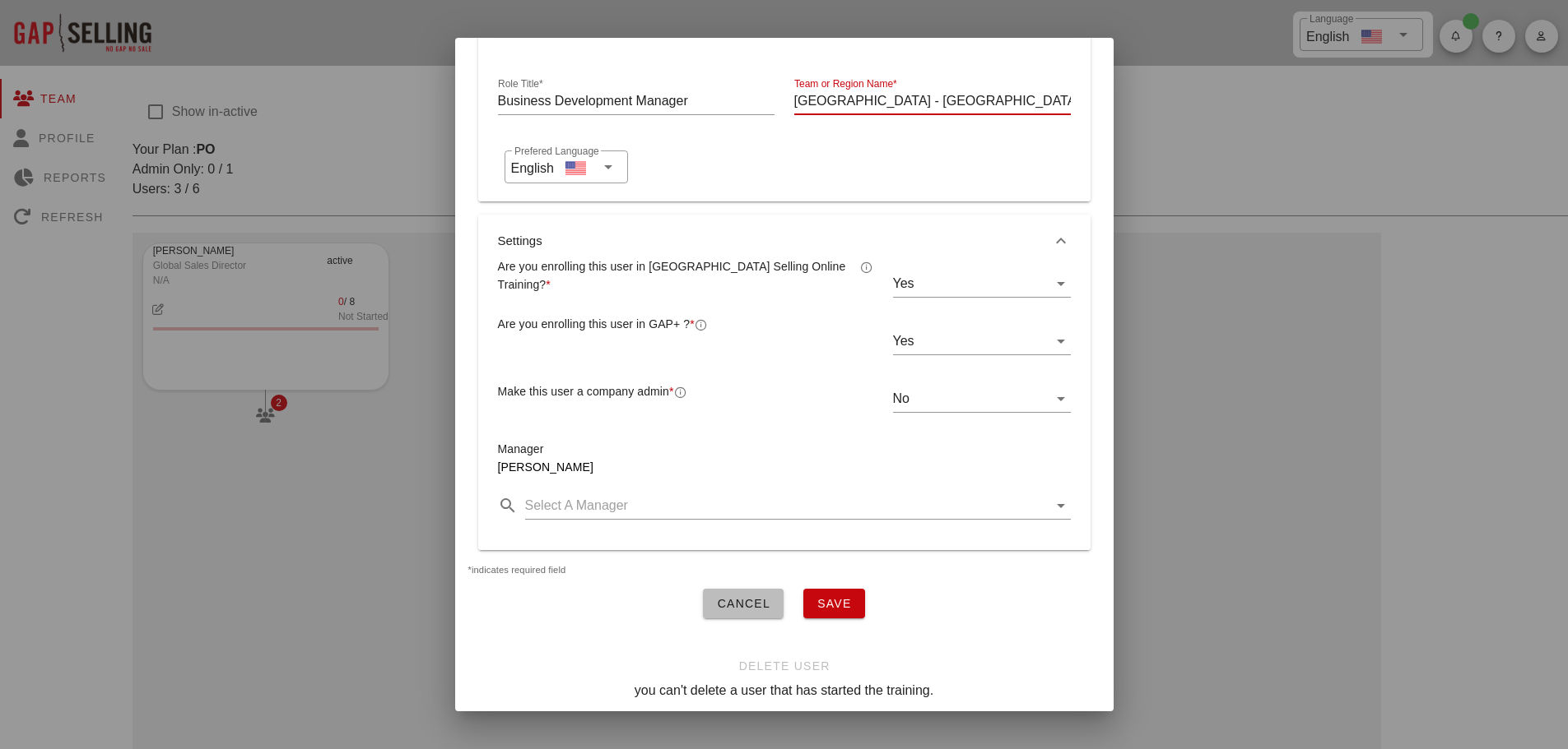
type input "Australia - East"
click at [832, 606] on span "Save" at bounding box center [834, 603] width 36 height 13
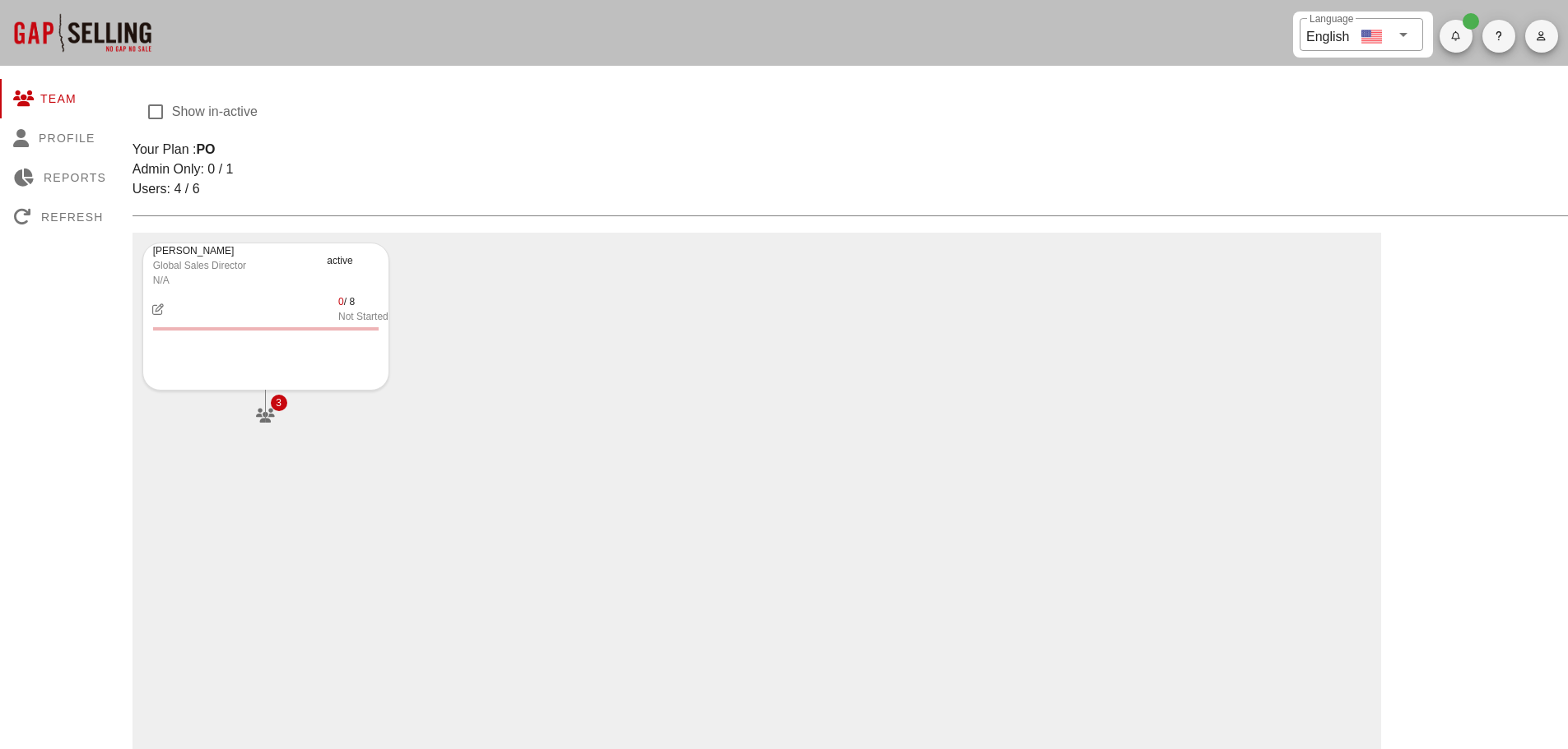
click at [262, 397] on div "David Cheverie Global Sales Director N/A active 0 / 8 Not Started 3" at bounding box center [266, 339] width 267 height 211
click at [265, 412] on div at bounding box center [265, 406] width 1 height 33
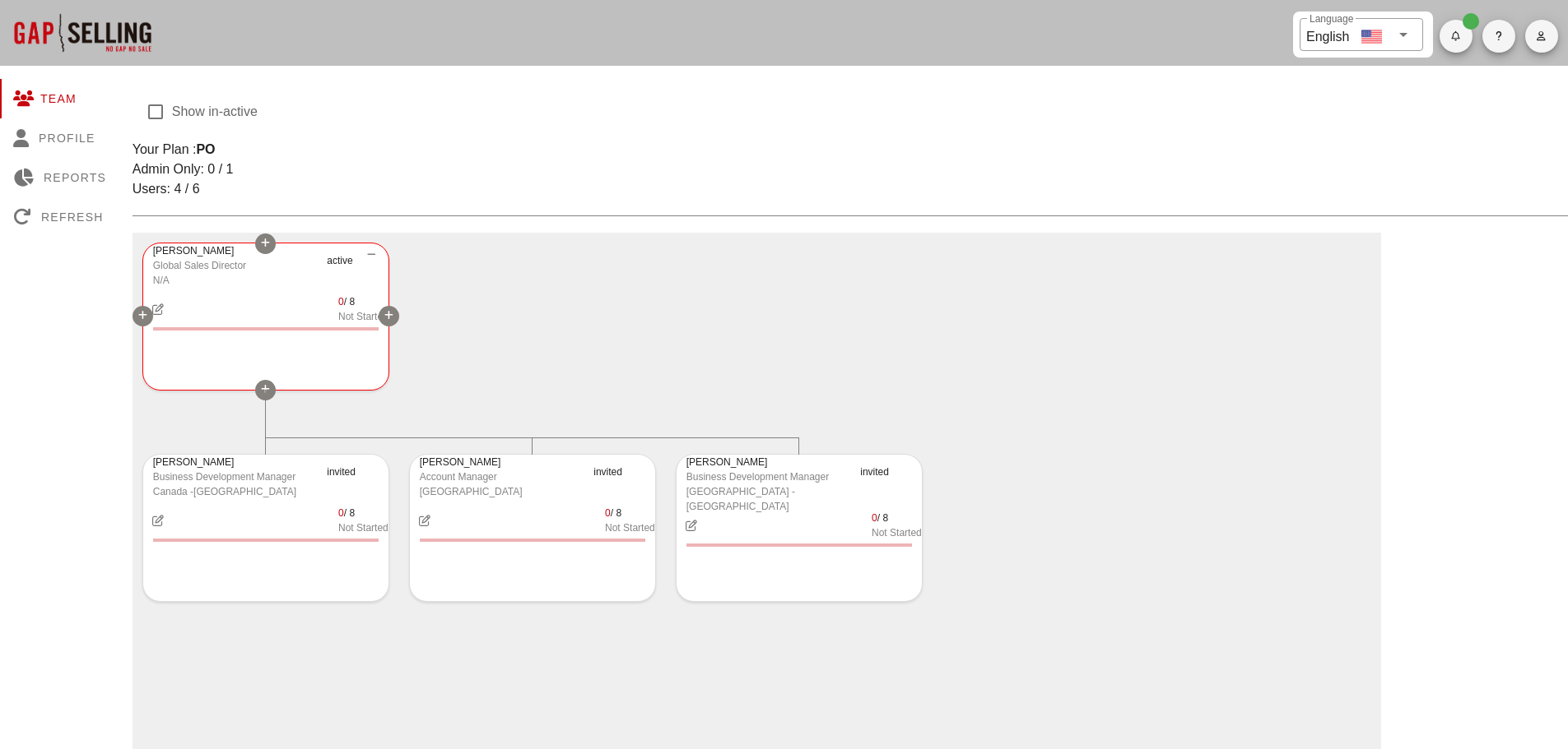
click at [268, 389] on icon at bounding box center [265, 389] width 9 height 10
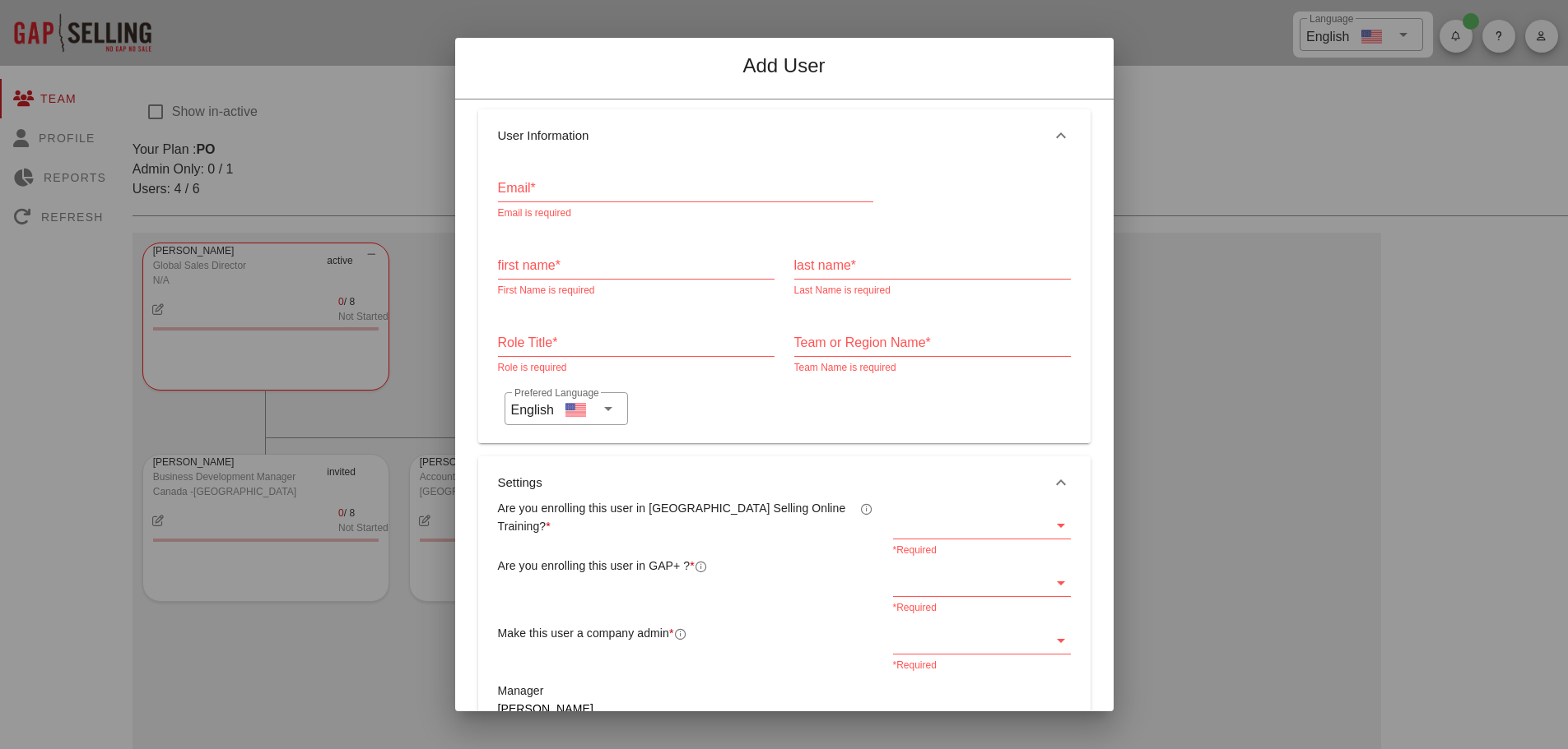
scroll to position [0, 0]
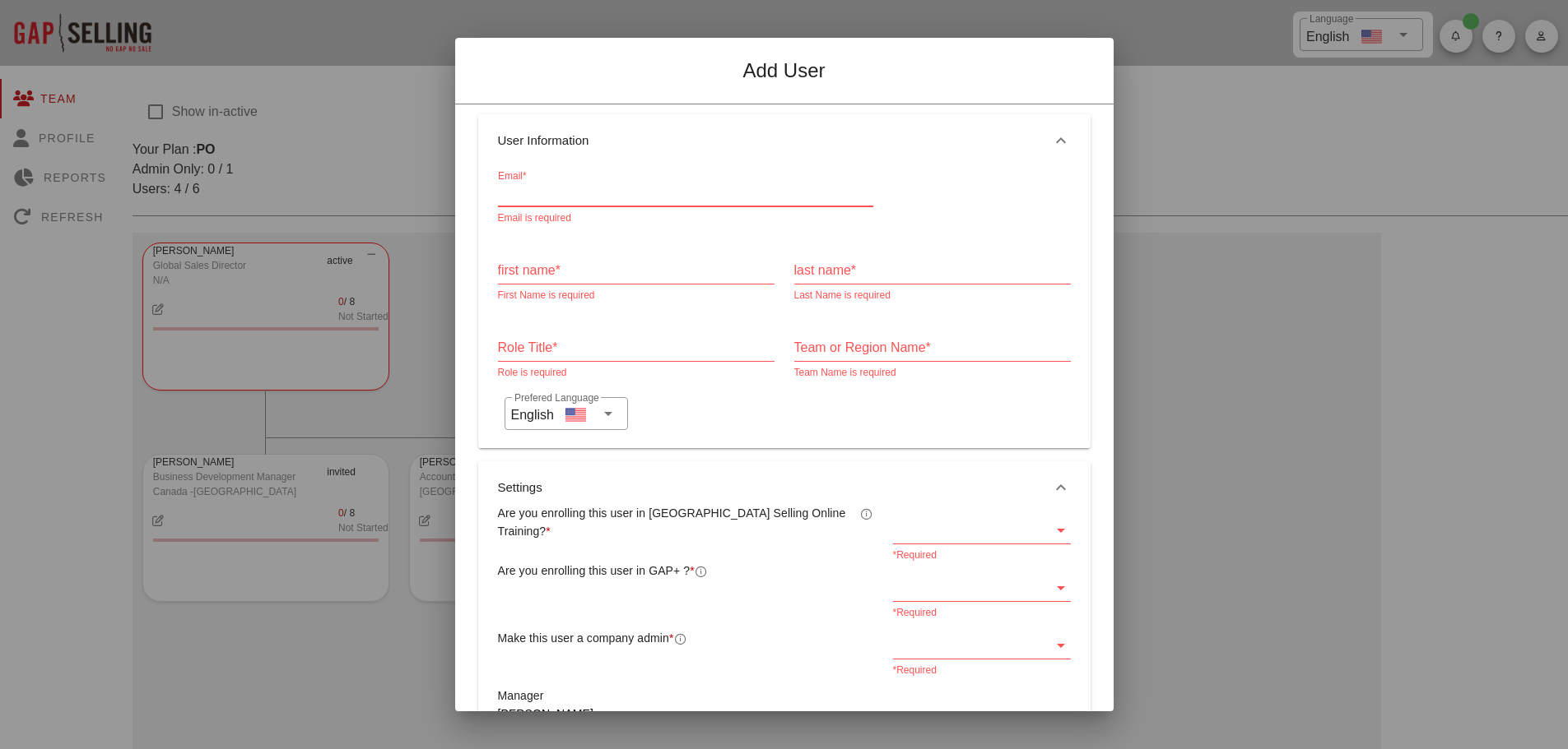
click at [532, 194] on input "Email*" at bounding box center [685, 194] width 375 height 27
click at [538, 195] on input "Email*" at bounding box center [685, 194] width 375 height 27
type input "barry.erasmus@magshield.com"
click at [528, 273] on input "first name*" at bounding box center [636, 271] width 276 height 27
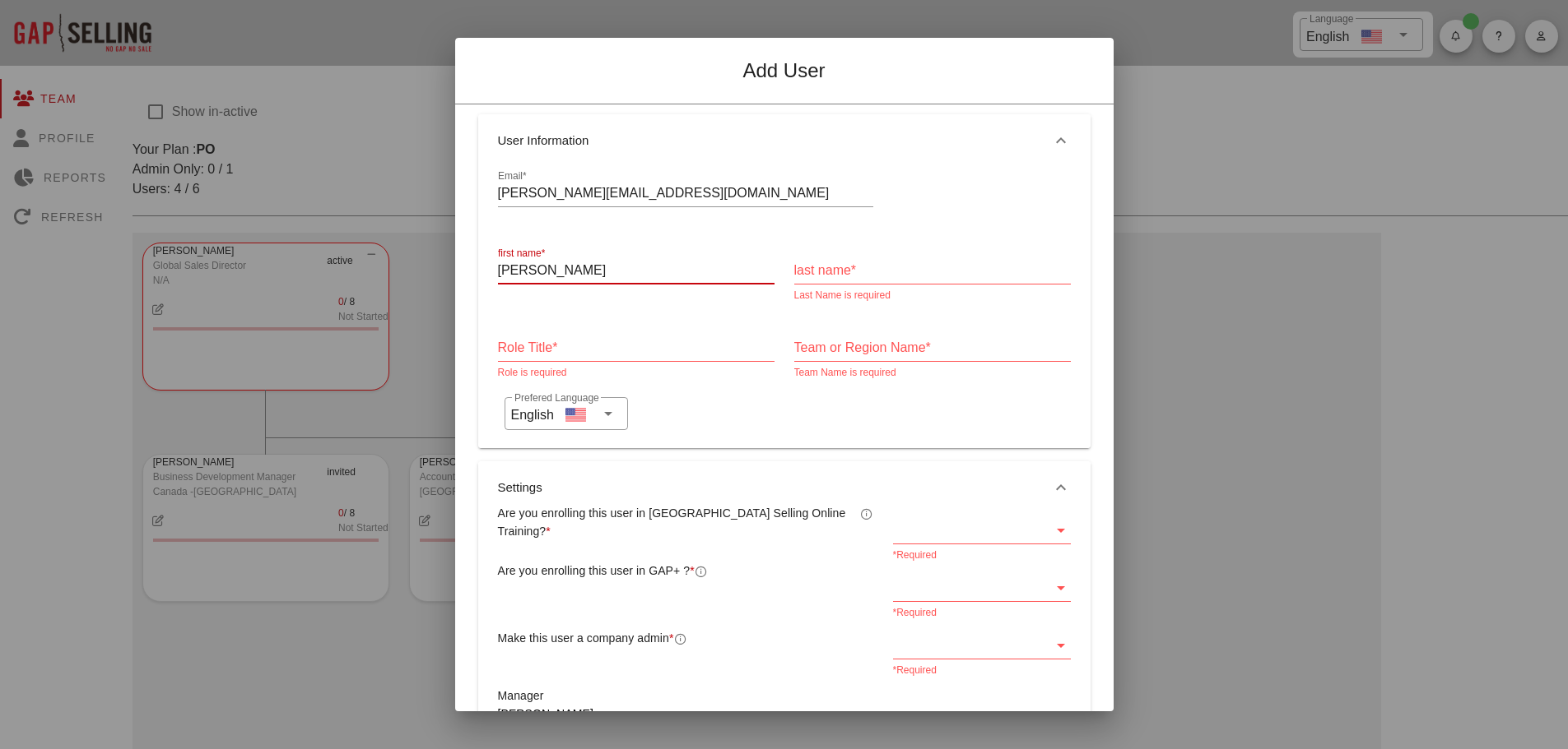
type input "Barry"
click at [829, 269] on input "last name*" at bounding box center [932, 271] width 276 height 27
type input "Erasmus"
click at [510, 349] on input "Role Title*" at bounding box center [636, 348] width 276 height 27
type input "Business Development Manager"
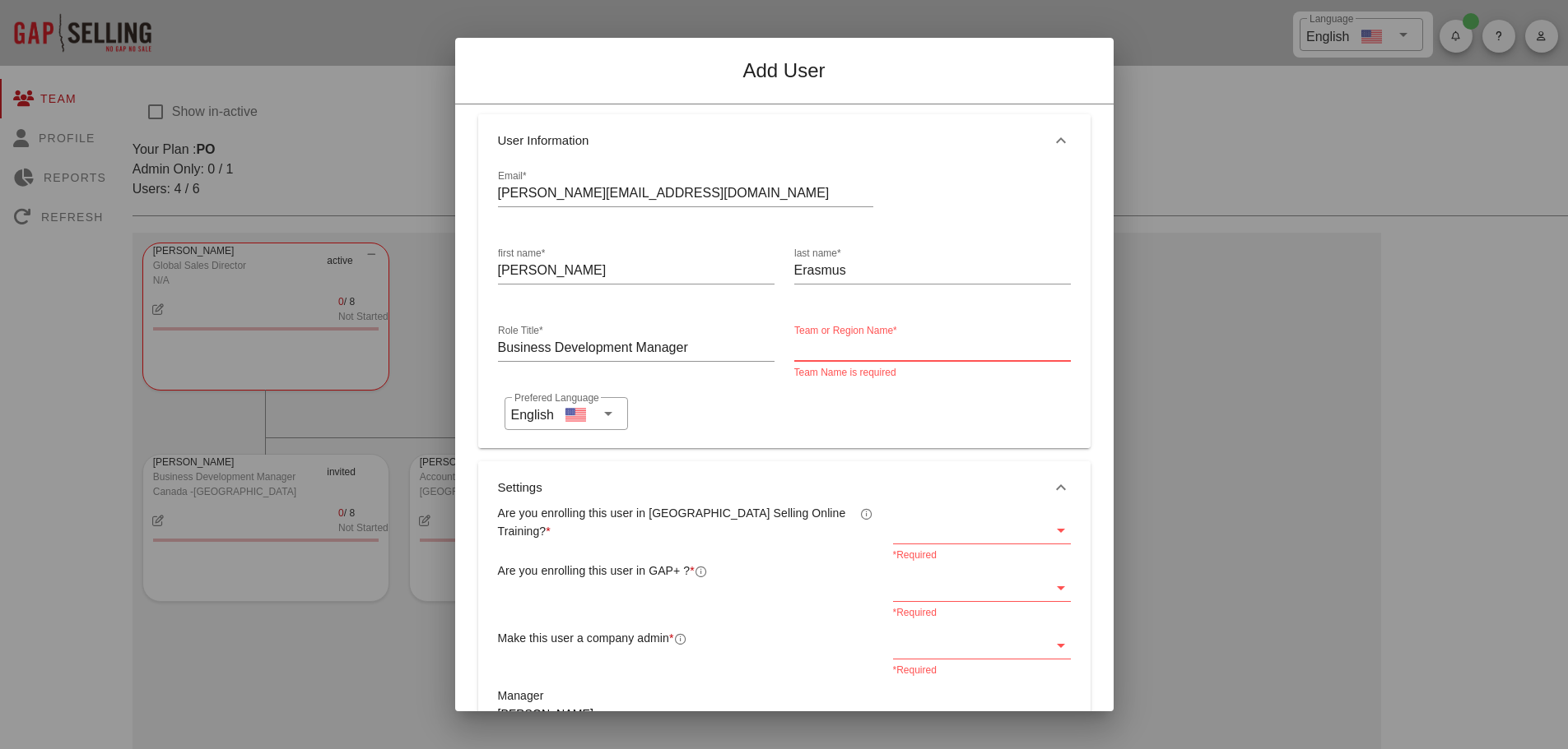
click at [810, 348] on input "Team or Region Name*" at bounding box center [932, 348] width 276 height 27
drag, startPoint x: 852, startPoint y: 345, endPoint x: 880, endPoint y: 345, distance: 28.0
click at [880, 345] on input "Australia - East" at bounding box center [932, 348] width 276 height 27
type input "Australia - West"
click at [1051, 528] on icon at bounding box center [1060, 530] width 20 height 20
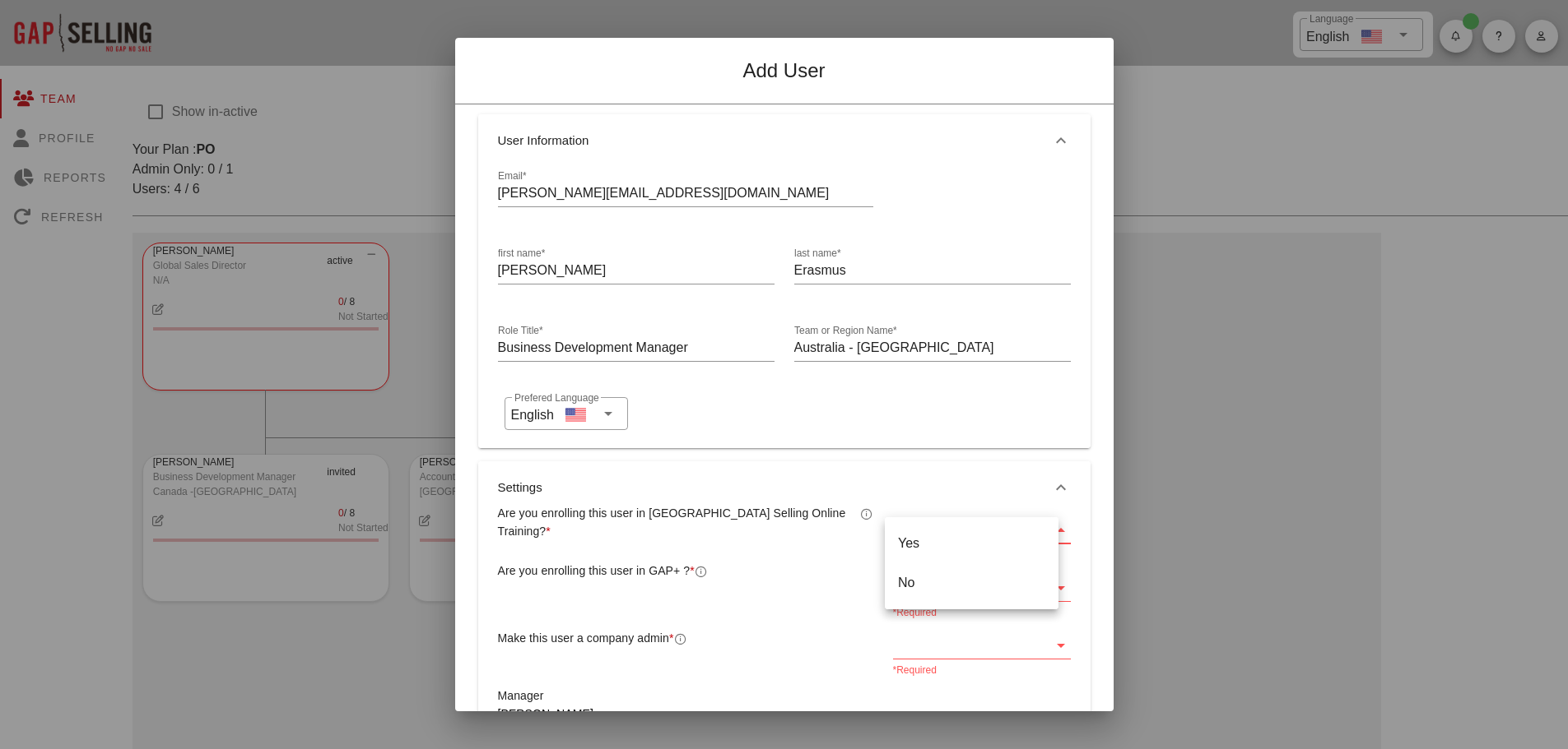
click at [944, 538] on div "Yes" at bounding box center [972, 544] width 148 height 16
click at [1051, 586] on icon at bounding box center [1060, 588] width 20 height 20
drag, startPoint x: 914, startPoint y: 605, endPoint x: 859, endPoint y: 44, distance: 563.7
click at [915, 608] on div "Yes" at bounding box center [972, 601] width 148 height 16
click at [1051, 641] on icon at bounding box center [1060, 646] width 20 height 20
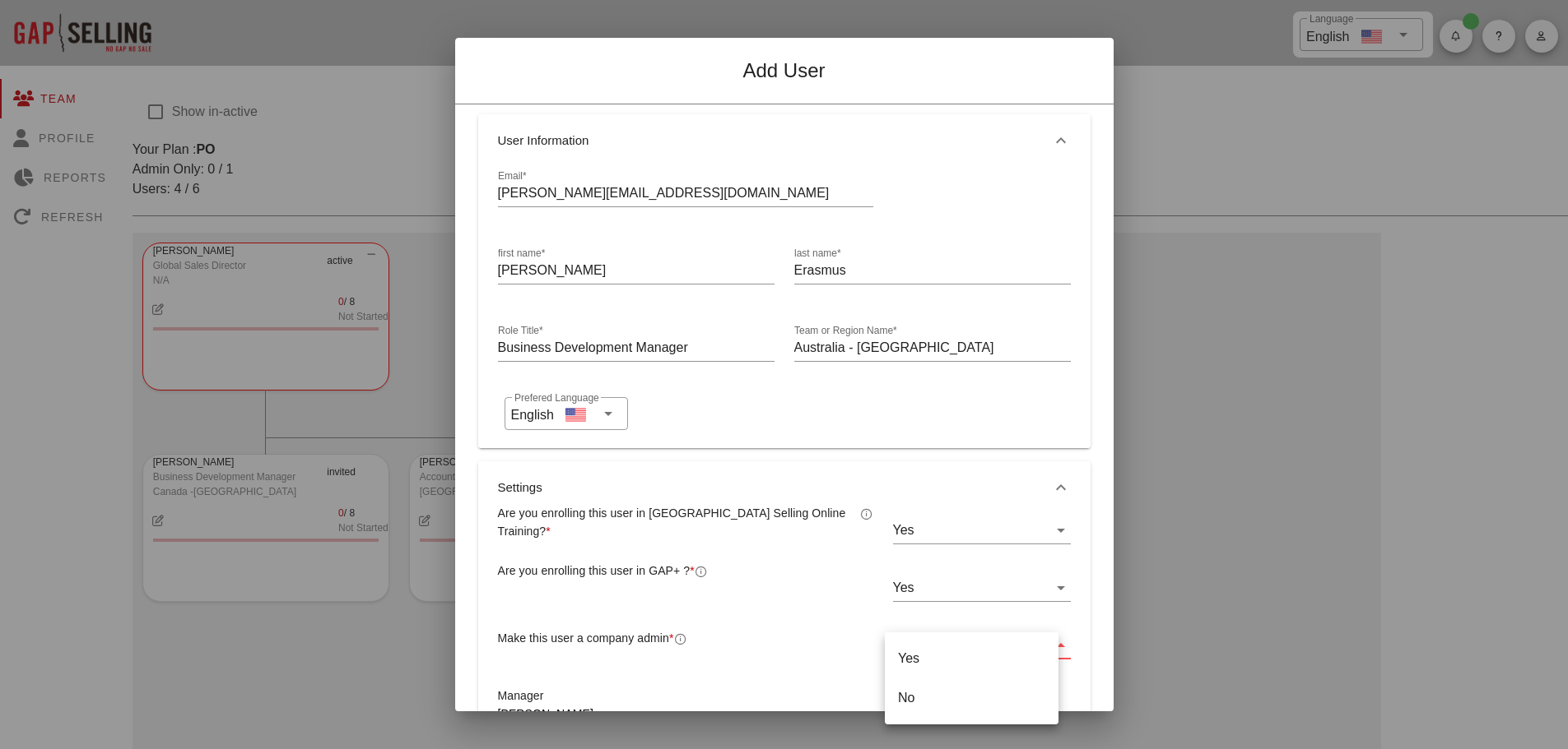
click at [916, 689] on div "No" at bounding box center [972, 698] width 148 height 36
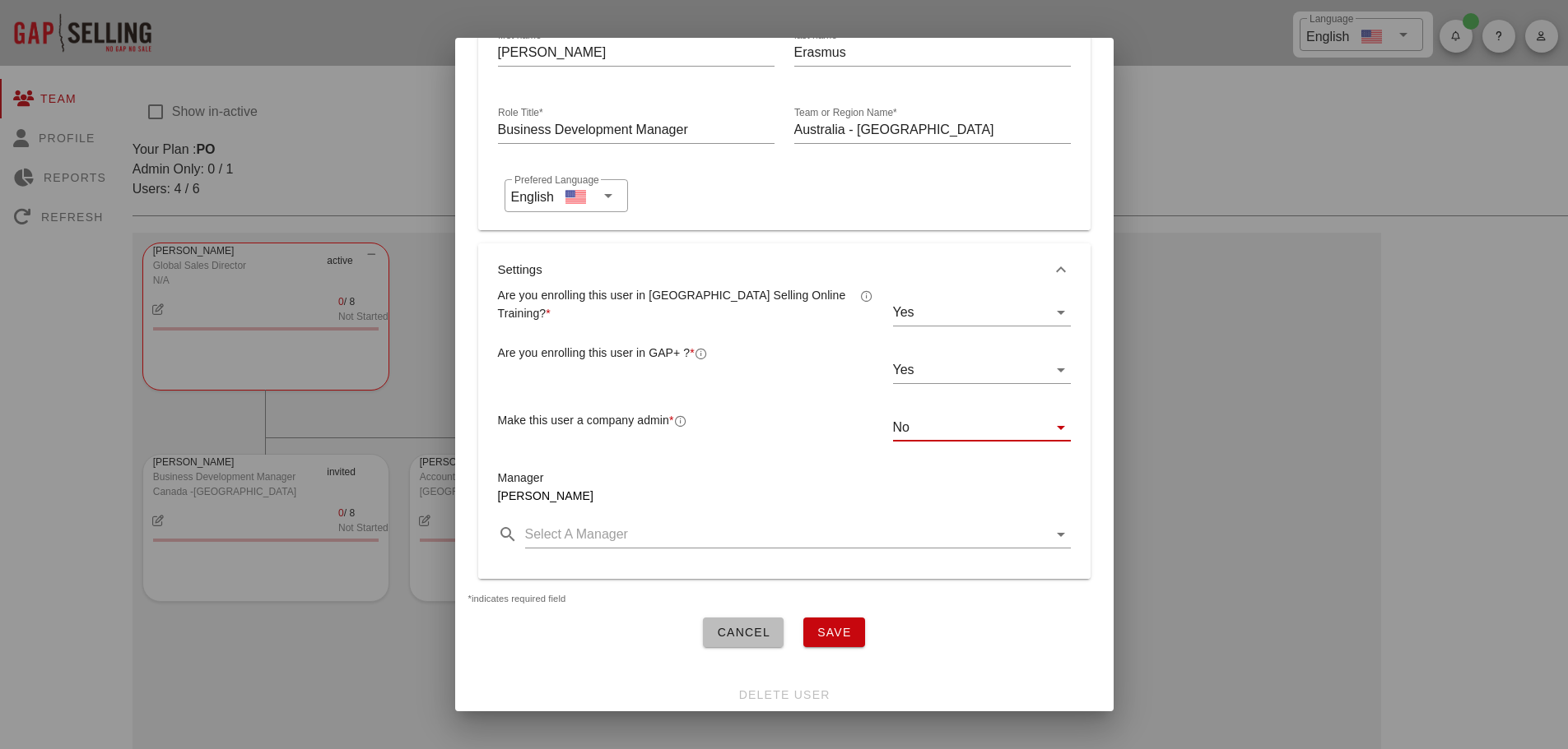
scroll to position [247, 0]
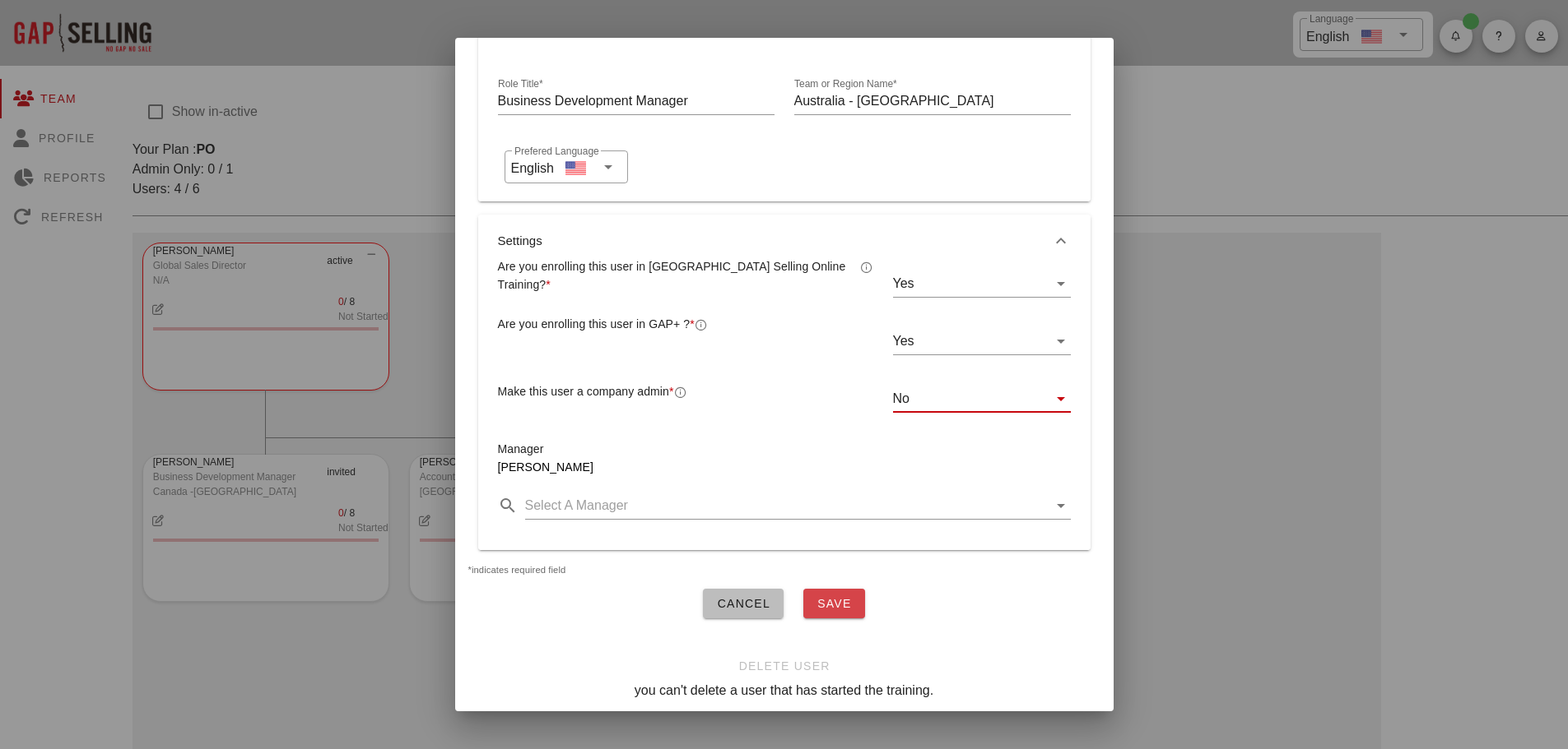
click at [840, 603] on span "Save" at bounding box center [834, 603] width 36 height 13
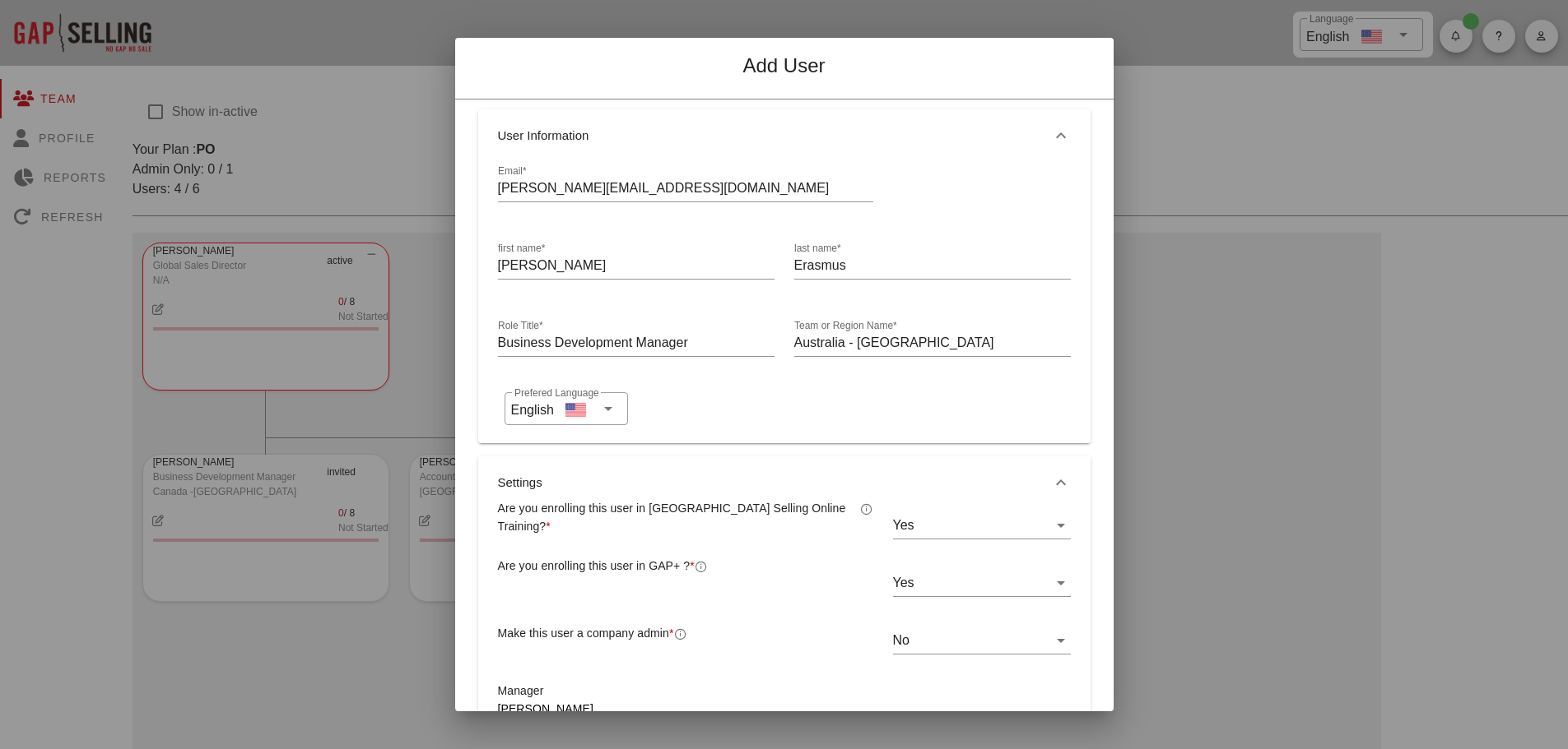
scroll to position [0, 0]
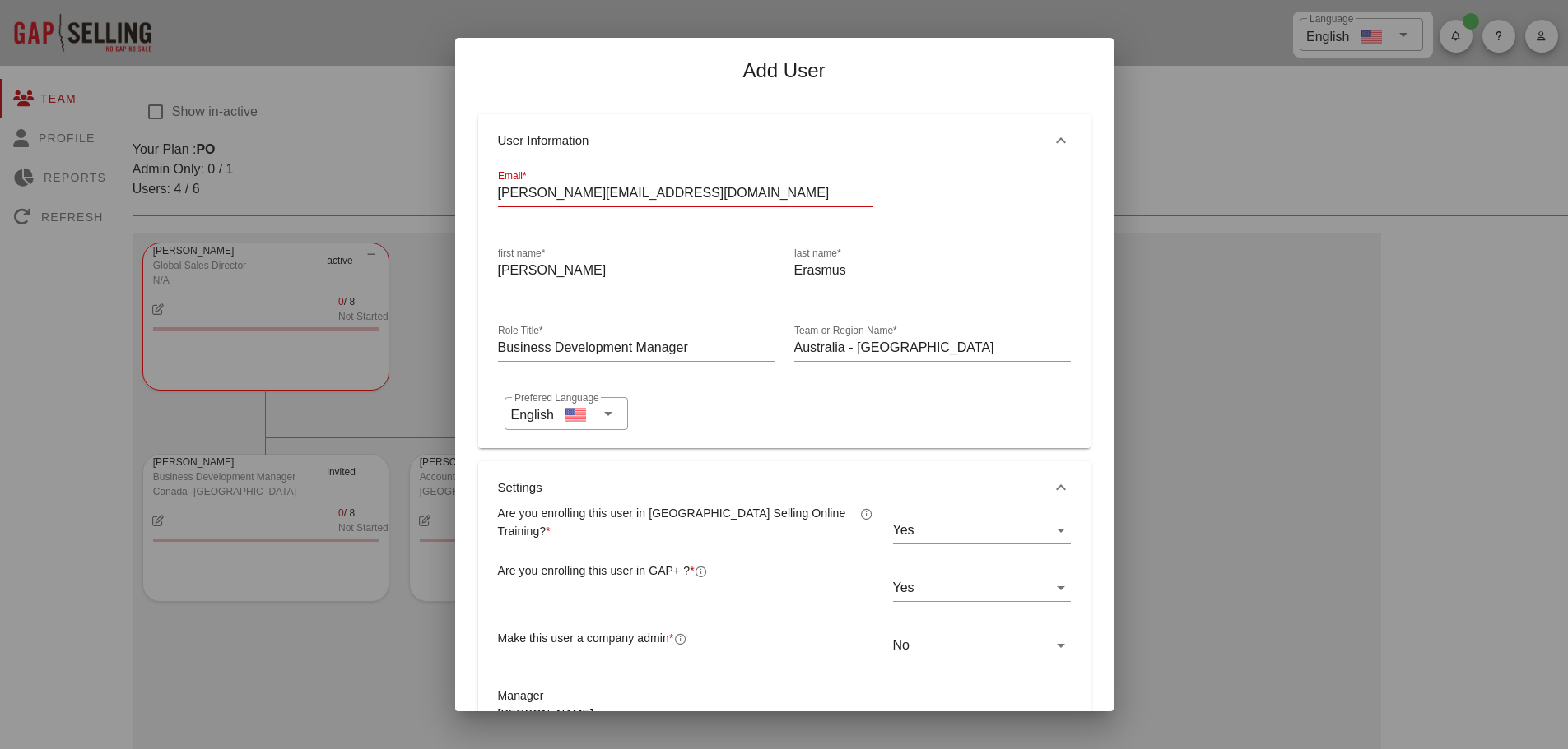
click at [580, 193] on input "barry.erasmus@magshield.com" at bounding box center [685, 194] width 375 height 27
drag, startPoint x: 685, startPoint y: 192, endPoint x: 475, endPoint y: 195, distance: 210.0
click at [475, 195] on div "User Information Email* barry.erasmus@magshield.com first name* Barry last name…" at bounding box center [784, 456] width 632 height 703
type input "barry.erasmus@magshield.com"
click at [929, 183] on div at bounding box center [981, 195] width 197 height 77
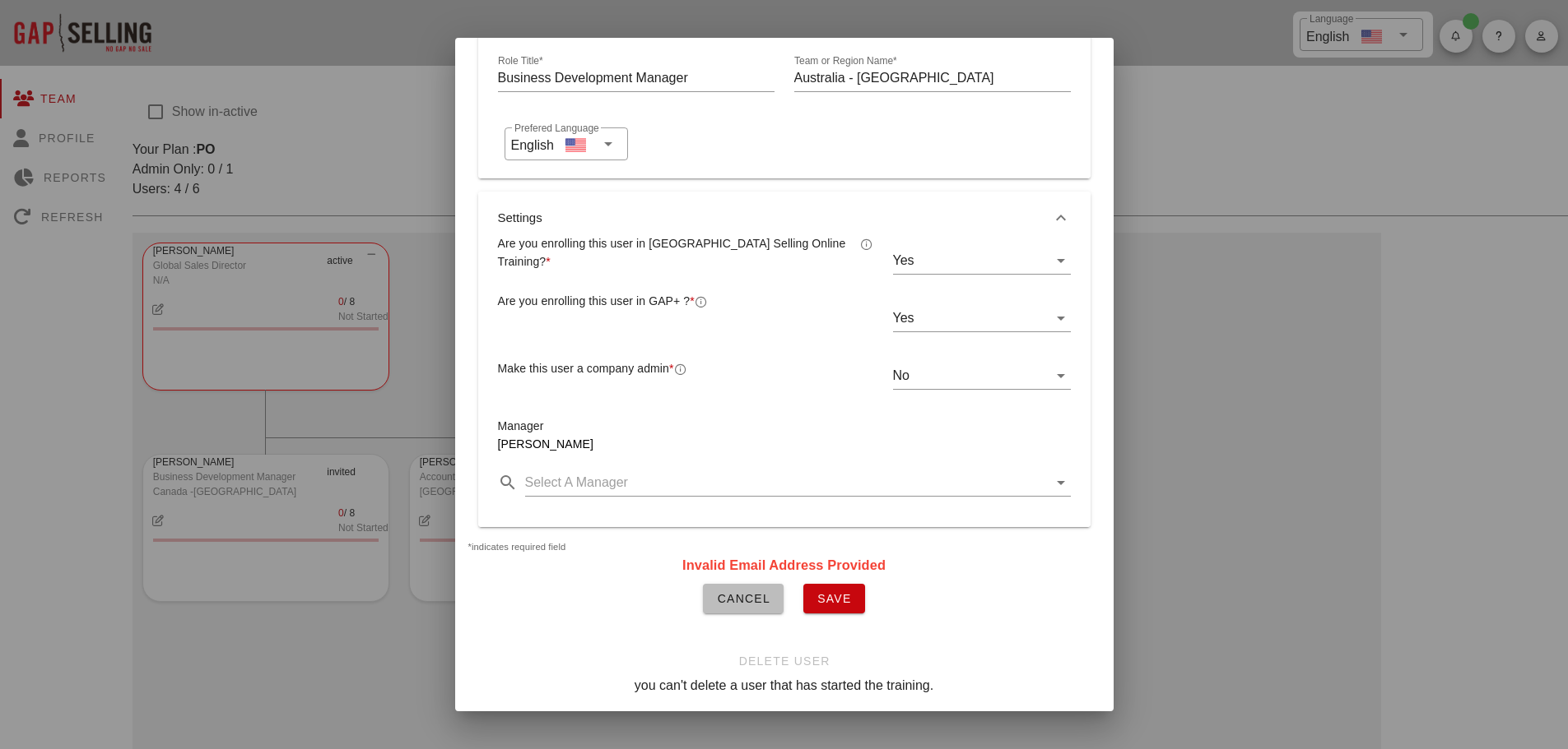
scroll to position [283, 0]
click at [830, 593] on span "Save" at bounding box center [834, 599] width 36 height 13
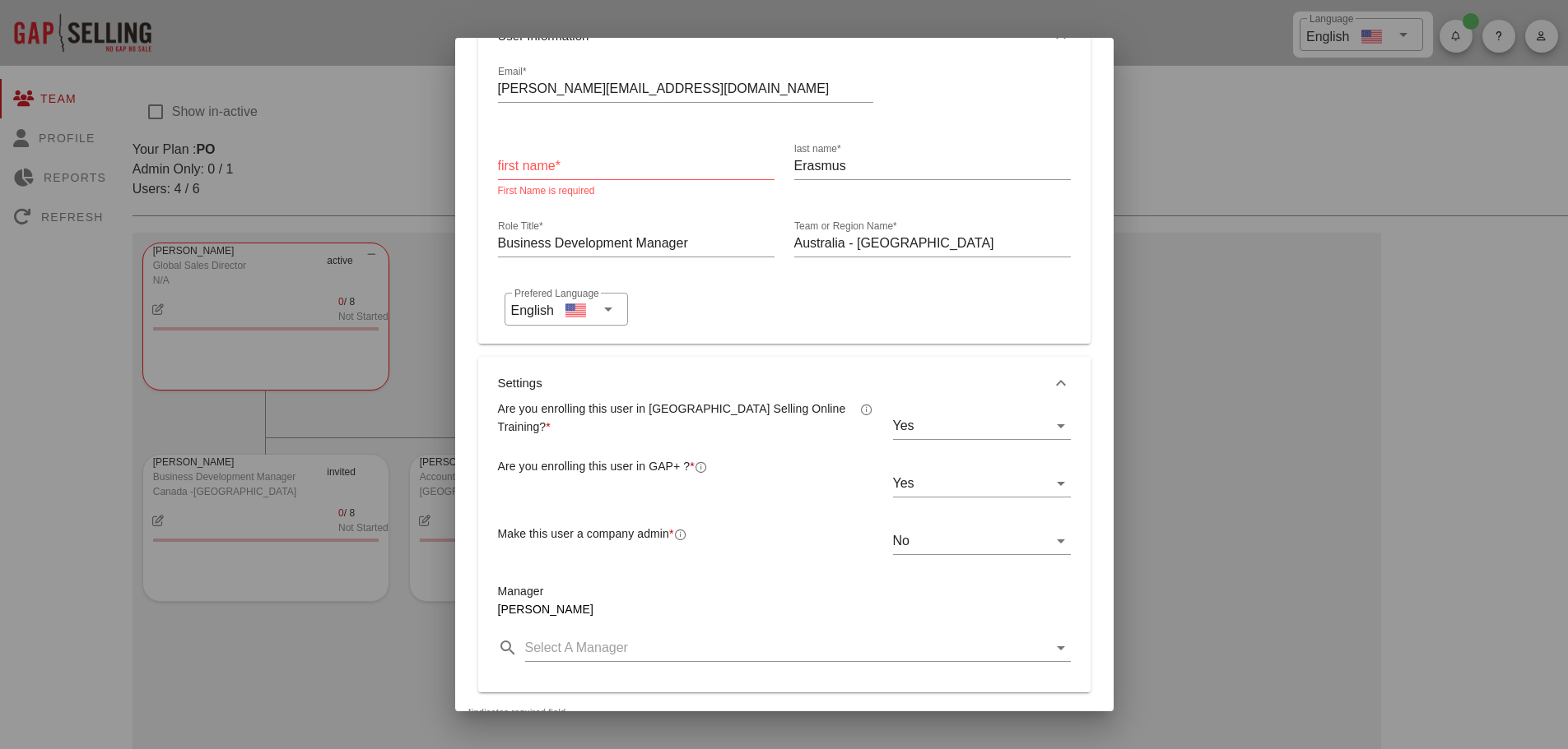
scroll to position [0, 0]
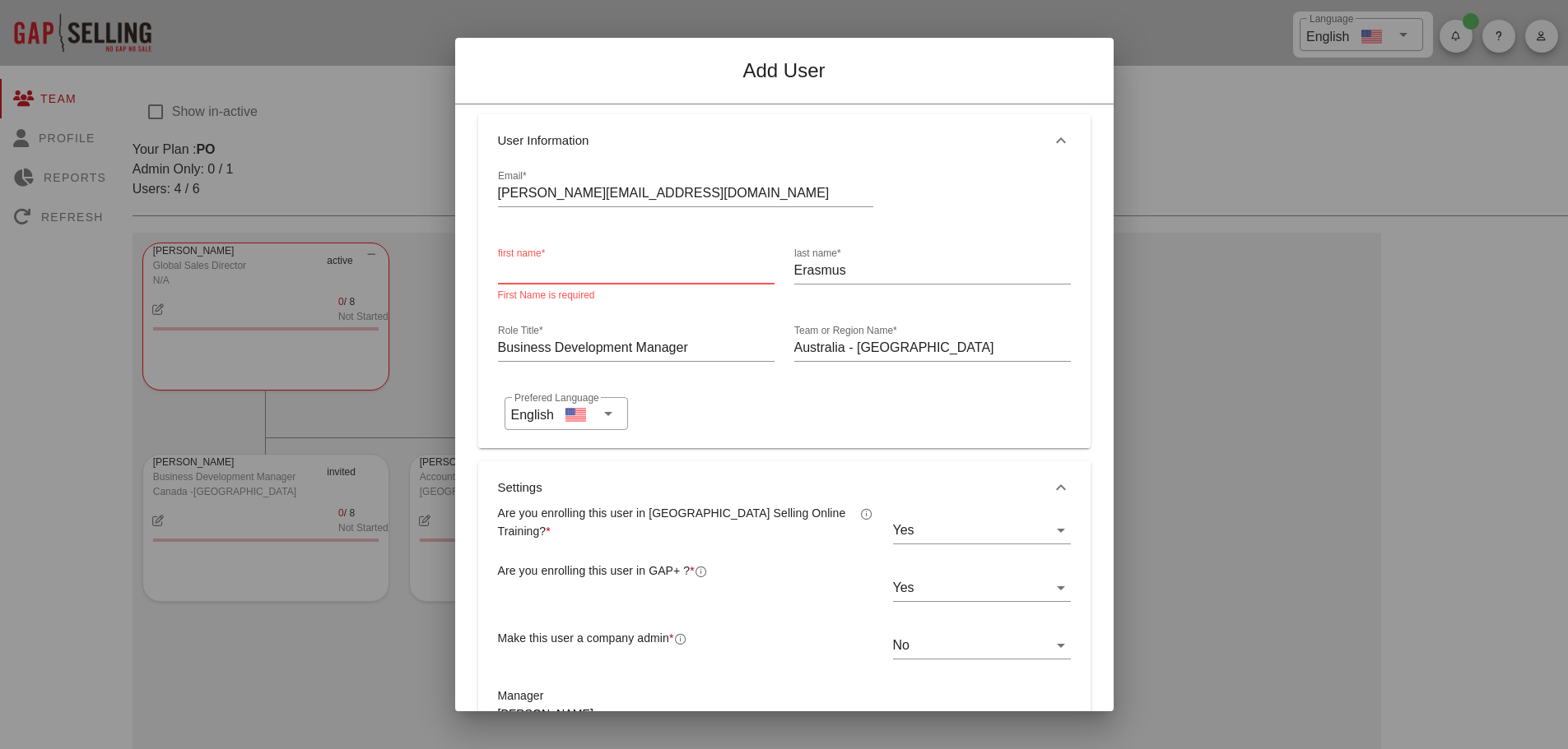
click at [527, 267] on input "first name*" at bounding box center [636, 271] width 276 height 27
type input "Barry"
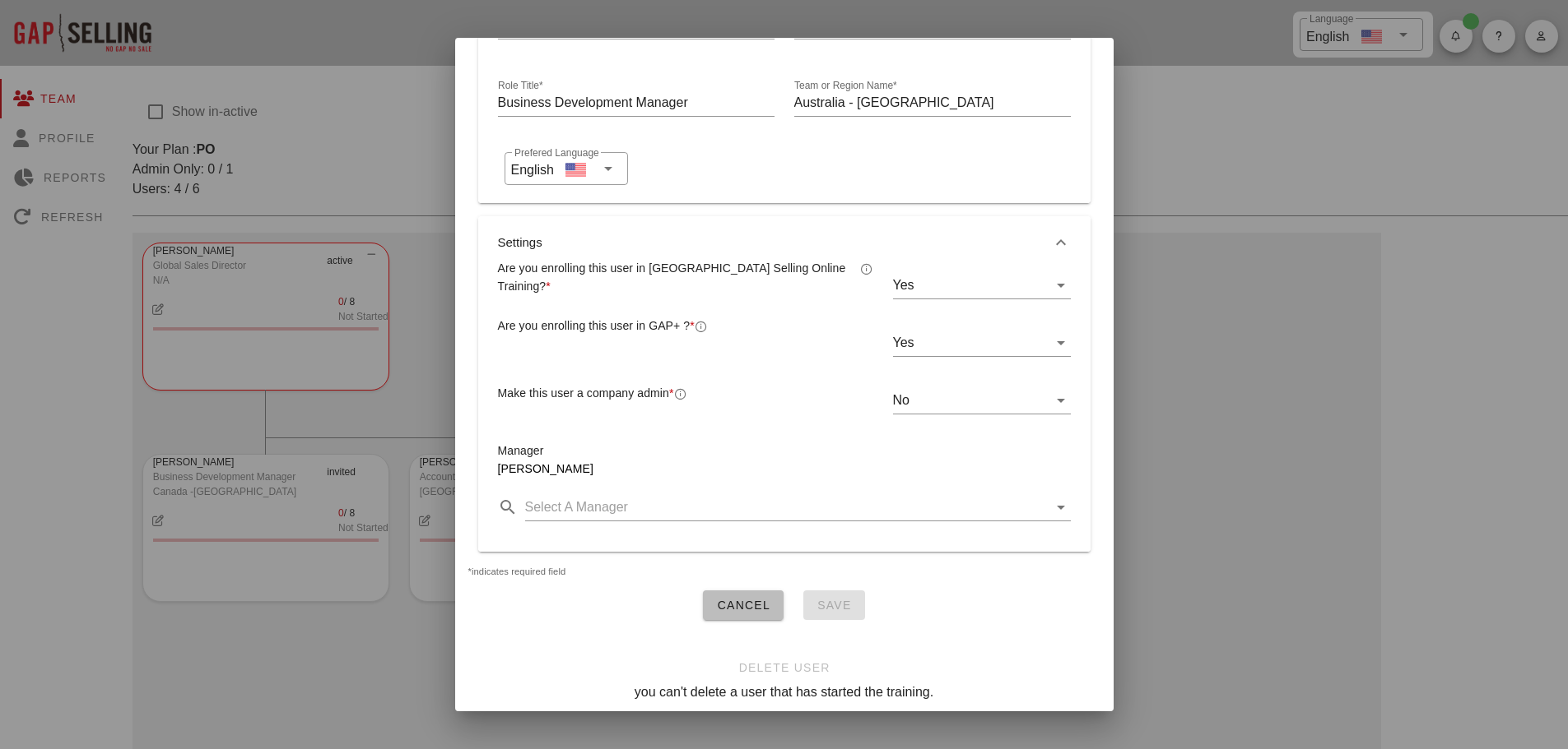
scroll to position [254, 0]
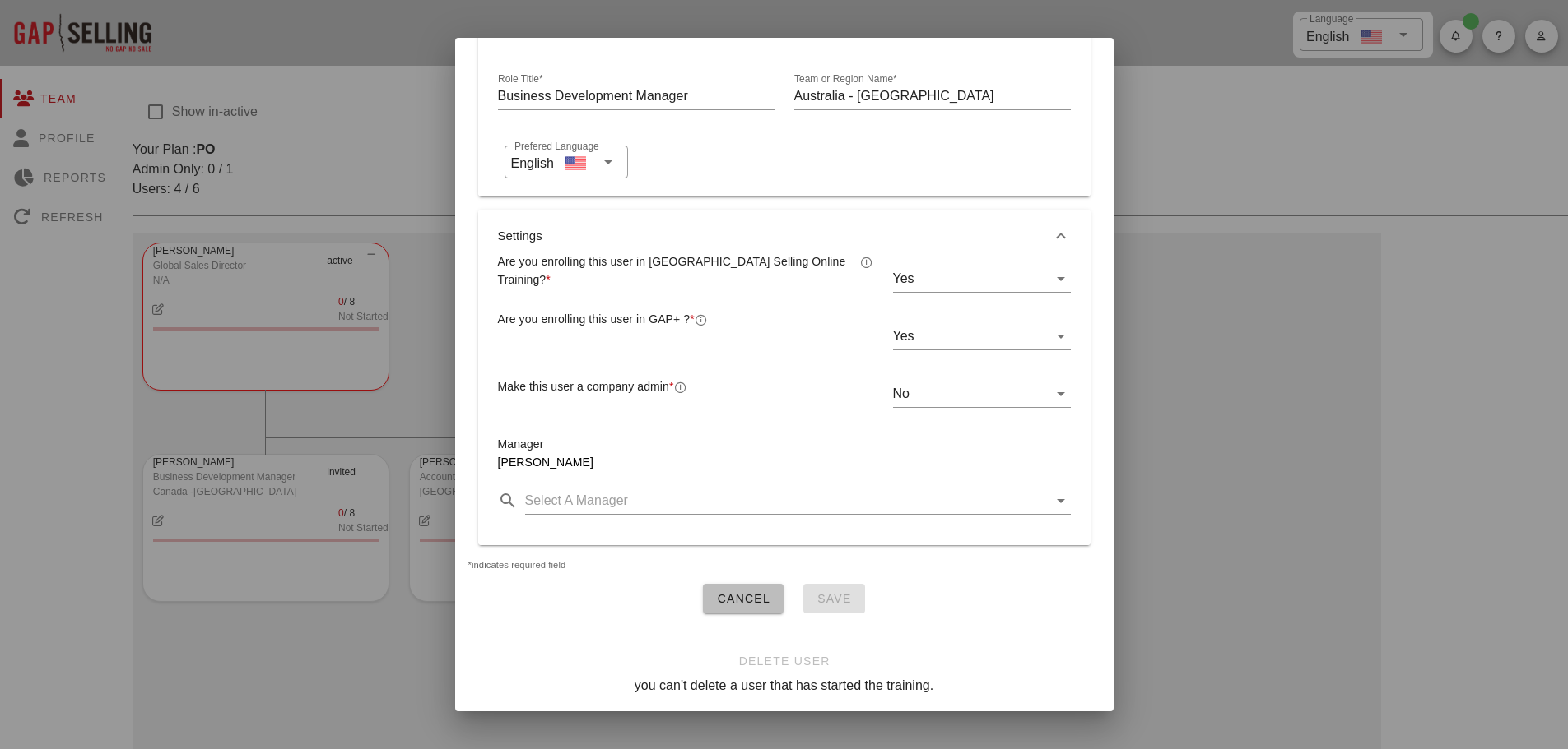
click at [923, 623] on div "Cancel Save" at bounding box center [784, 609] width 659 height 43
click at [819, 589] on div "Save" at bounding box center [834, 598] width 61 height 29
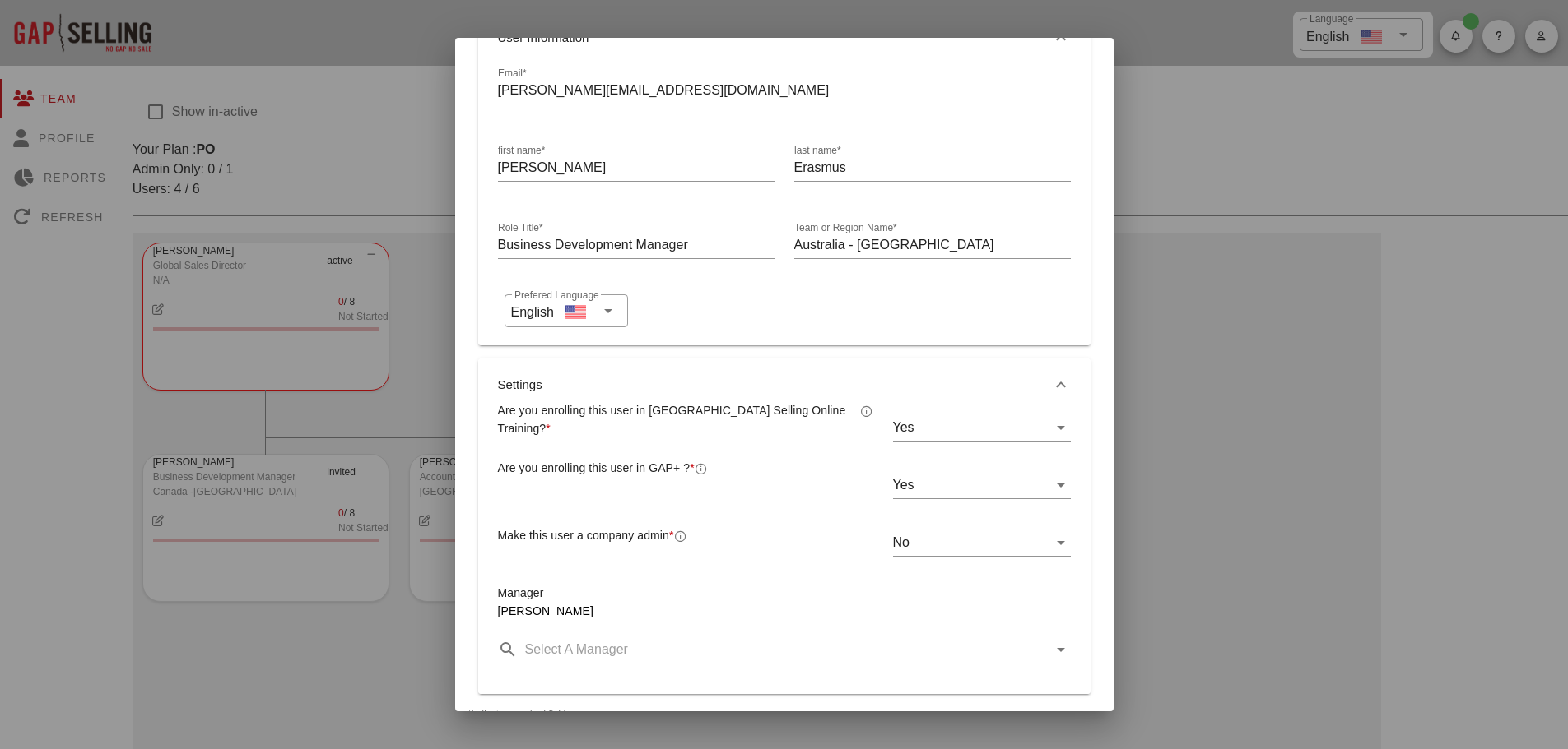
scroll to position [0, 0]
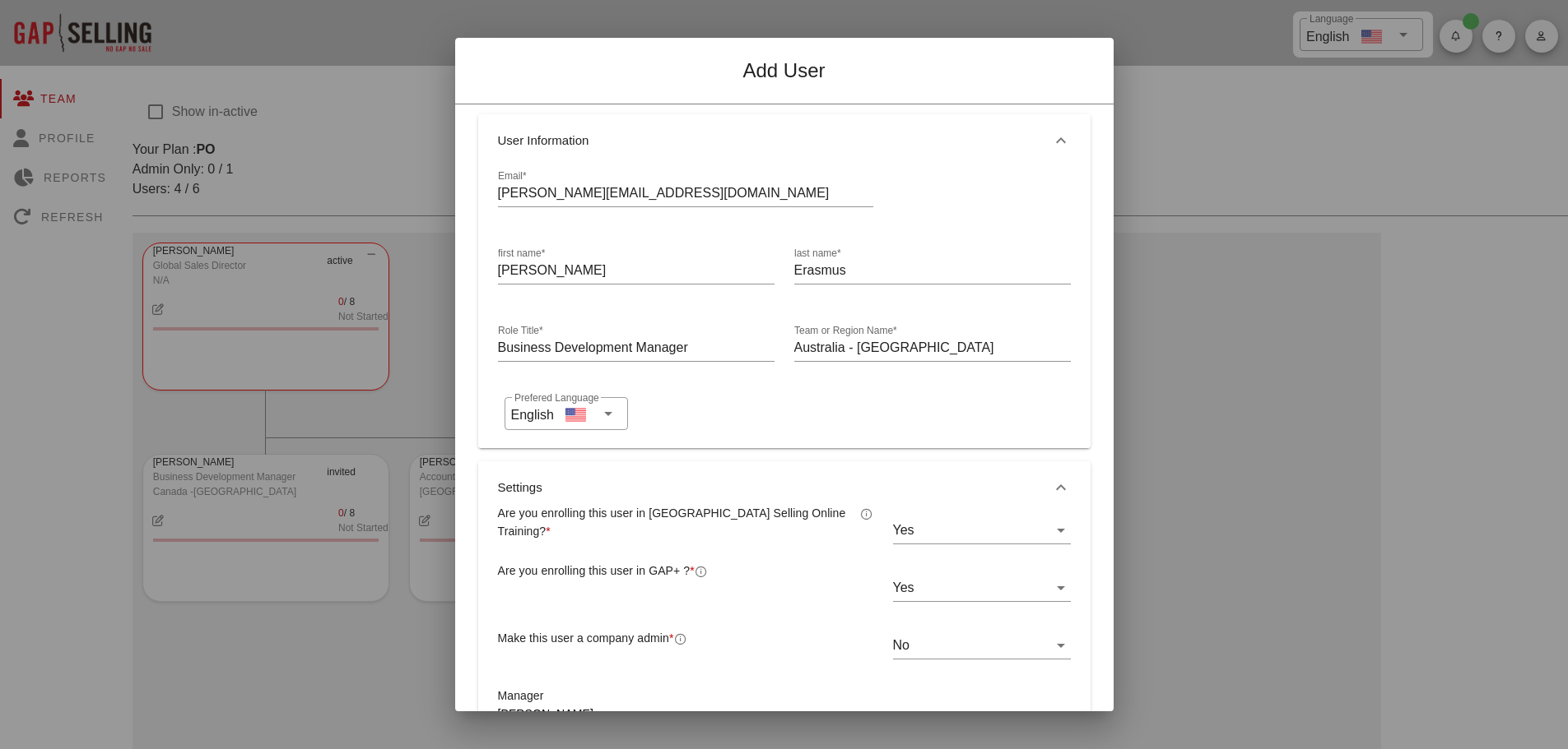
click at [780, 421] on div "​ Prefered Language English" at bounding box center [780, 414] width 566 height 46
click at [683, 398] on div "​ Prefered Language English" at bounding box center [780, 414] width 566 height 46
click at [849, 347] on input "Australia - West" at bounding box center [932, 348] width 276 height 27
click at [1027, 527] on div "Yes" at bounding box center [970, 530] width 155 height 27
click at [933, 540] on div "Yes" at bounding box center [972, 544] width 148 height 16
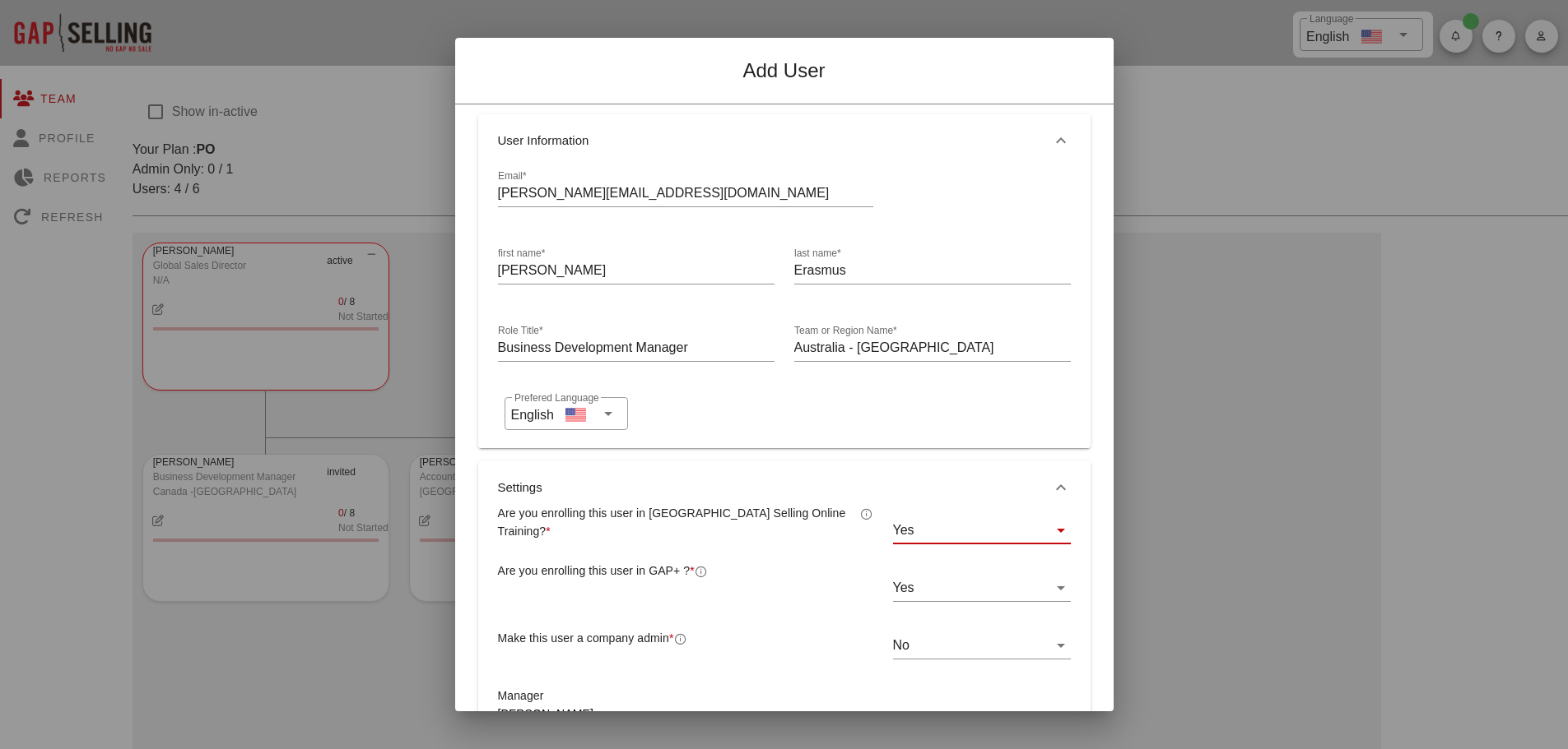
click at [1000, 580] on div "Yes" at bounding box center [970, 588] width 155 height 27
click at [937, 602] on div "Yes" at bounding box center [972, 601] width 148 height 16
click at [974, 641] on div "No" at bounding box center [970, 646] width 155 height 27
click at [916, 697] on div "No" at bounding box center [972, 698] width 148 height 16
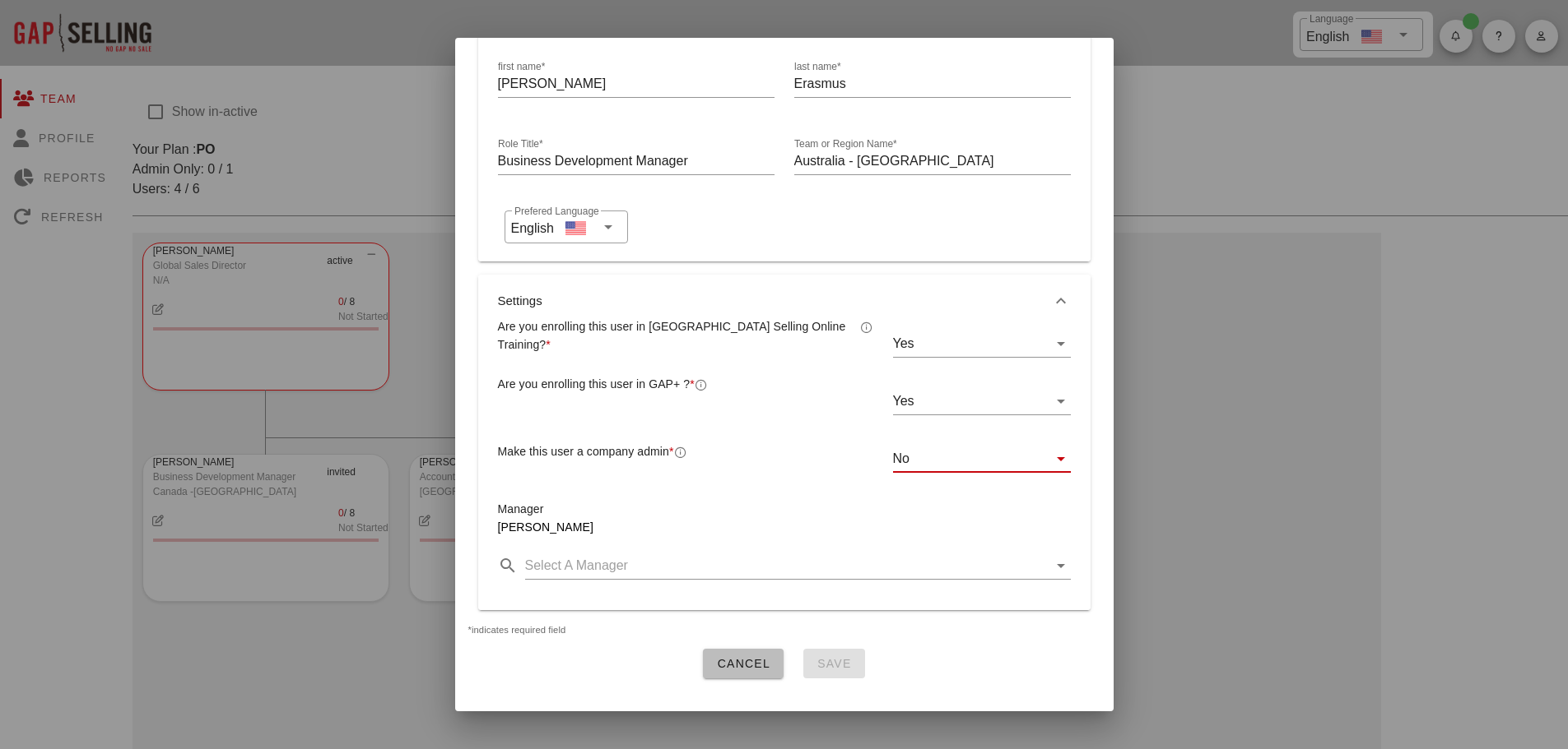
scroll to position [264, 0]
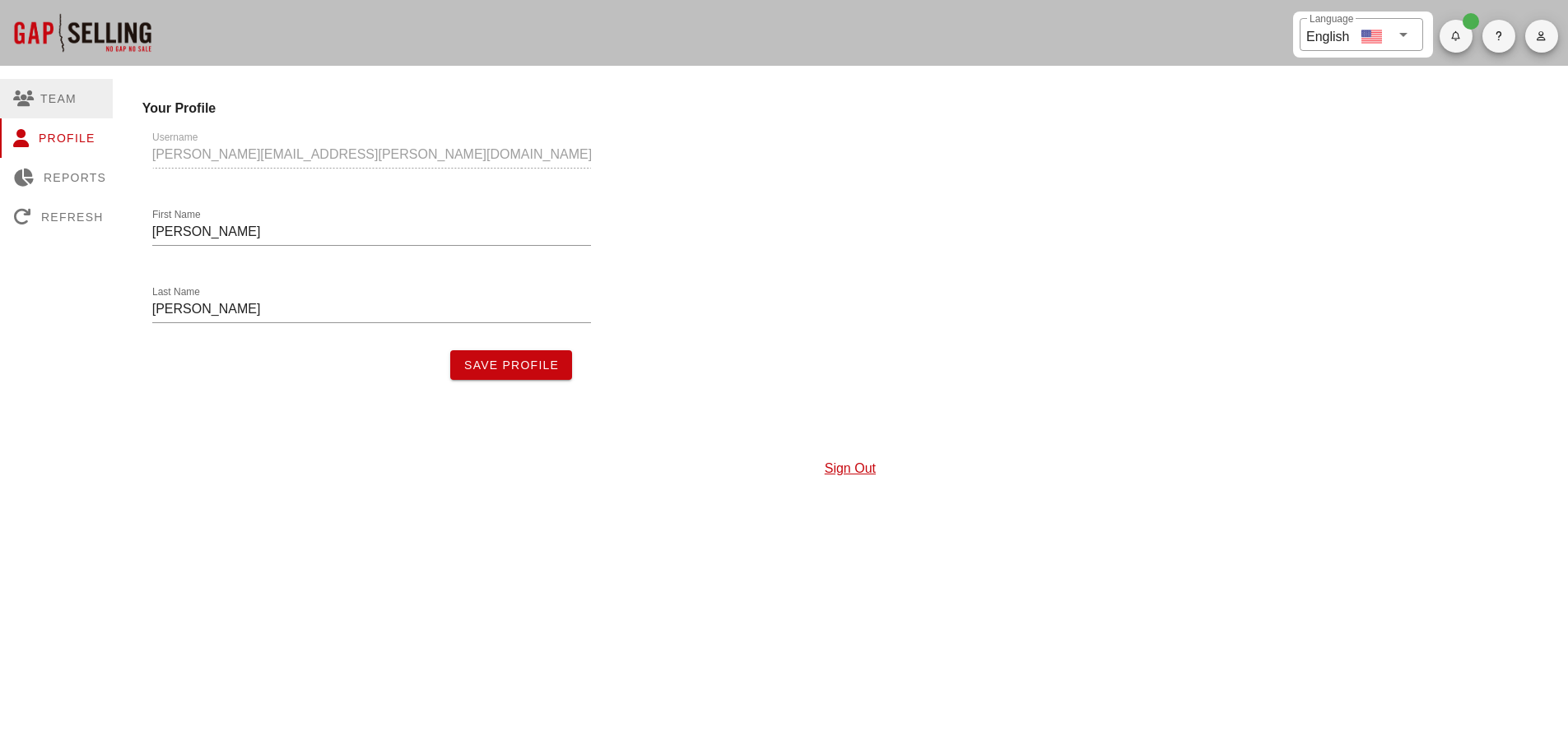
click at [63, 103] on div "Team" at bounding box center [60, 99] width 119 height 39
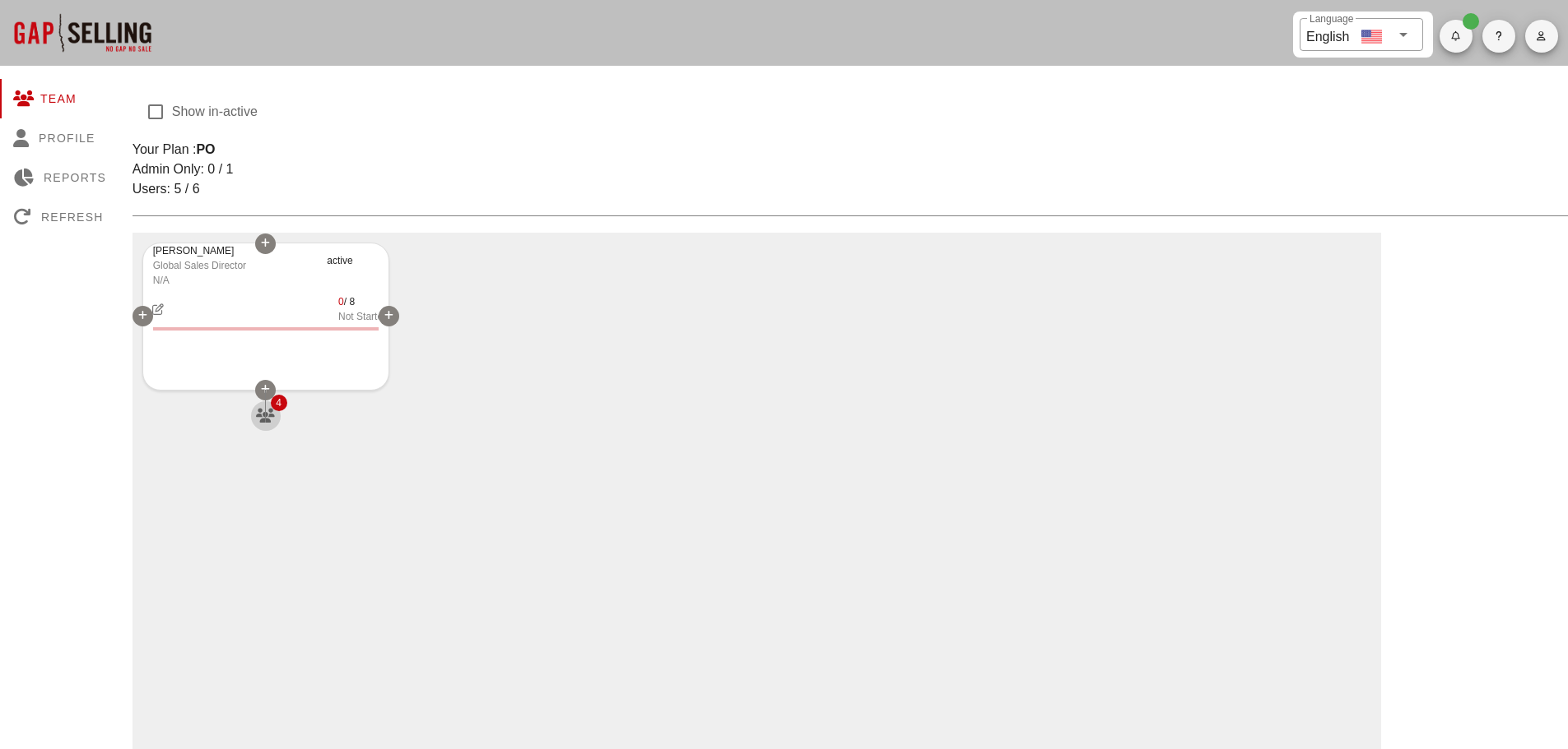
click at [275, 410] on span "4" at bounding box center [265, 416] width 29 height 29
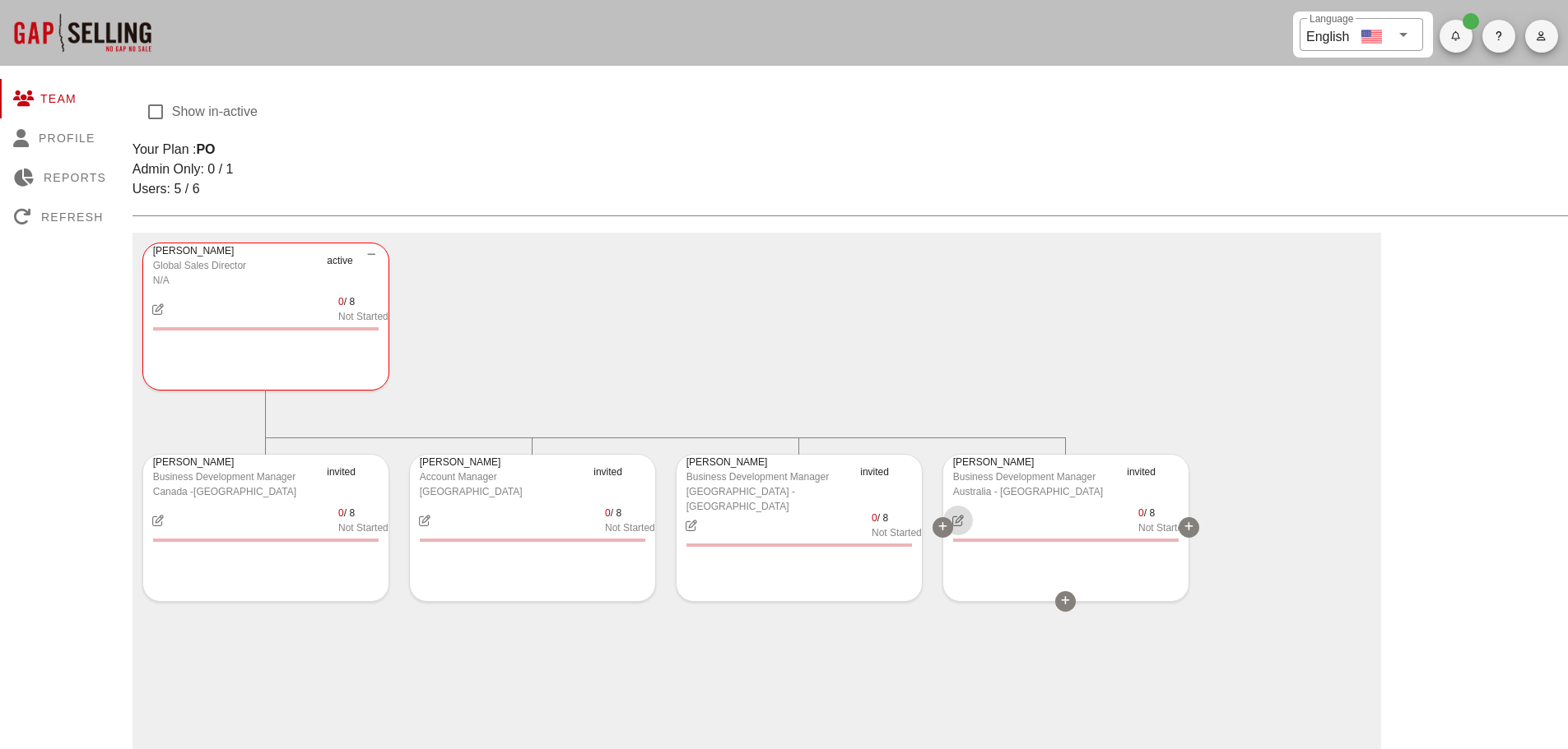
click at [956, 519] on icon "button" at bounding box center [957, 521] width 14 height 12
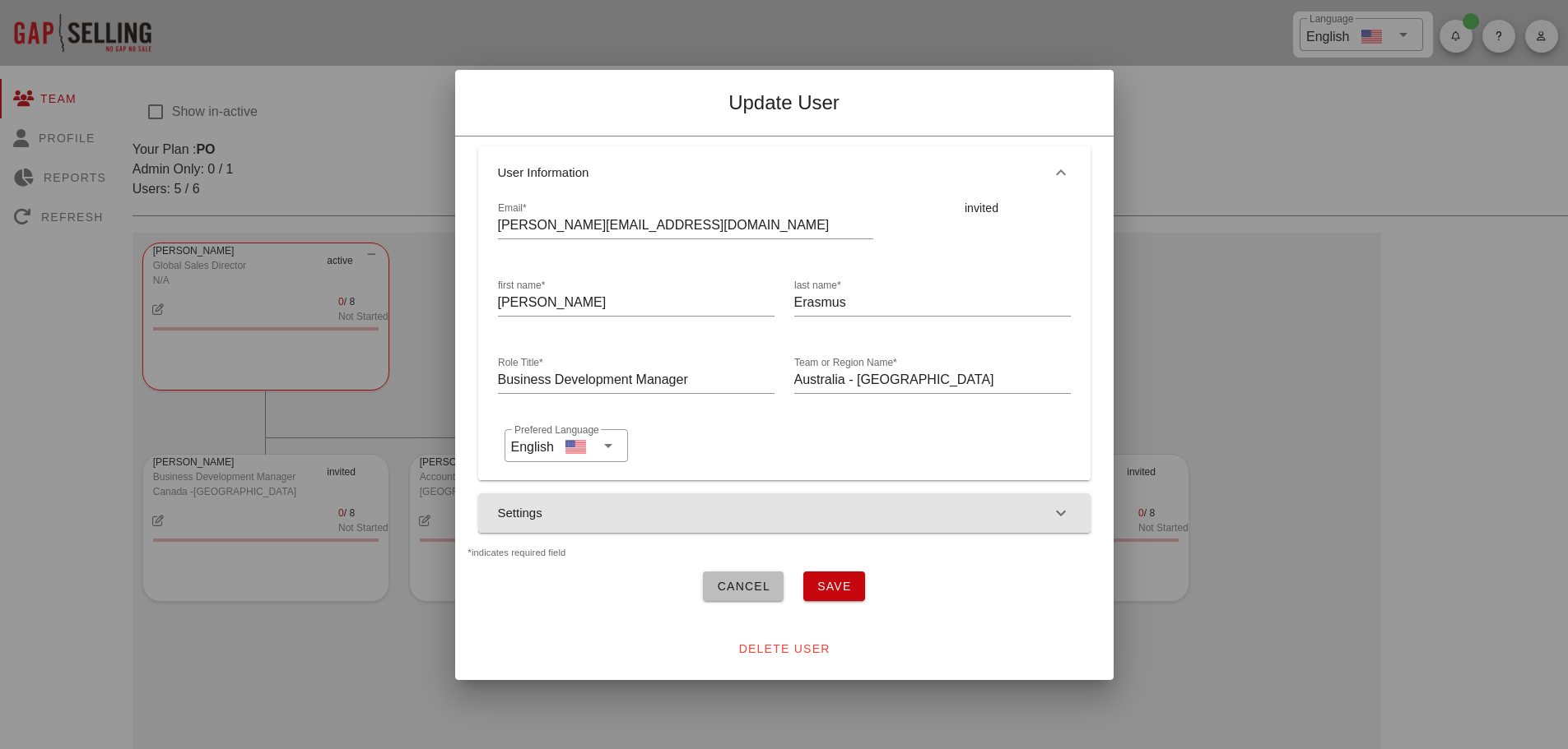
click at [1059, 506] on icon "button" at bounding box center [1060, 514] width 20 height 20
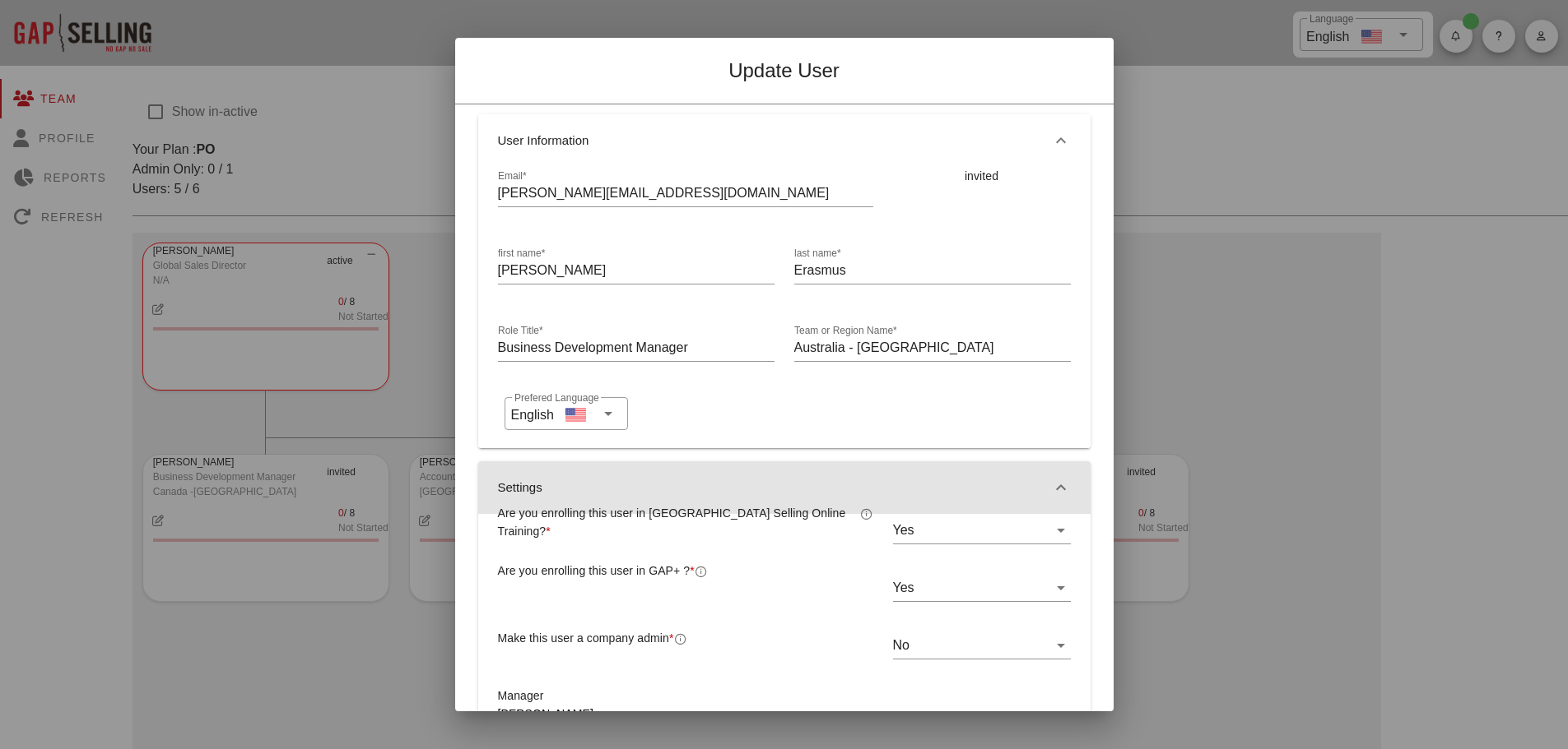
click at [1051, 485] on icon "button" at bounding box center [1060, 488] width 20 height 20
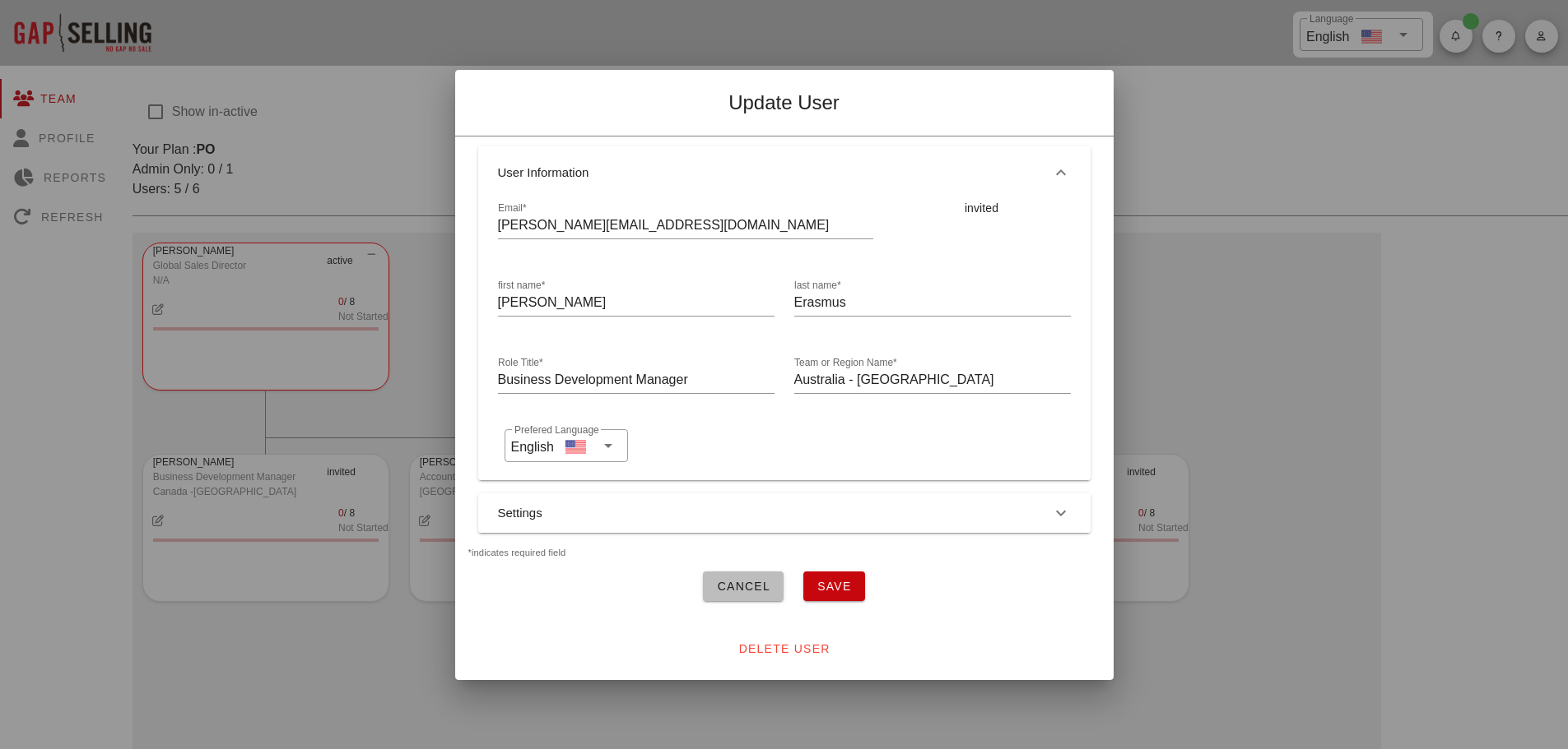
click at [759, 580] on span "Cancel" at bounding box center [742, 586] width 54 height 13
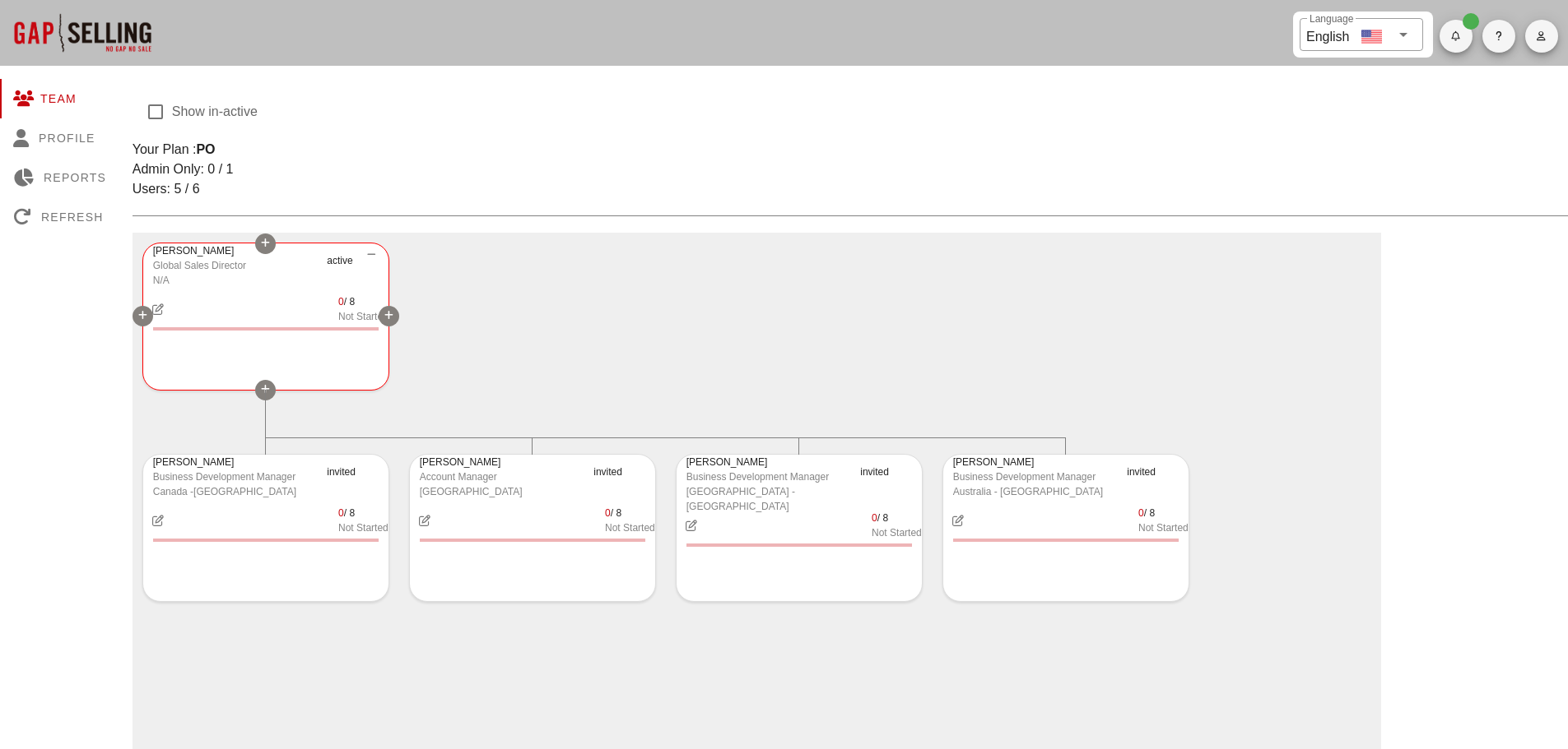
click at [268, 389] on icon at bounding box center [265, 389] width 9 height 10
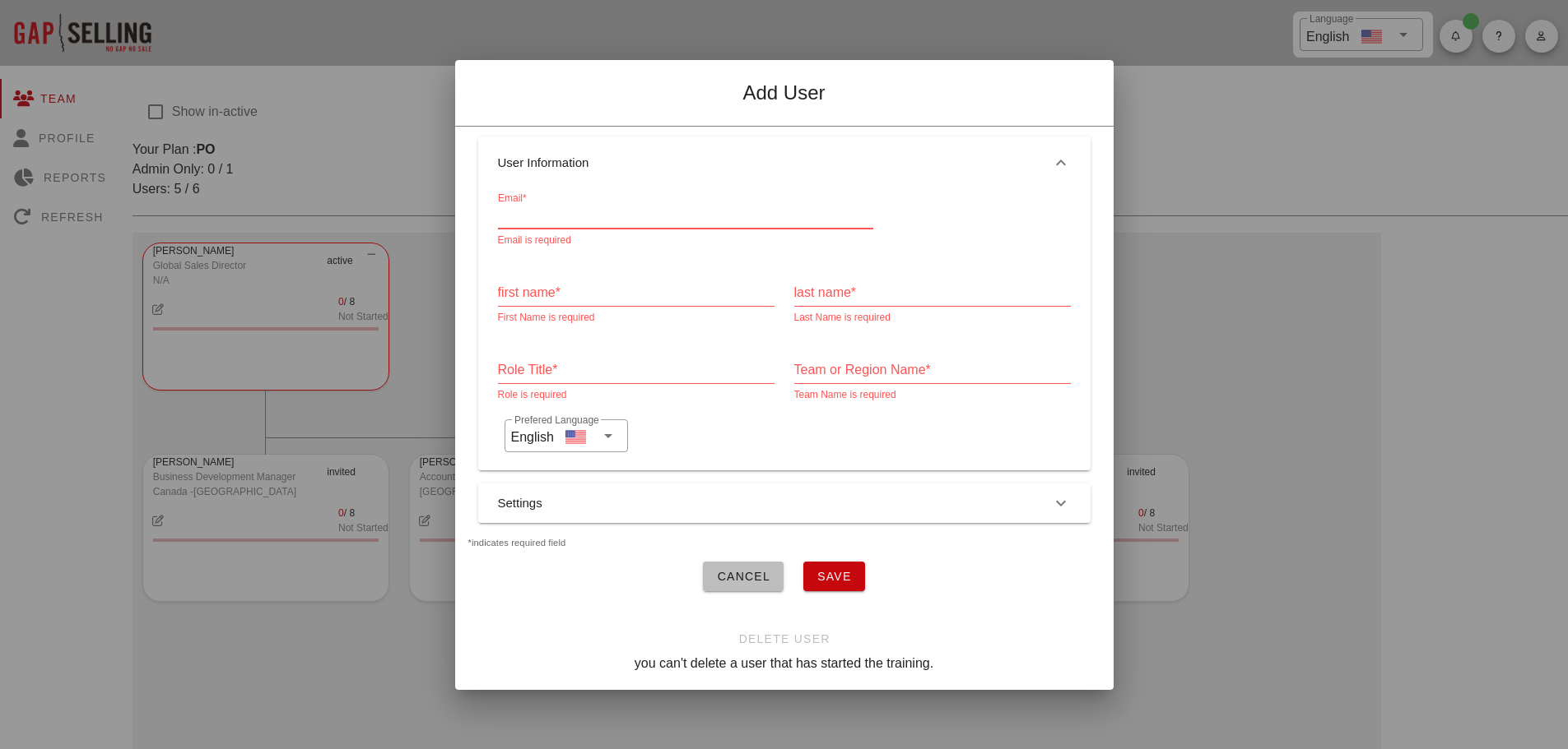
click at [521, 211] on input "Email*" at bounding box center [685, 216] width 375 height 27
click at [511, 211] on div "Email*" at bounding box center [685, 216] width 375 height 27
type input "steven.peterson@magshield.com"
click at [528, 284] on input "first name*" at bounding box center [636, 293] width 276 height 27
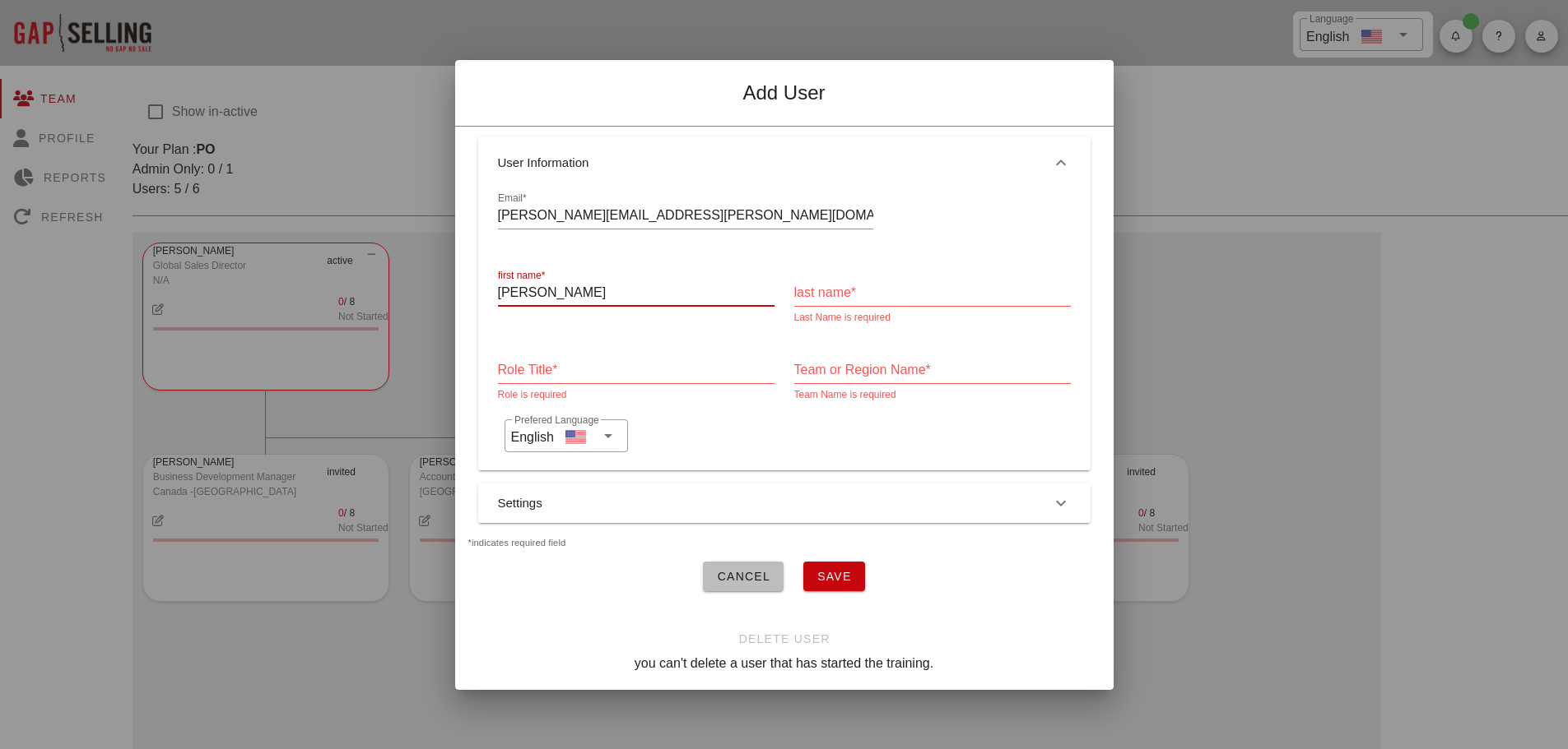
type input "Steven"
click at [813, 280] on div "last name*" at bounding box center [932, 293] width 276 height 27
type input "Peterson"
click at [505, 361] on input "Role Title*" at bounding box center [636, 371] width 276 height 27
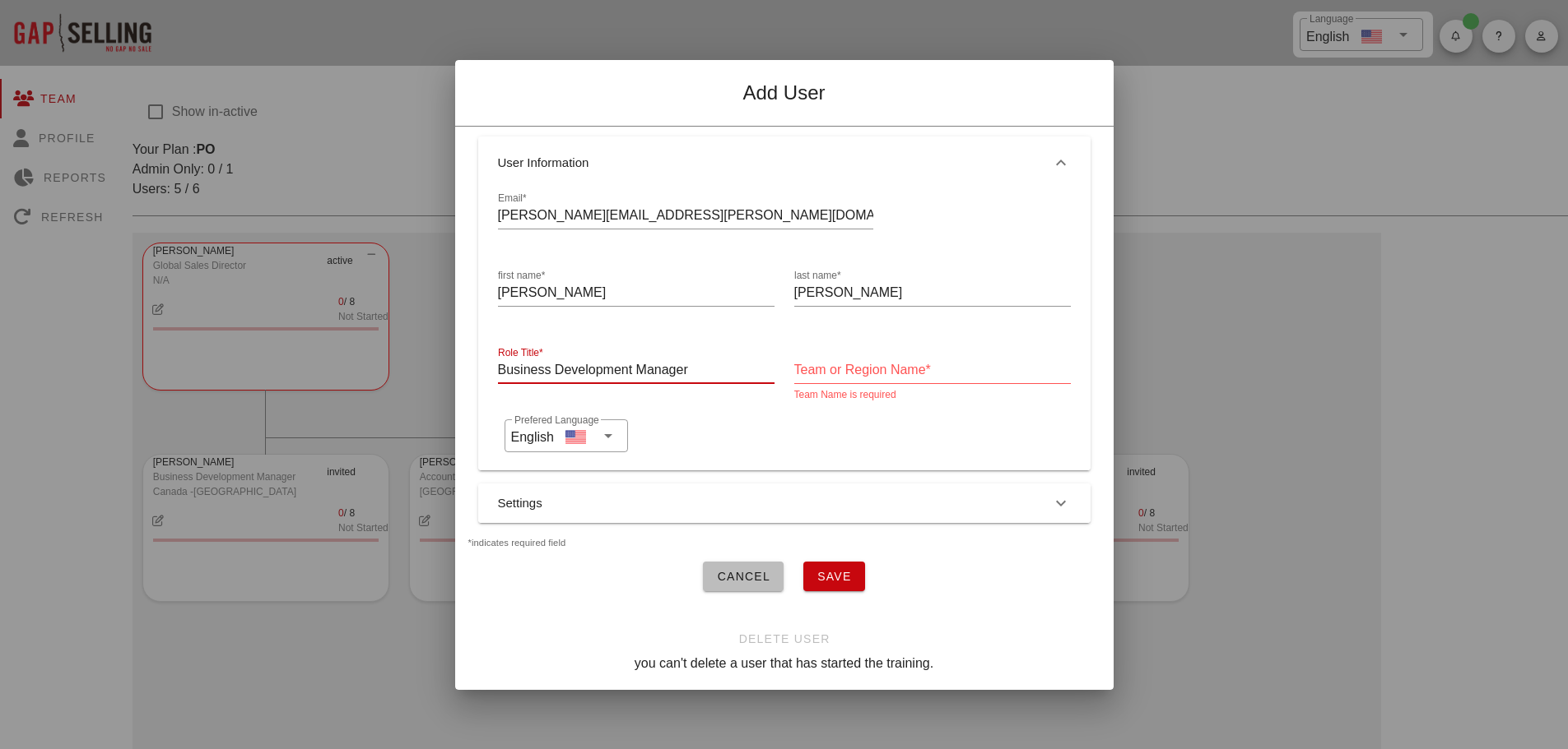
type input "Business Development Manager"
click at [819, 363] on input "Team or Region Name*" at bounding box center [932, 371] width 276 height 27
type input "USA - West"
click at [1064, 496] on icon "button" at bounding box center [1060, 503] width 20 height 20
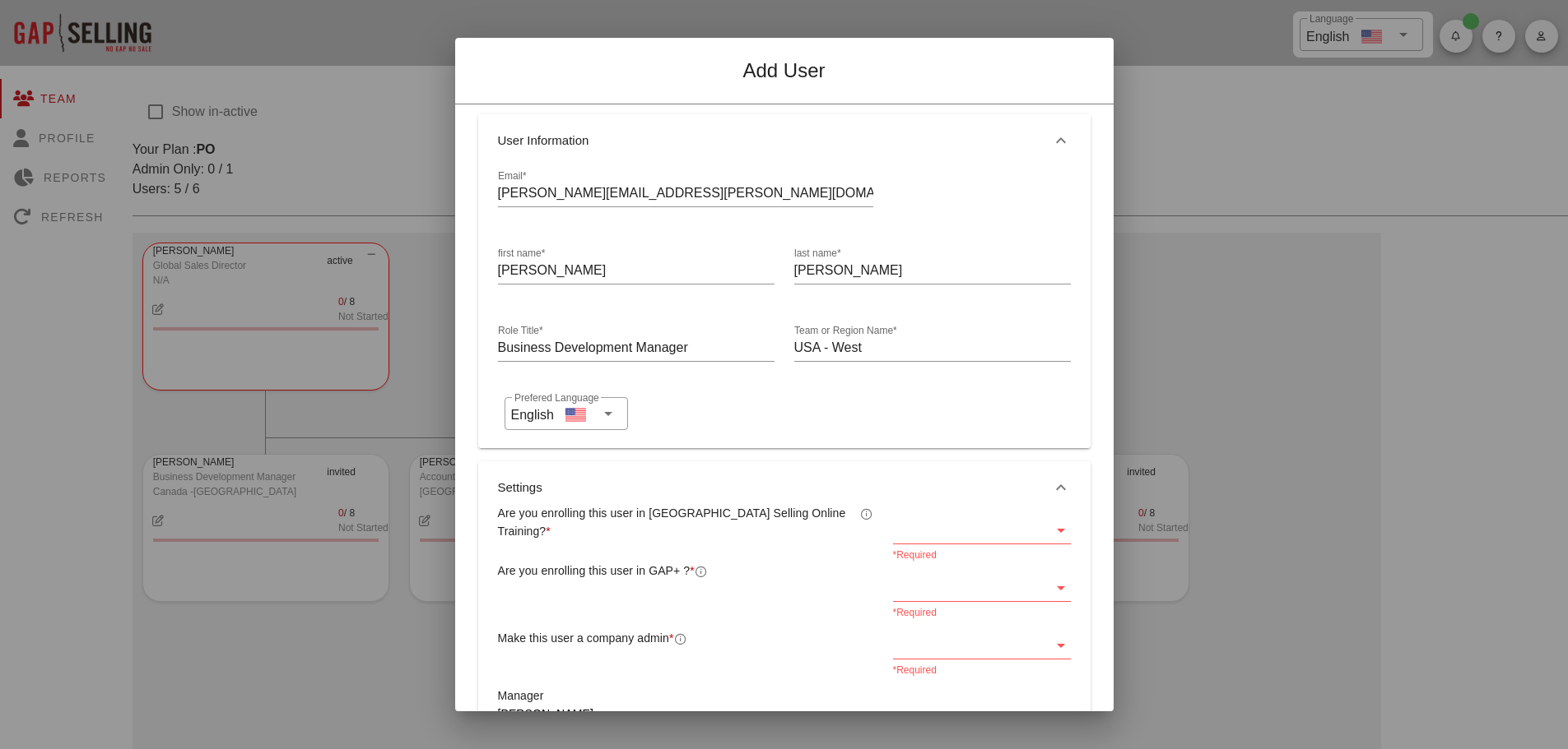
click at [1052, 530] on icon at bounding box center [1060, 530] width 20 height 20
click at [930, 543] on div "Yes" at bounding box center [972, 544] width 148 height 16
click at [1051, 585] on icon at bounding box center [1060, 588] width 20 height 20
click at [956, 601] on div "Yes" at bounding box center [972, 601] width 148 height 16
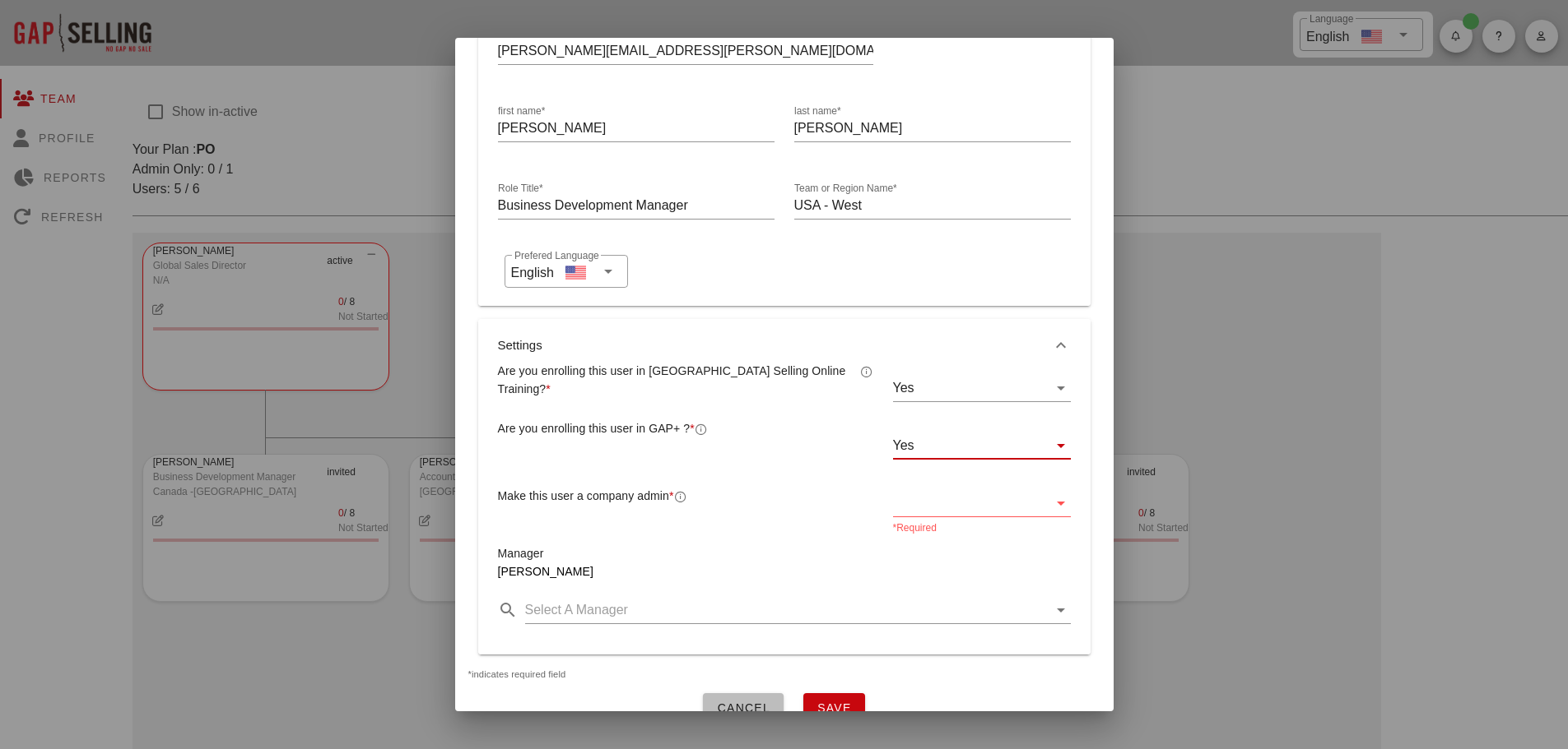
scroll to position [164, 0]
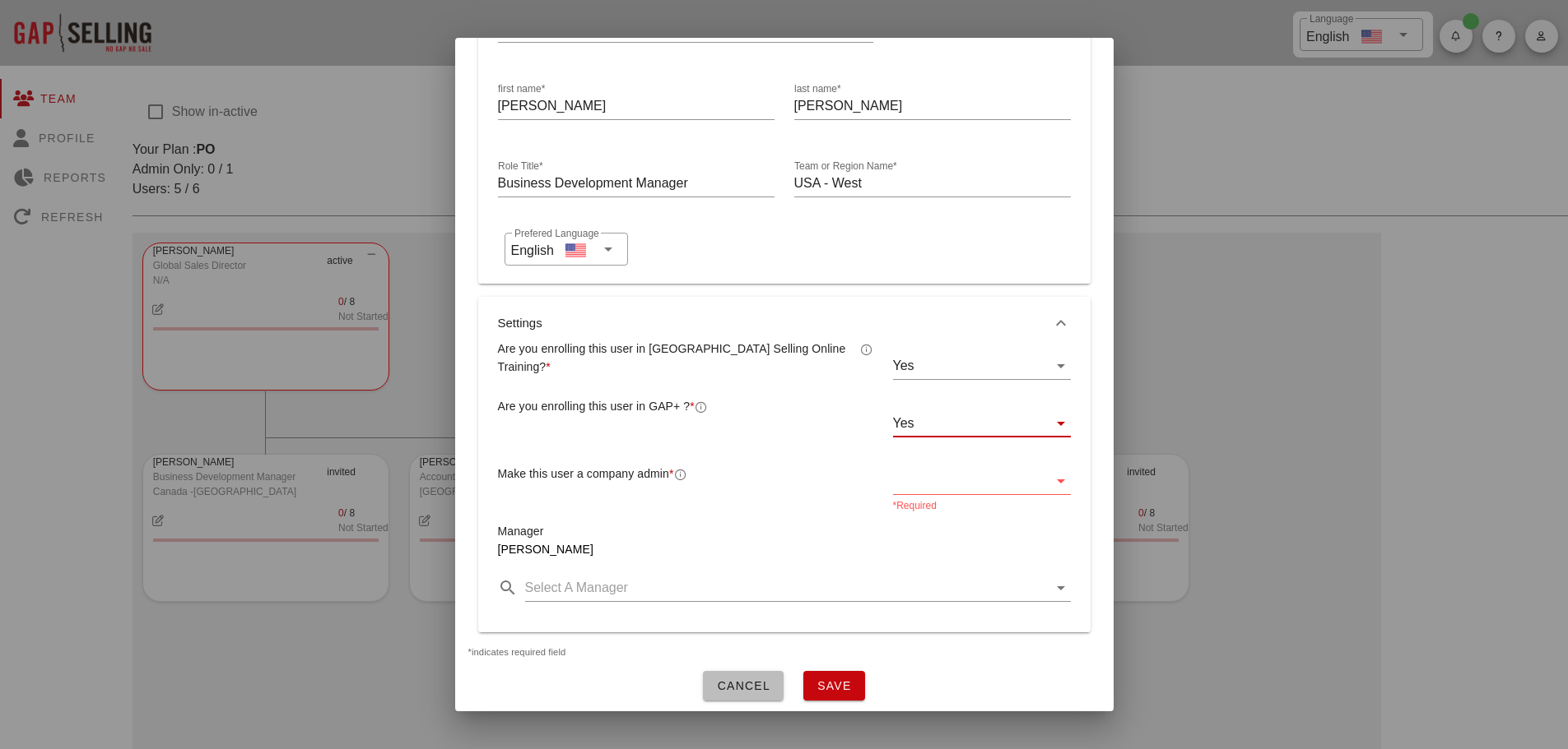
click at [1051, 482] on icon at bounding box center [1060, 481] width 20 height 20
click at [914, 529] on div "No" at bounding box center [972, 534] width 148 height 16
click at [796, 488] on div "Make this user a company admin *" at bounding box center [685, 483] width 395 height 58
click at [1051, 591] on icon at bounding box center [1060, 588] width 20 height 20
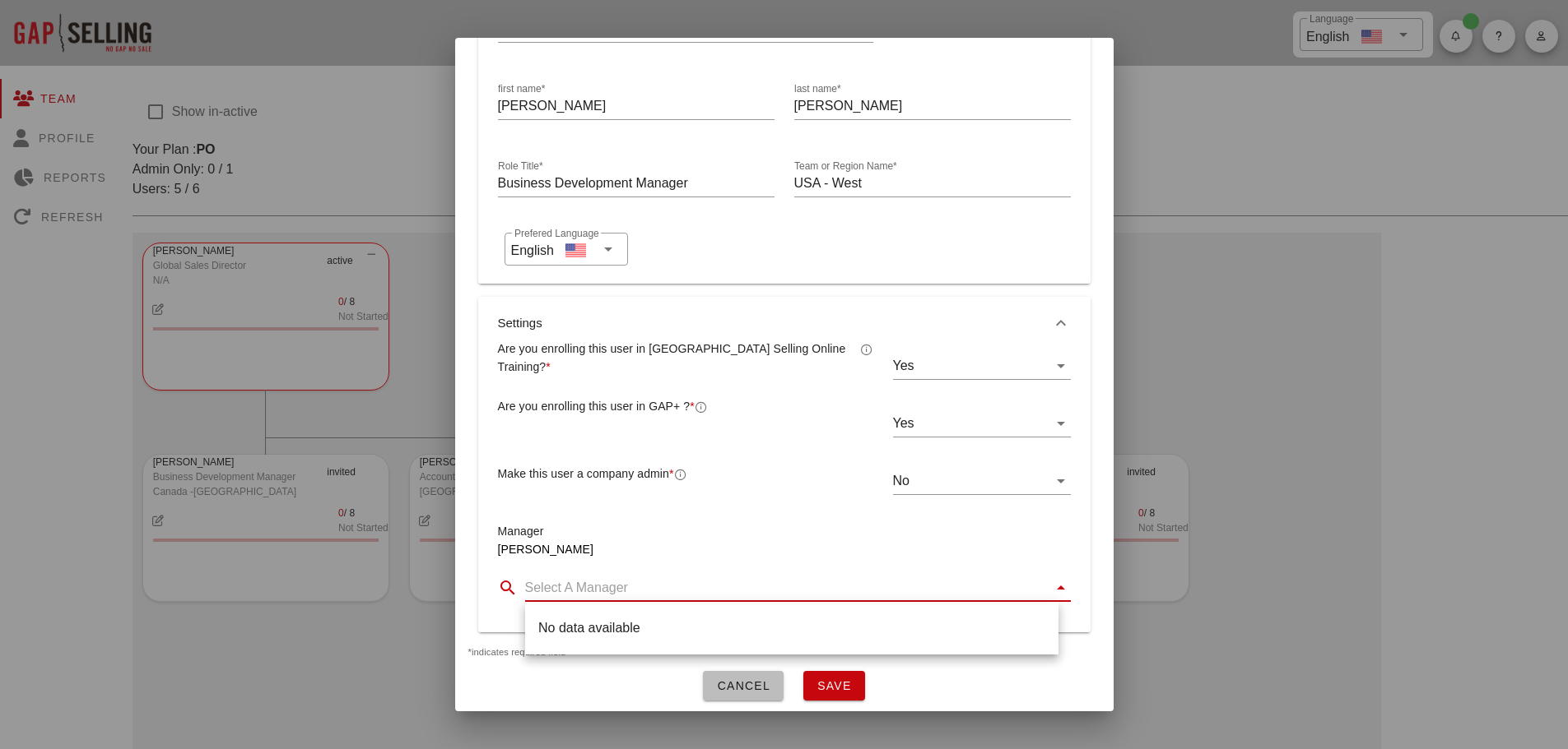
click at [1032, 557] on div "David Cheverie" at bounding box center [784, 549] width 572 height 18
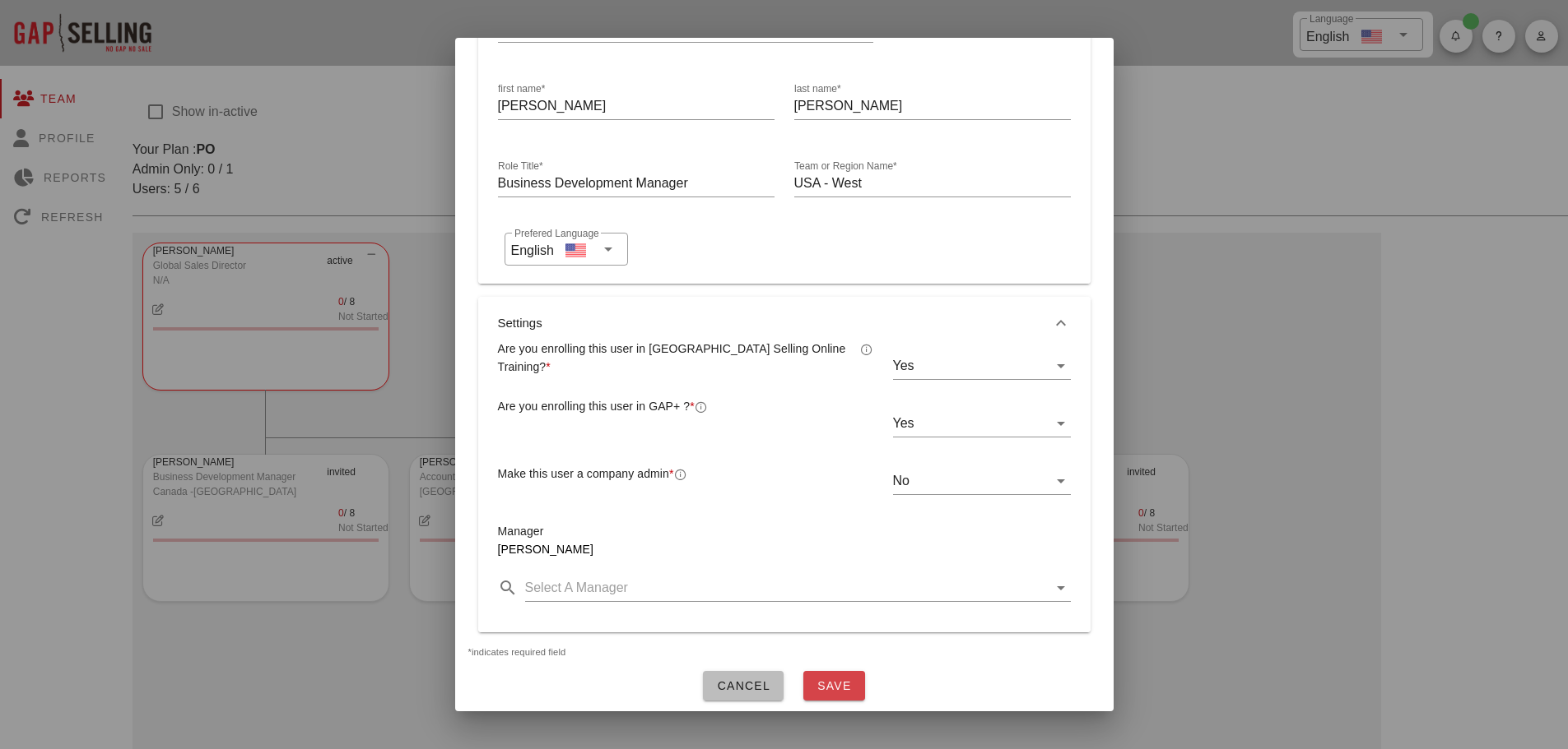
click at [830, 680] on span "Save" at bounding box center [834, 686] width 36 height 13
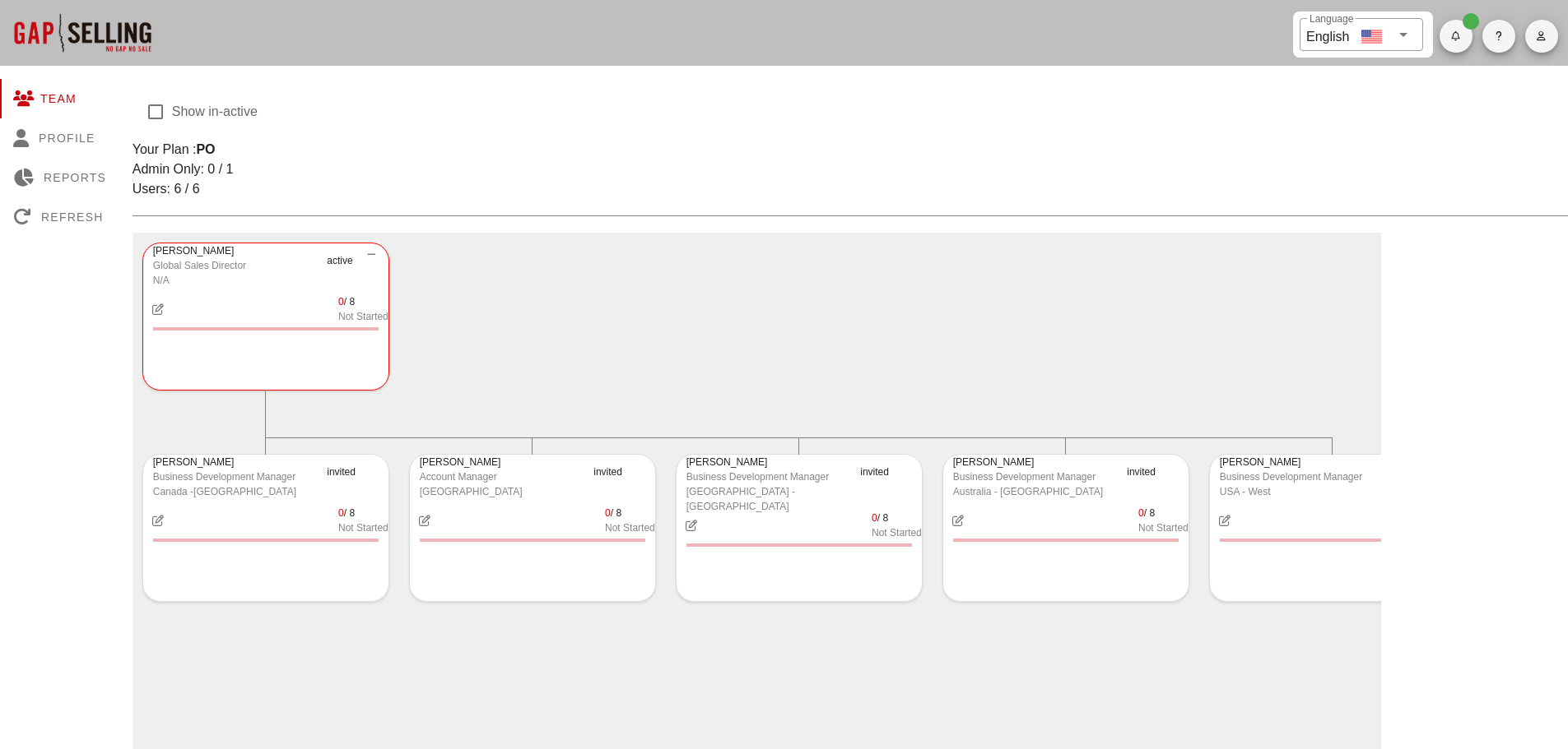
click at [105, 33] on div at bounding box center [82, 33] width 164 height 66
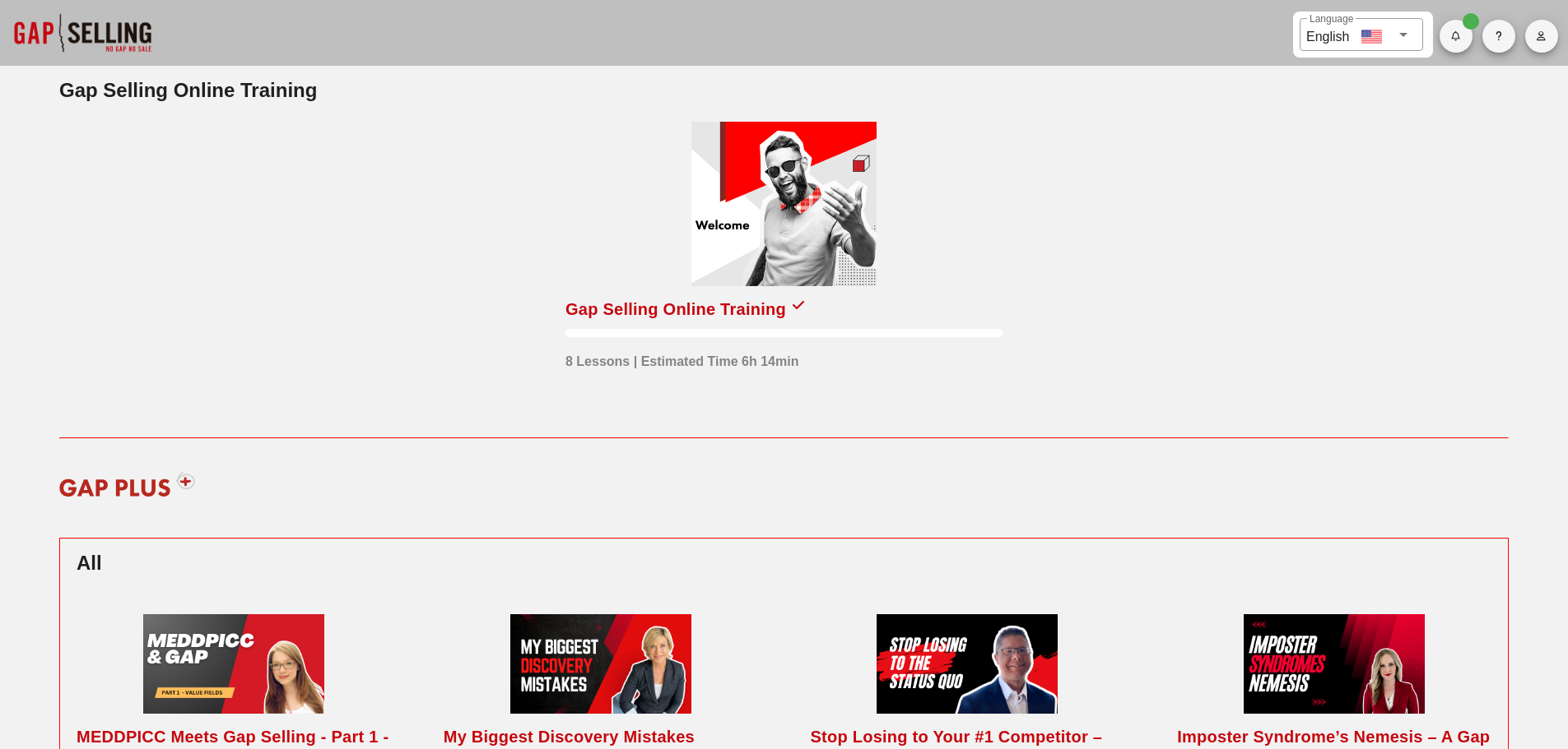
click at [768, 241] on div at bounding box center [784, 203] width 185 height 164
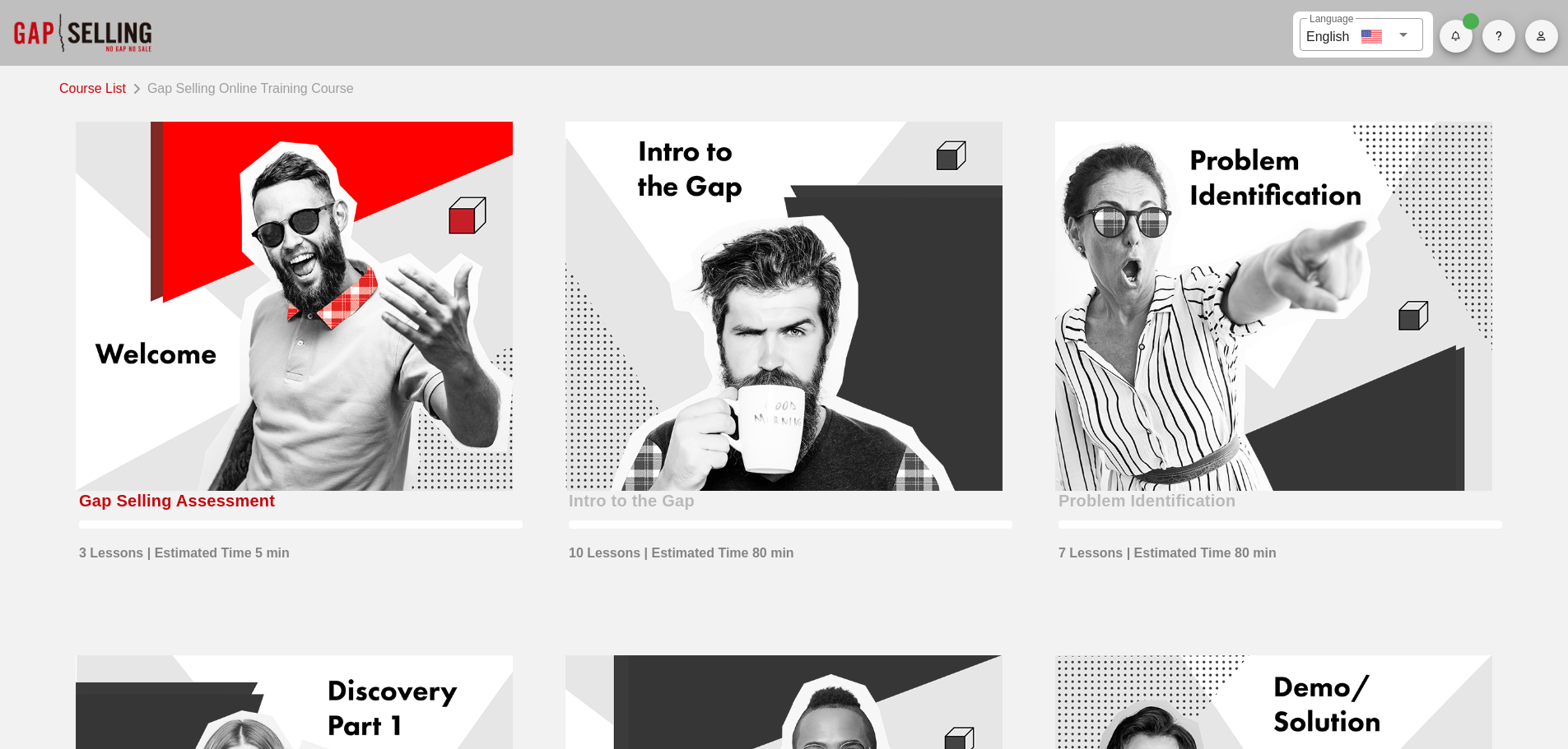
click at [272, 370] on div at bounding box center [294, 307] width 437 height 370
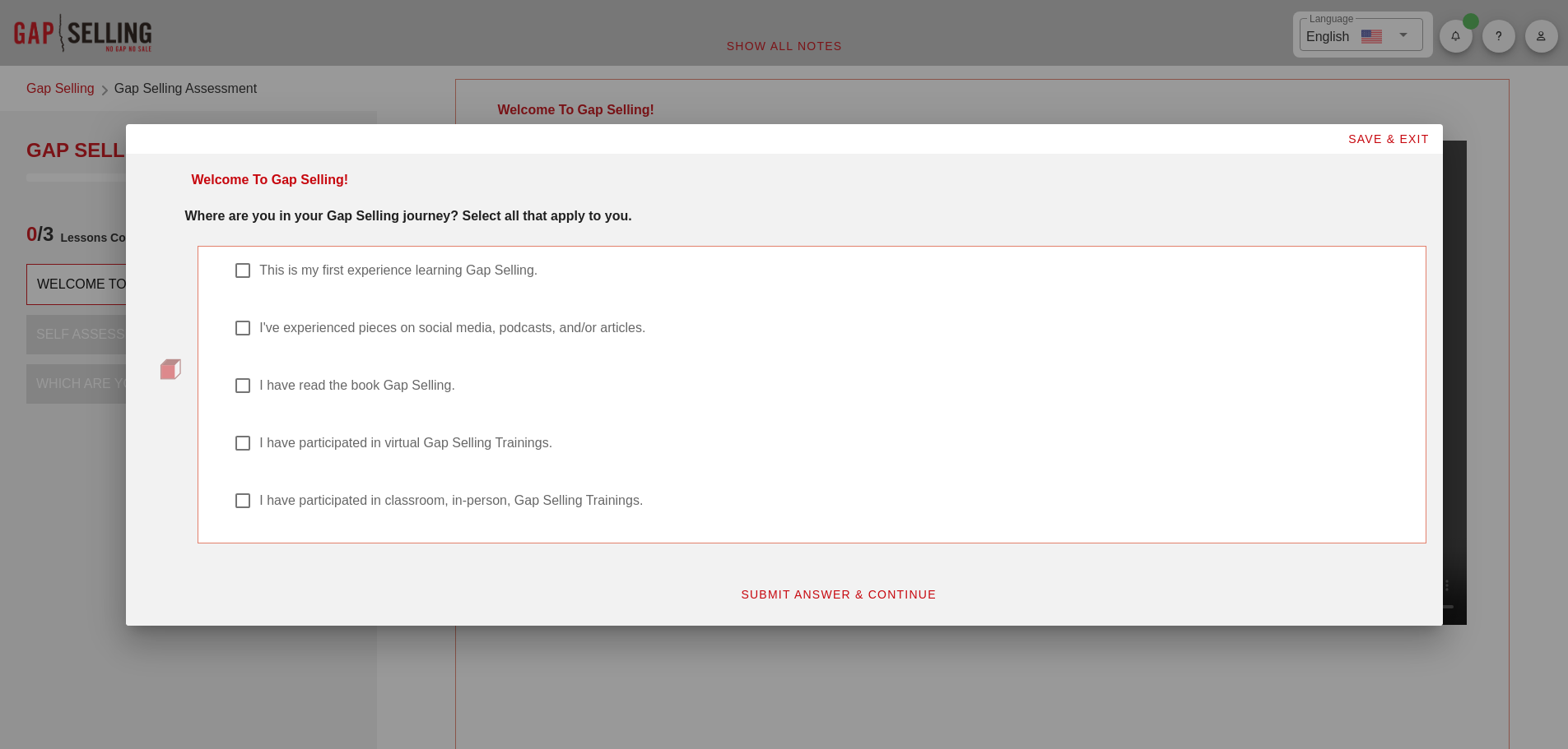
click at [85, 516] on div at bounding box center [784, 374] width 1568 height 749
click at [1421, 131] on button "SAVE & EXIT" at bounding box center [1388, 139] width 108 height 29
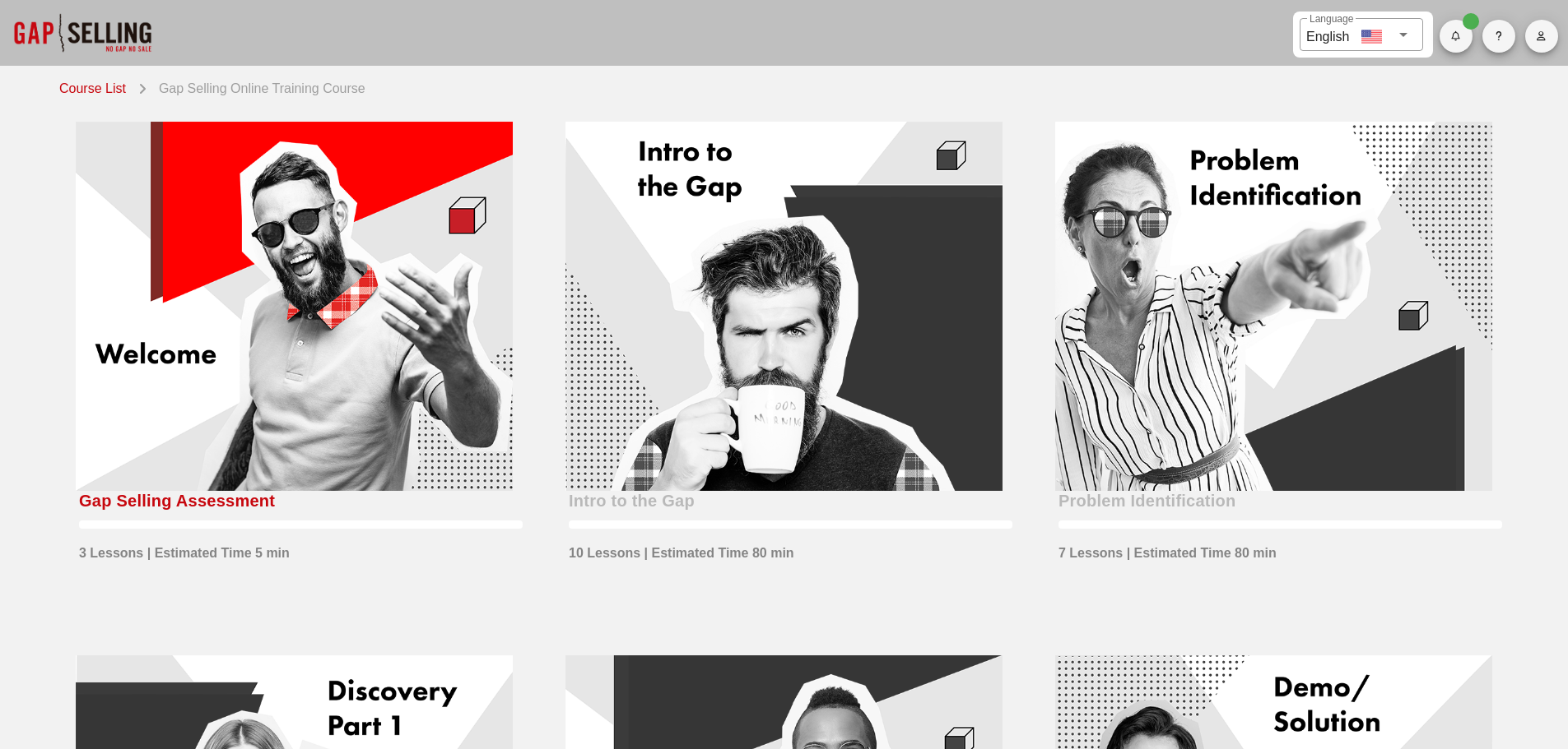
scroll to position [83, 0]
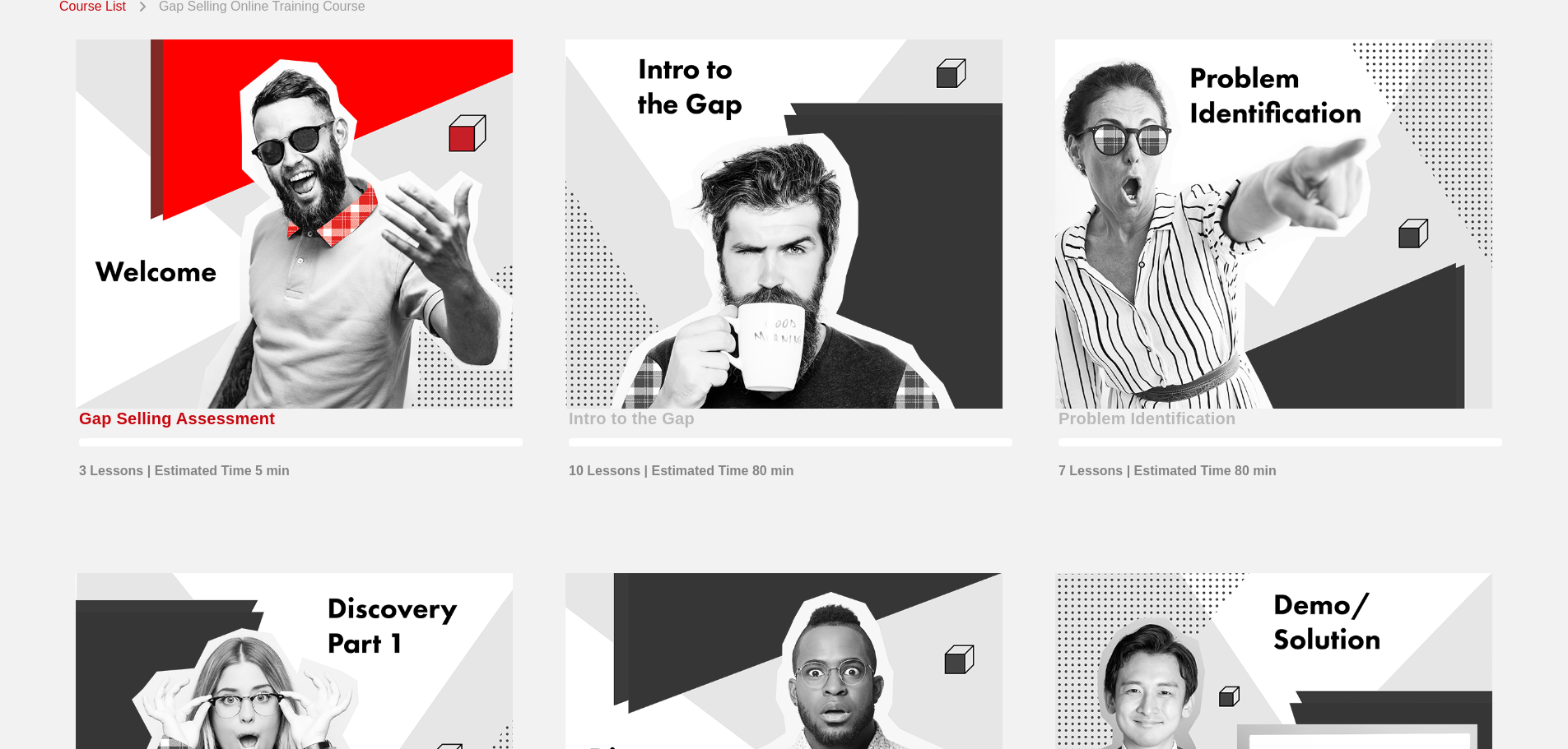
click at [788, 283] on div at bounding box center [784, 224] width 437 height 370
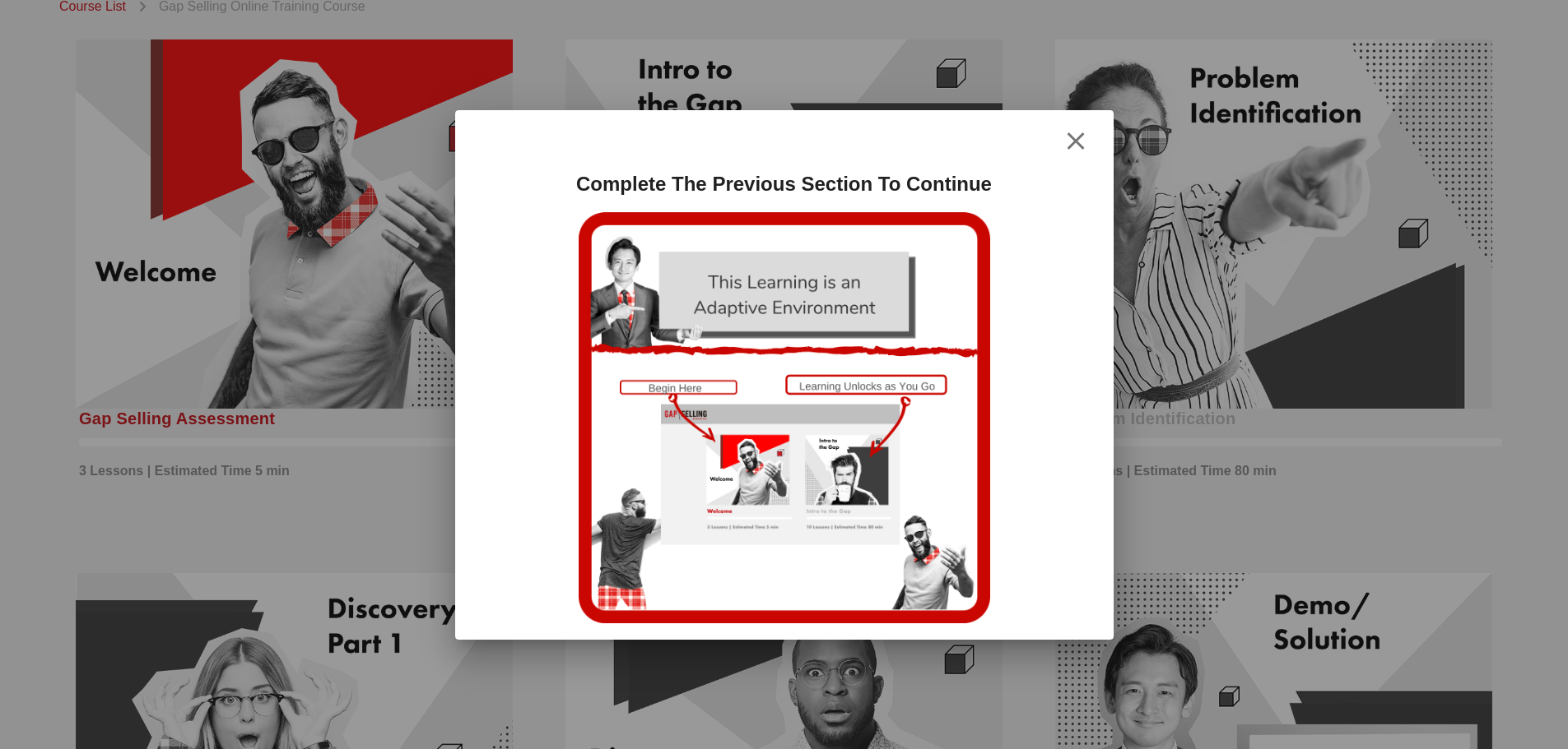
click at [1076, 134] on icon "button" at bounding box center [1076, 141] width 20 height 20
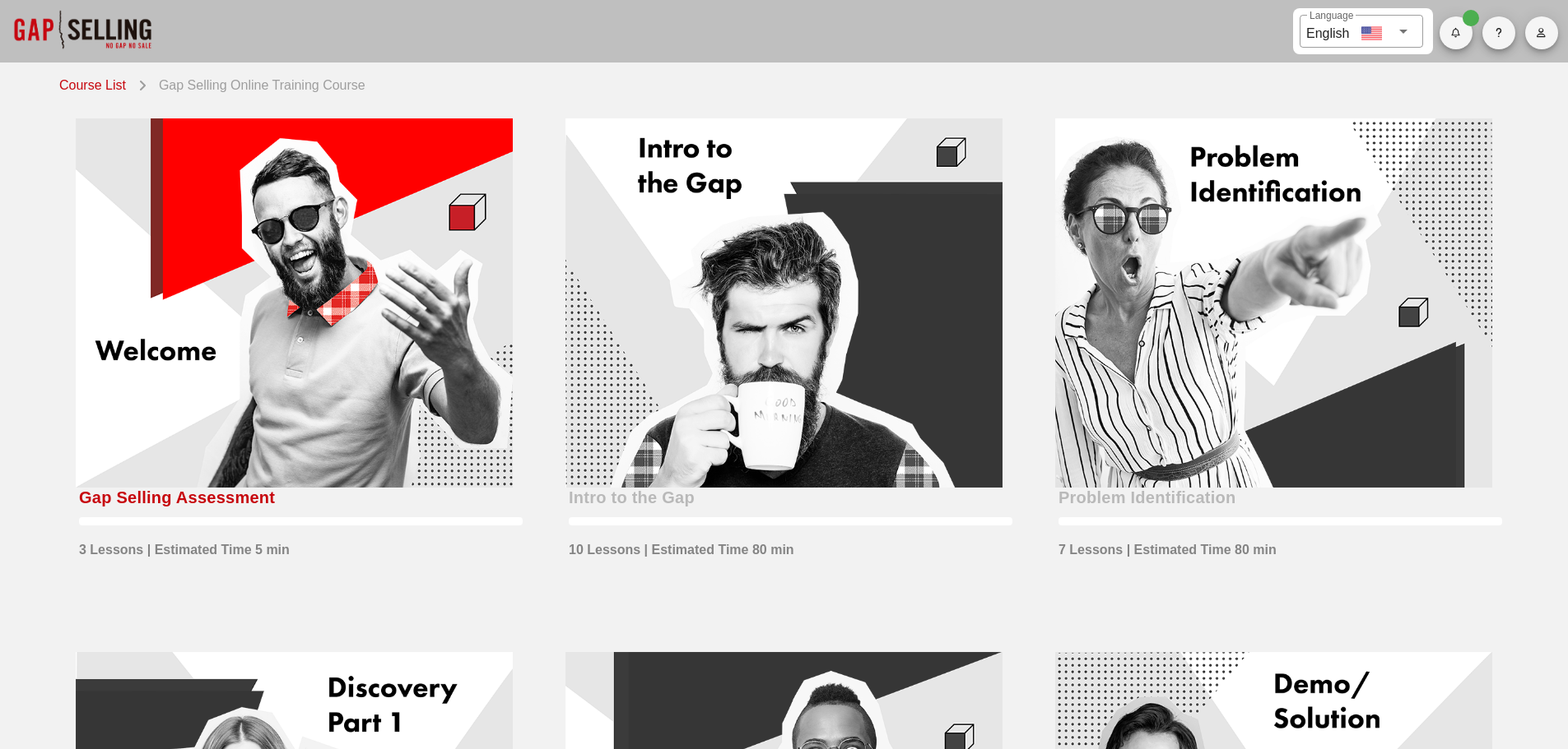
scroll to position [0, 0]
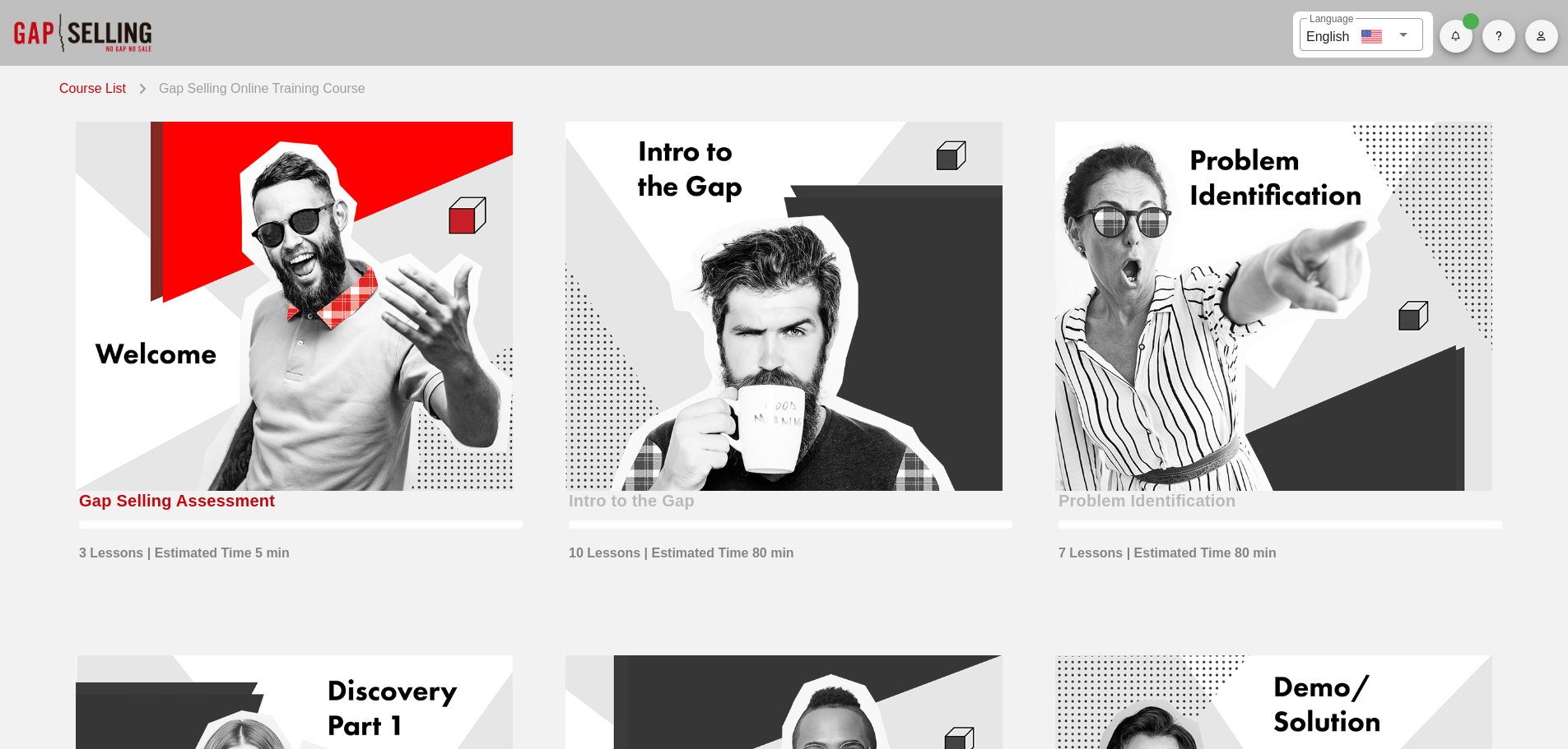
click at [829, 339] on div at bounding box center [784, 307] width 437 height 370
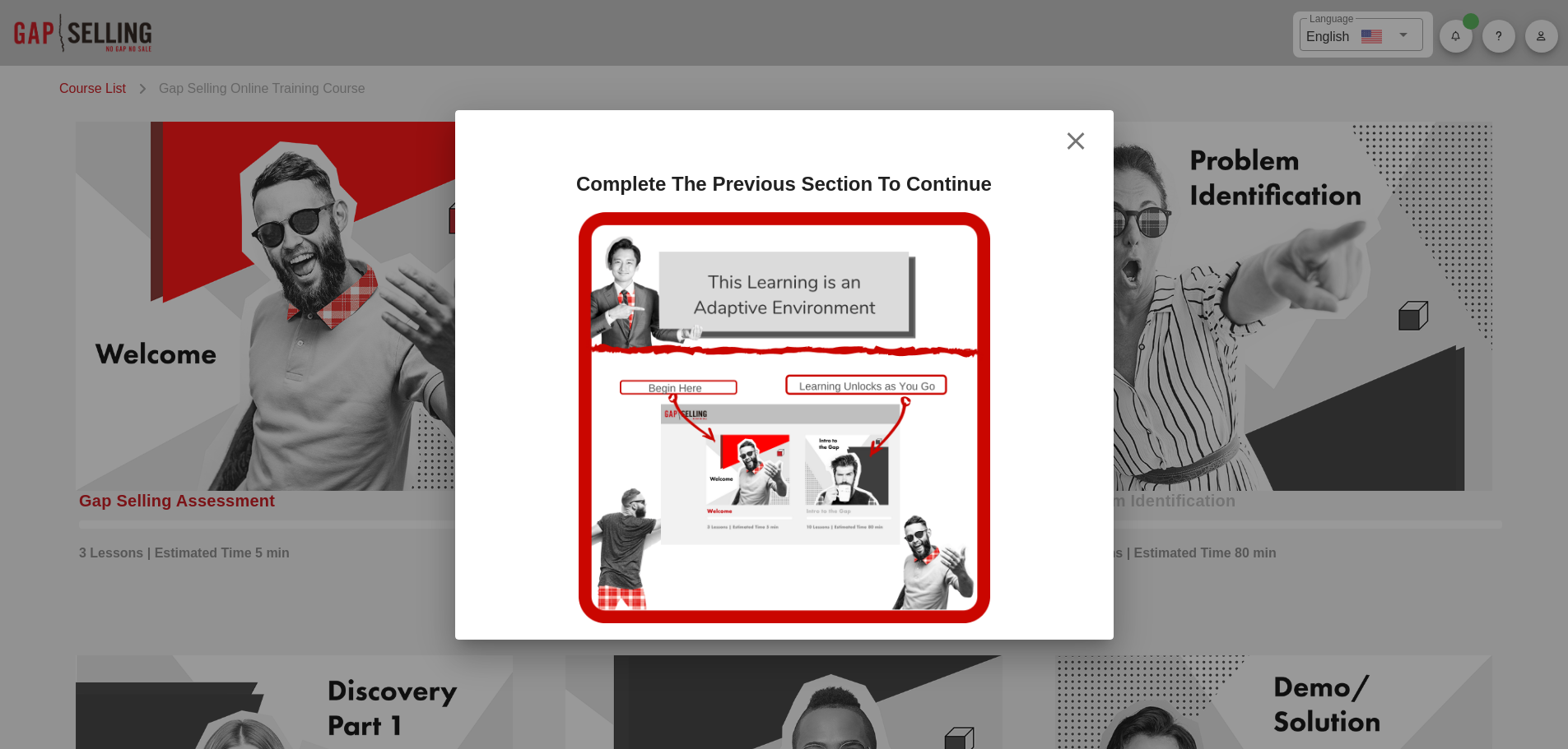
click at [1084, 136] on icon "button" at bounding box center [1076, 141] width 20 height 20
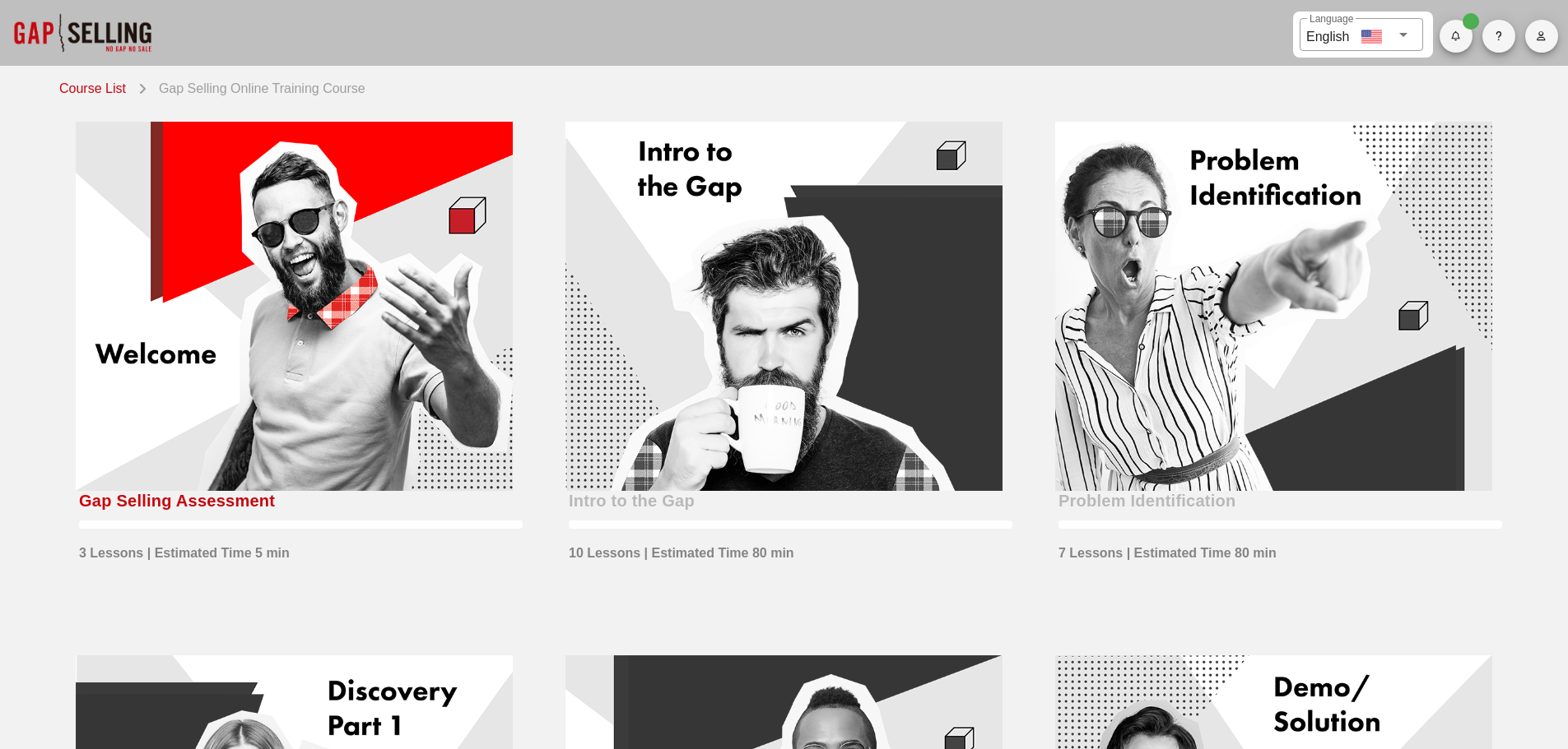
click at [100, 33] on div at bounding box center [82, 33] width 164 height 66
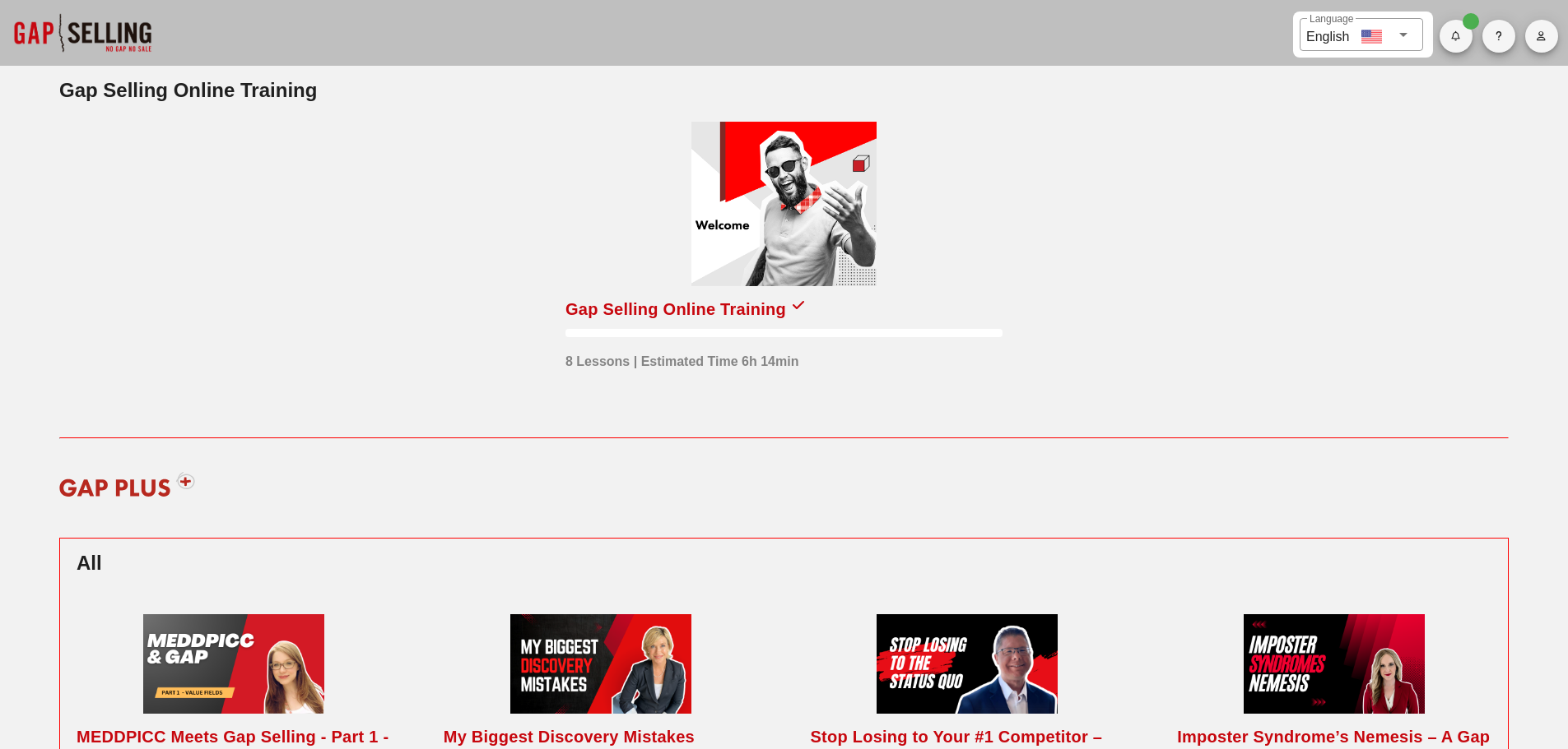
click at [770, 223] on div at bounding box center [784, 203] width 185 height 164
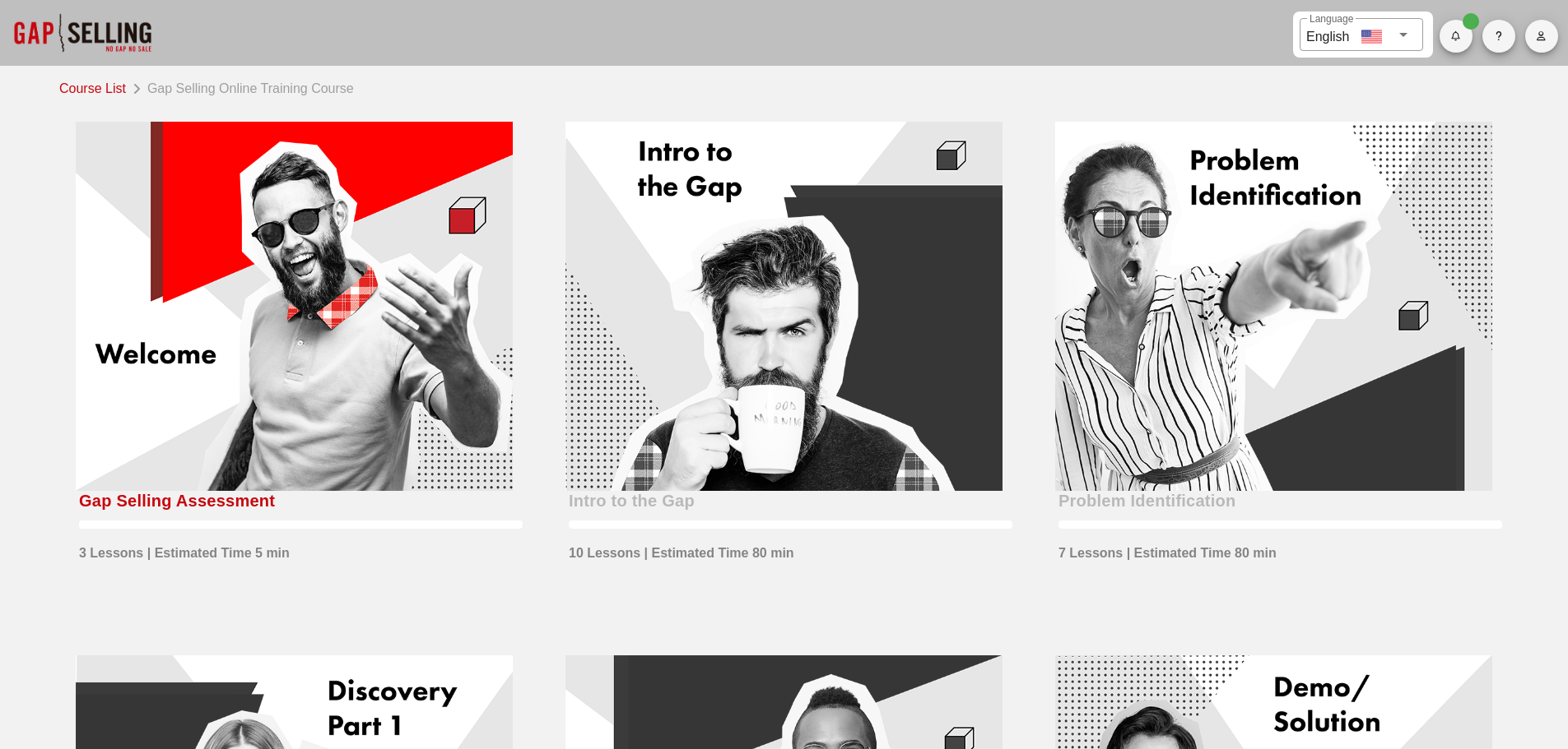
click at [100, 34] on div at bounding box center [82, 33] width 164 height 66
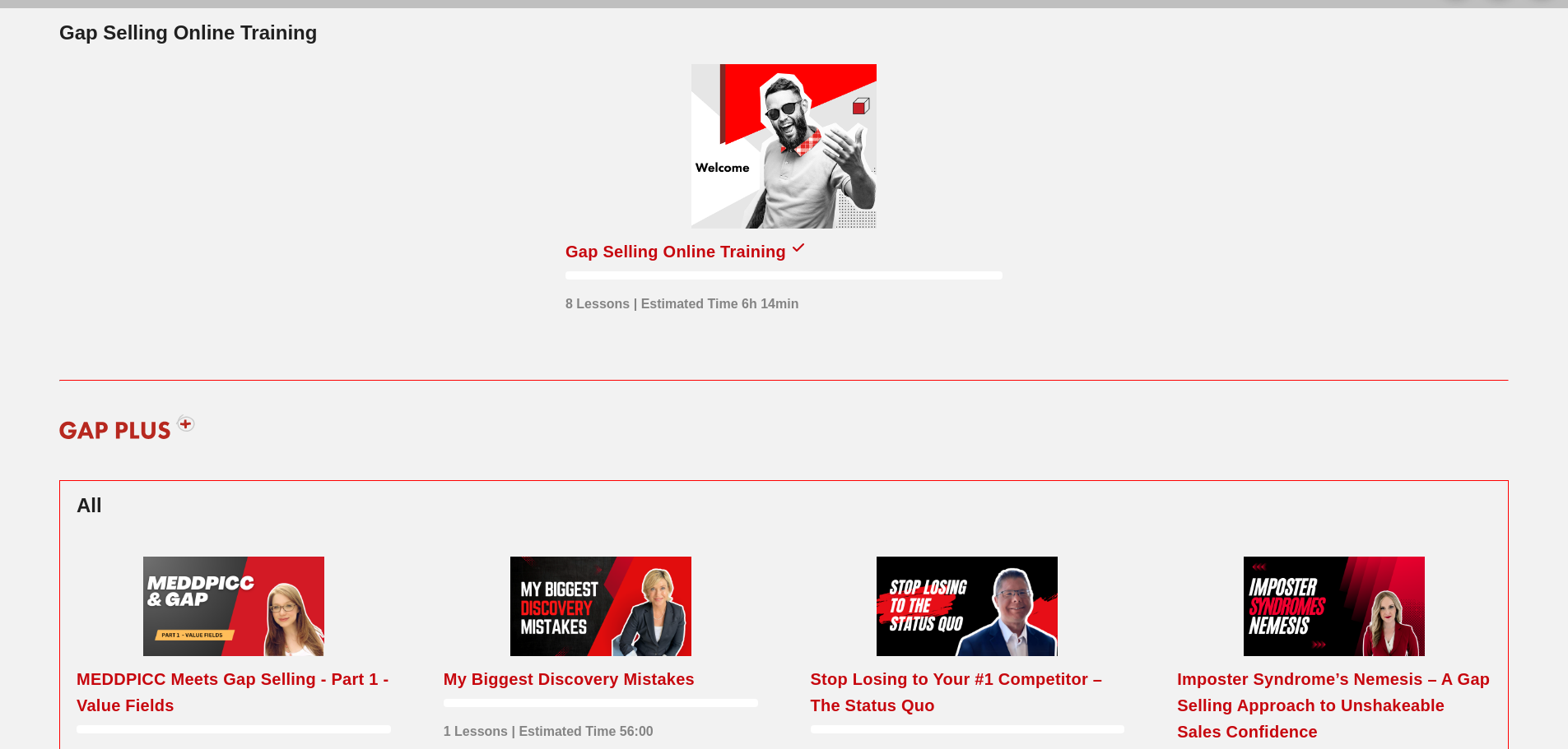
scroll to position [164, 0]
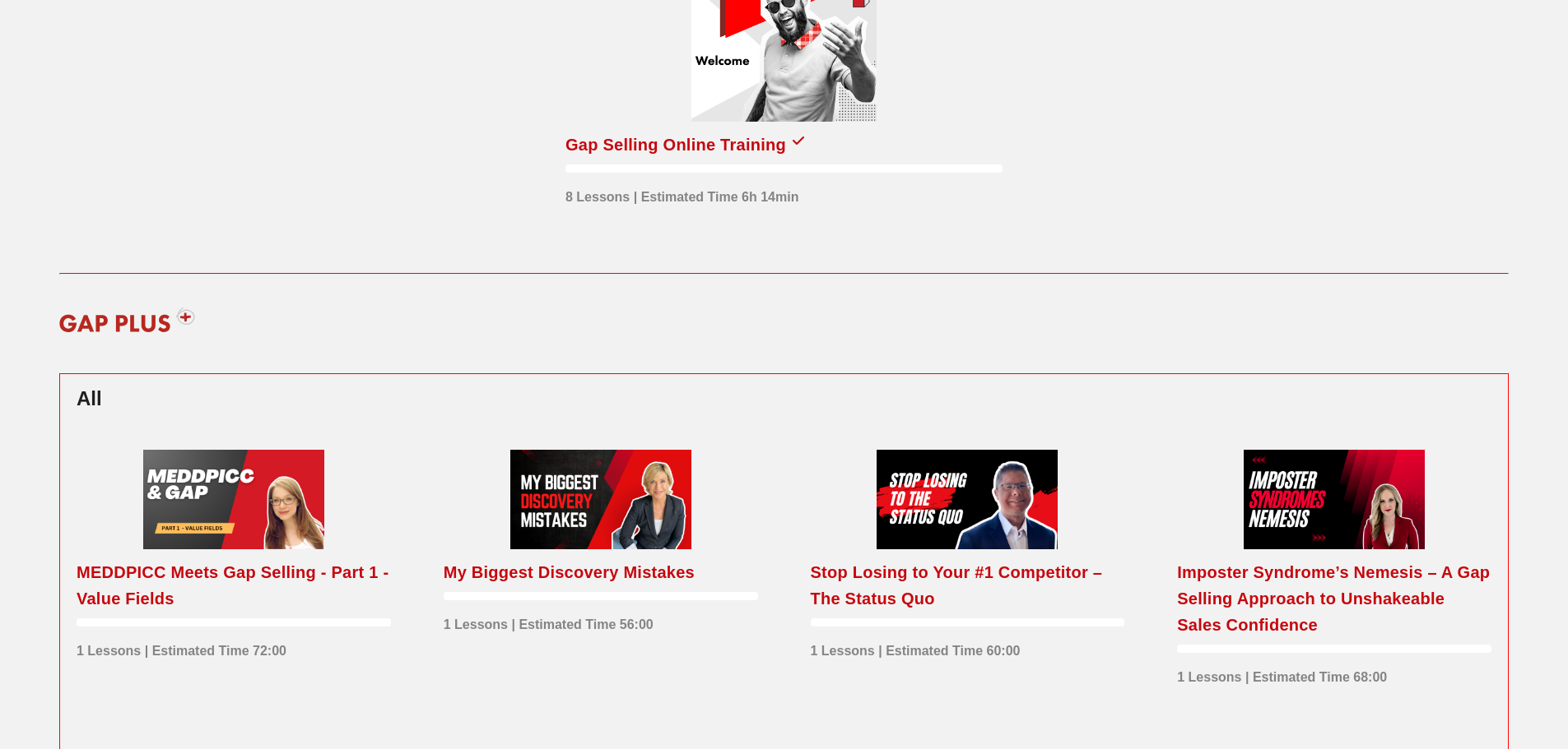
click at [236, 486] on div at bounding box center [234, 499] width 181 height 100
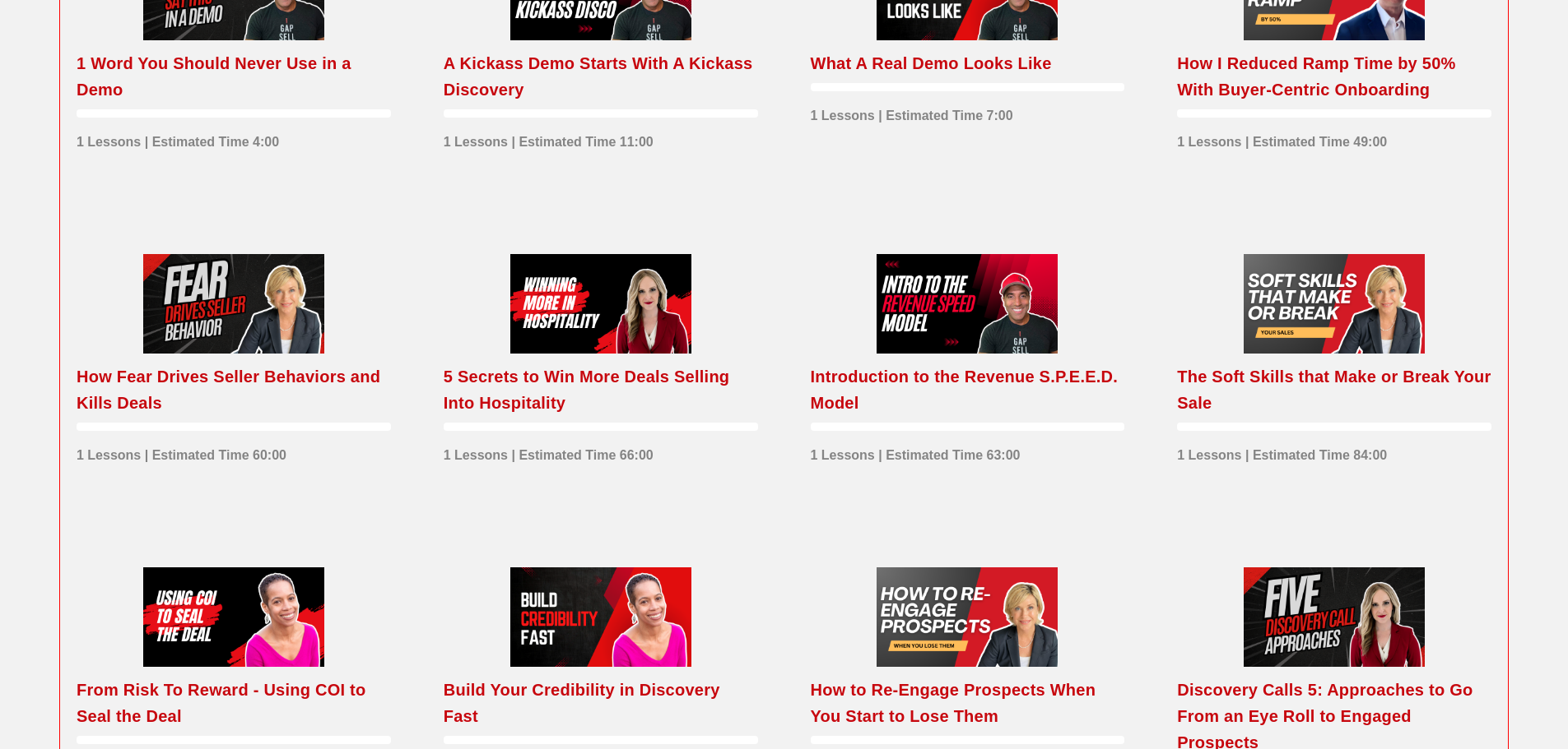
scroll to position [1316, 0]
